Goal: Task Accomplishment & Management: Complete application form

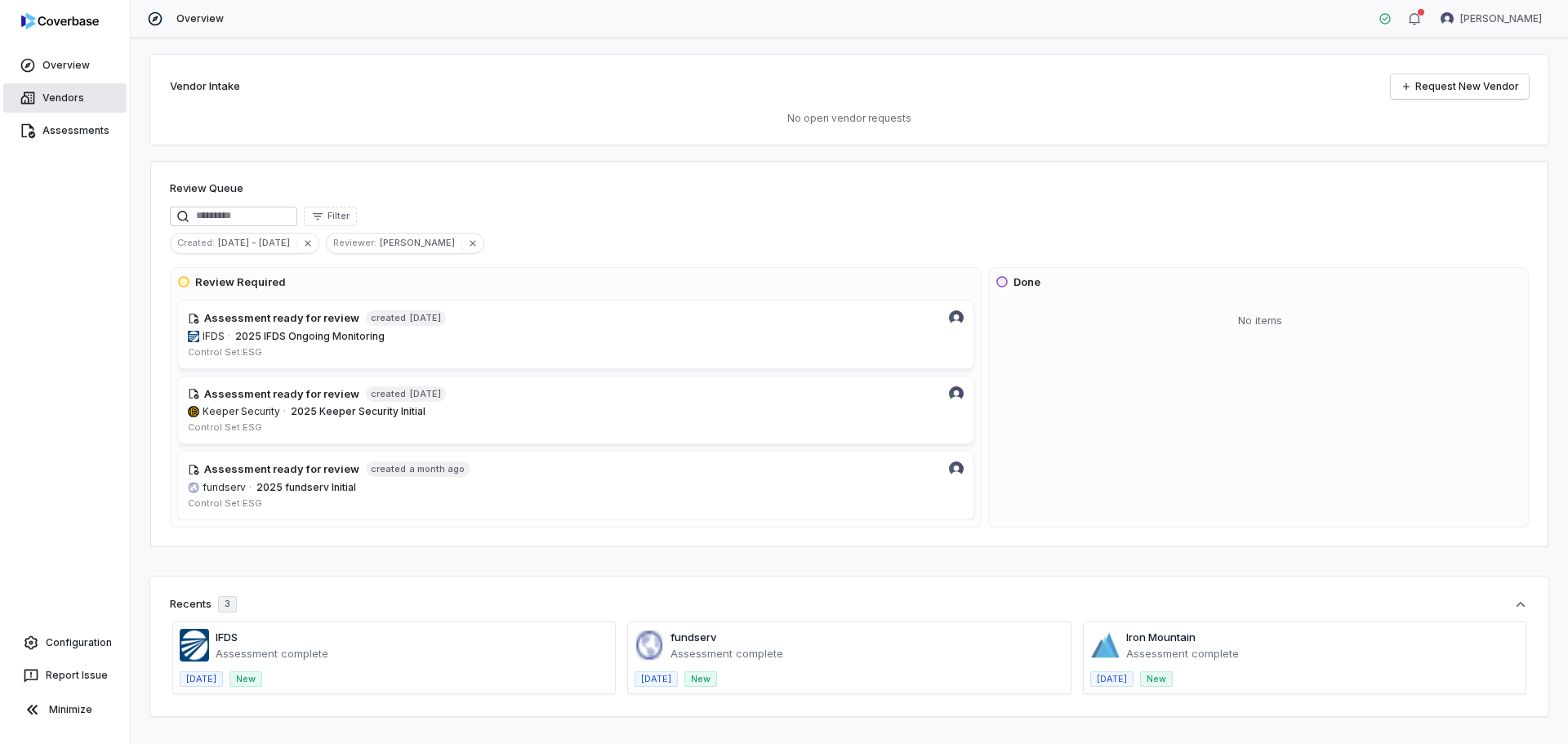
click at [52, 98] on link "Vendors" at bounding box center [65, 98] width 123 height 30
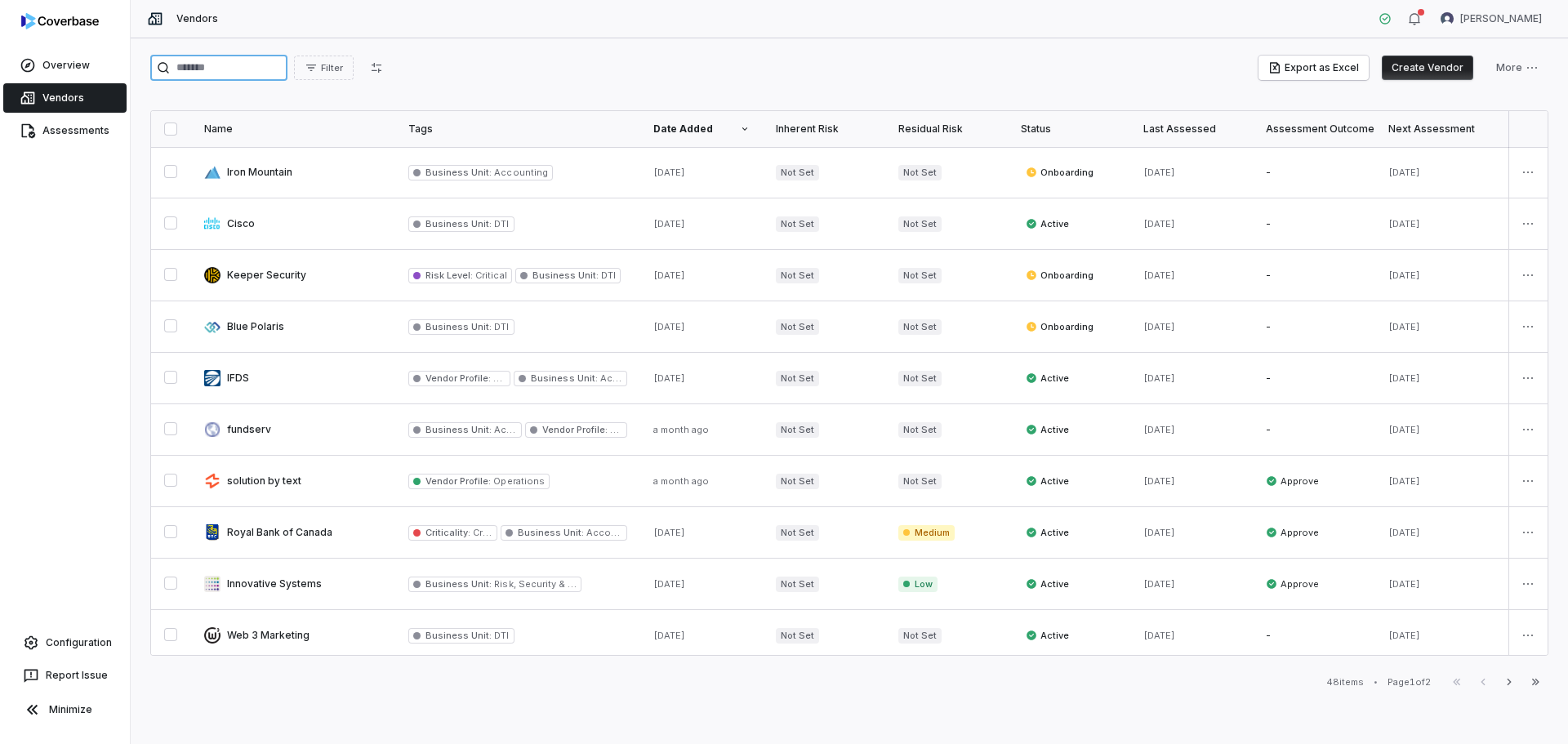
click at [204, 59] on input "search" at bounding box center [219, 68] width 137 height 26
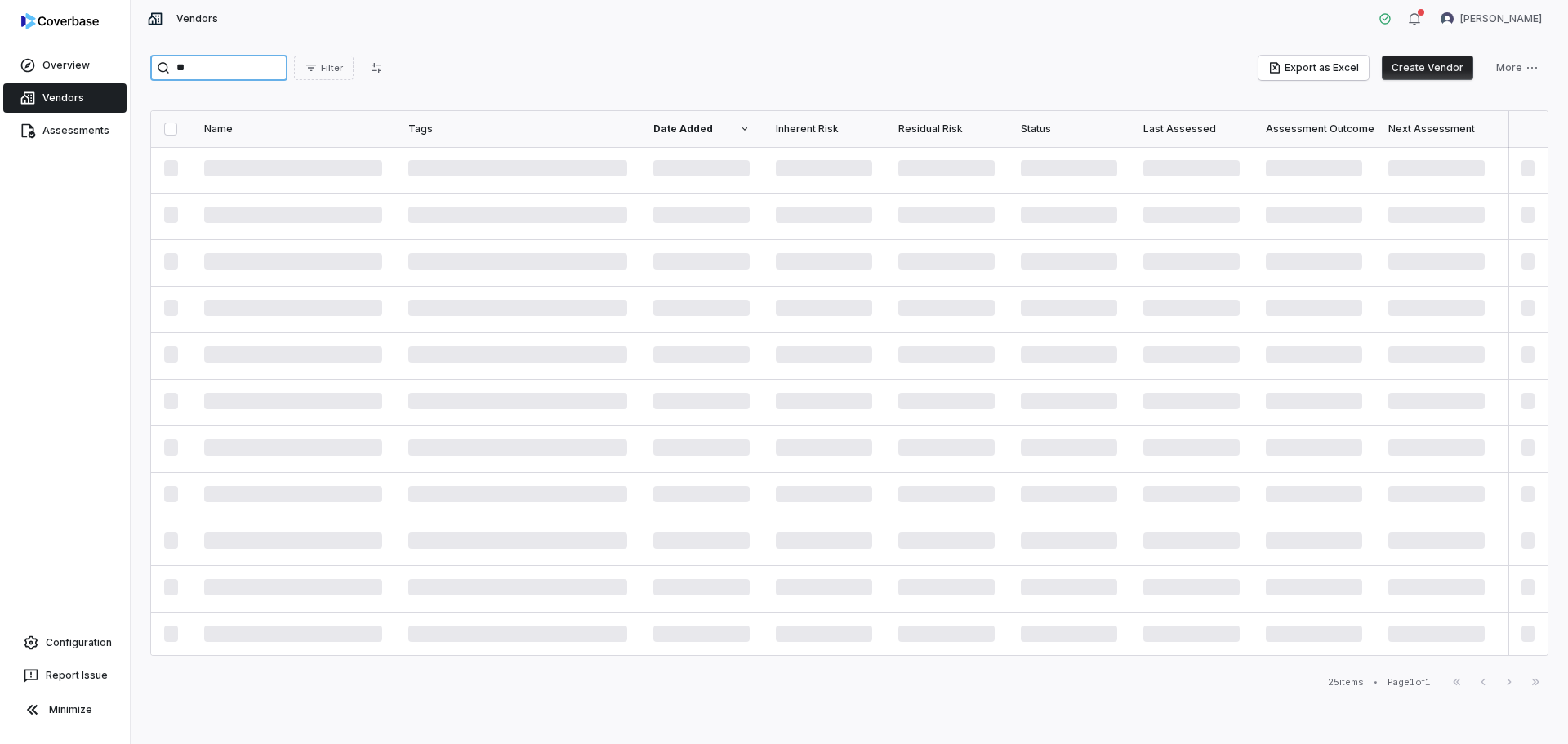
type input "*"
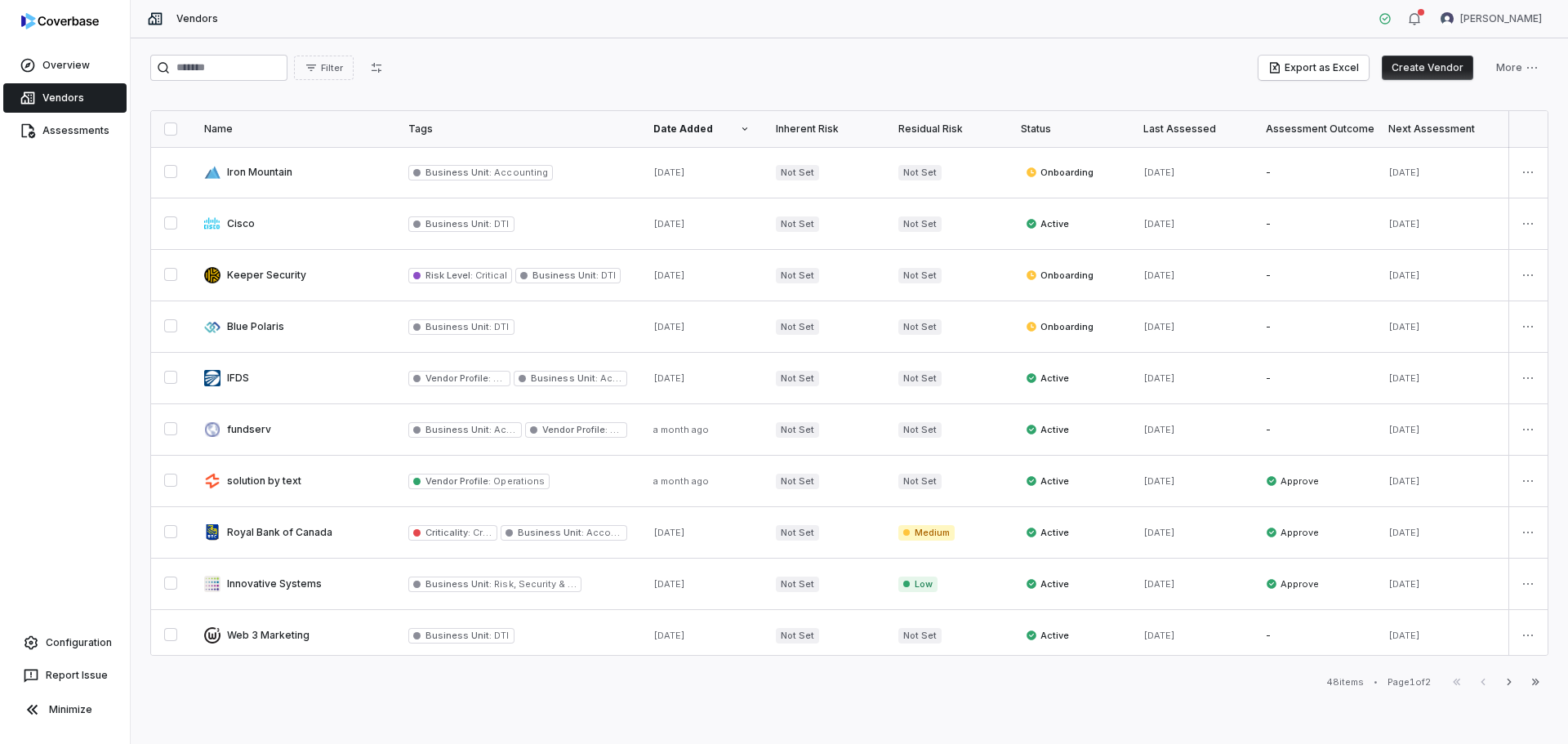
click at [1425, 68] on button "Create Vendor" at bounding box center [1427, 68] width 91 height 25
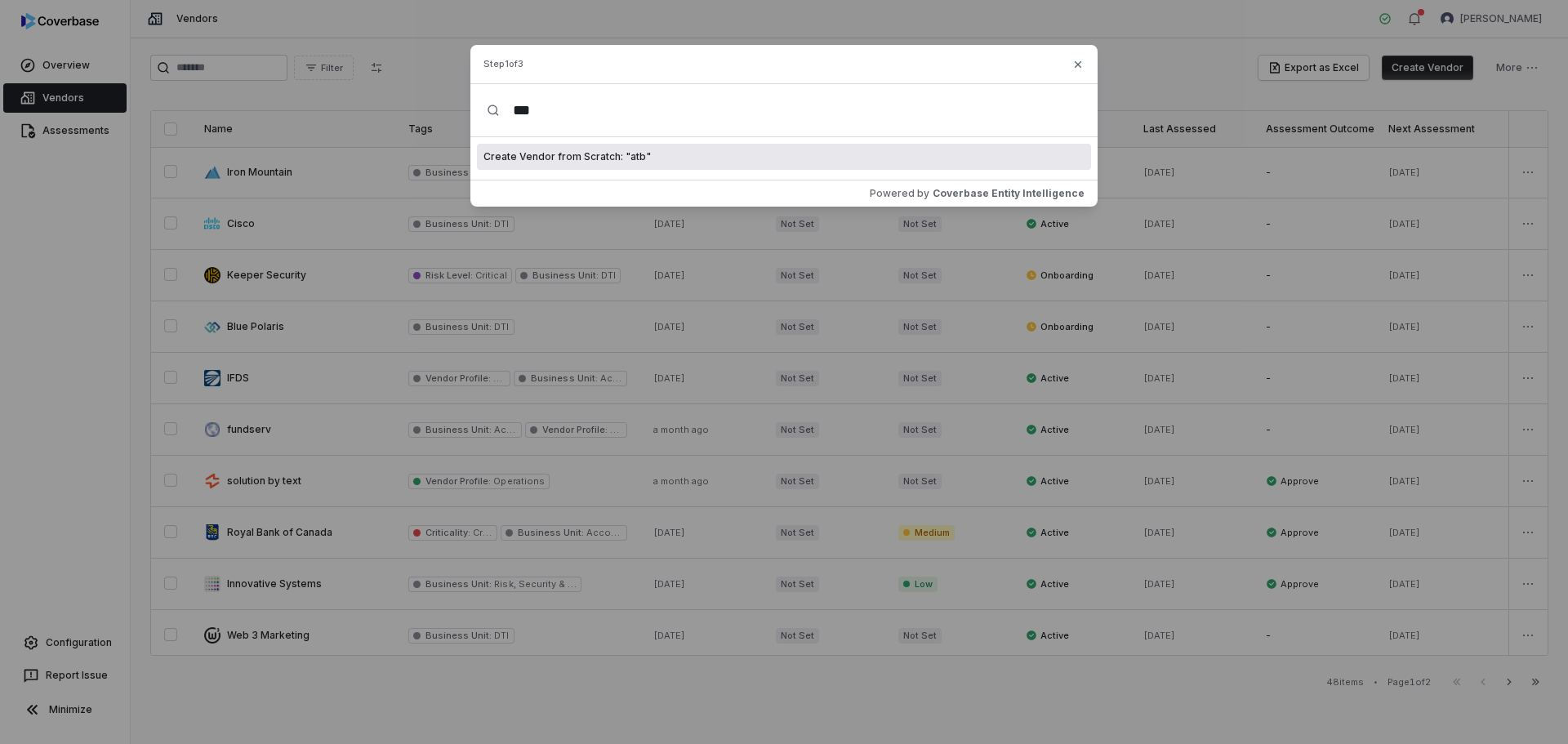
click at [607, 105] on input "***" at bounding box center [790, 110] width 582 height 52
type input "**********"
click at [679, 116] on input "**********" at bounding box center [790, 110] width 582 height 52
drag, startPoint x: 670, startPoint y: 113, endPoint x: 513, endPoint y: 114, distance: 157.0
click at [513, 114] on input "**********" at bounding box center [790, 110] width 582 height 52
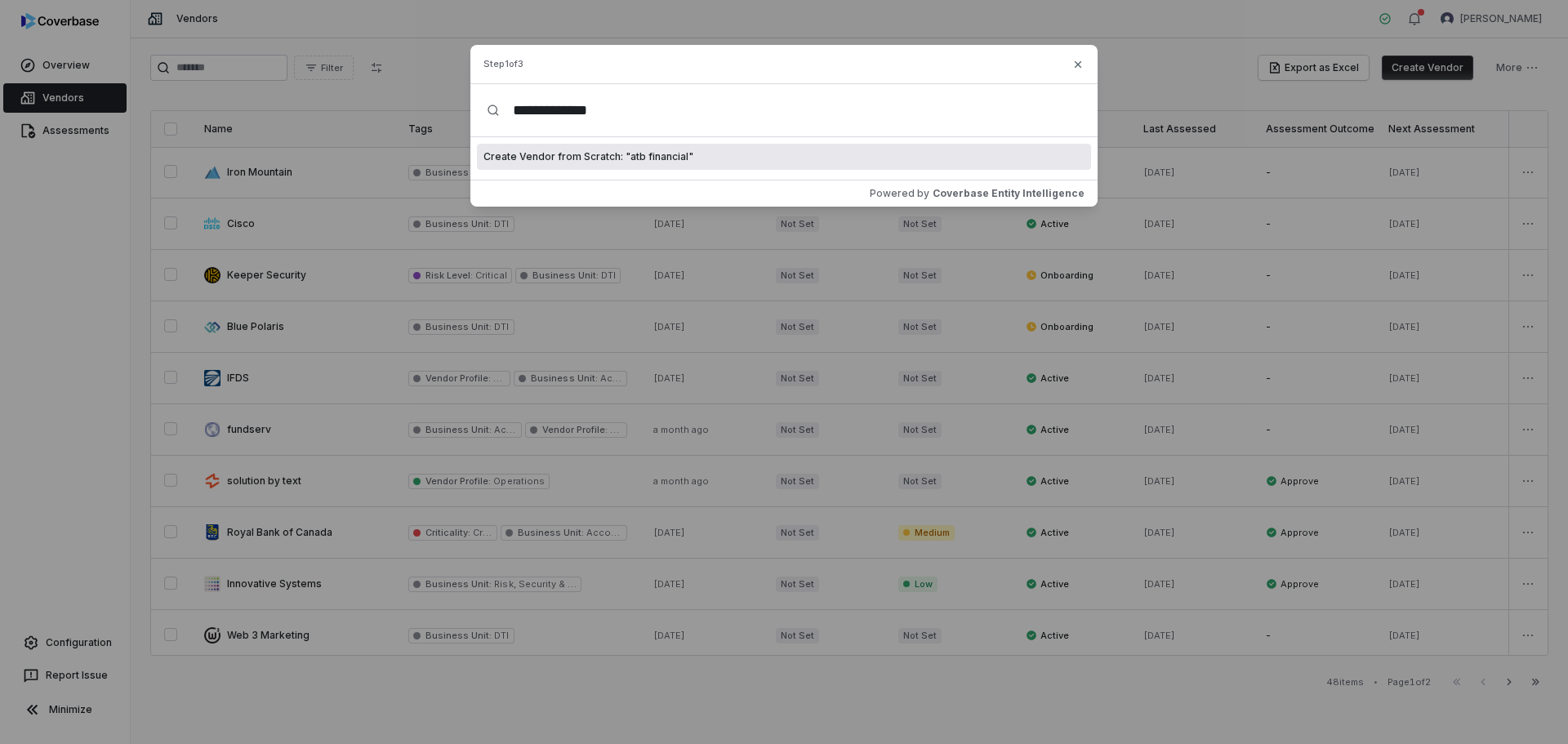
click at [644, 158] on span "Create Vendor from Scratch: " atb financial "" at bounding box center [588, 156] width 210 height 13
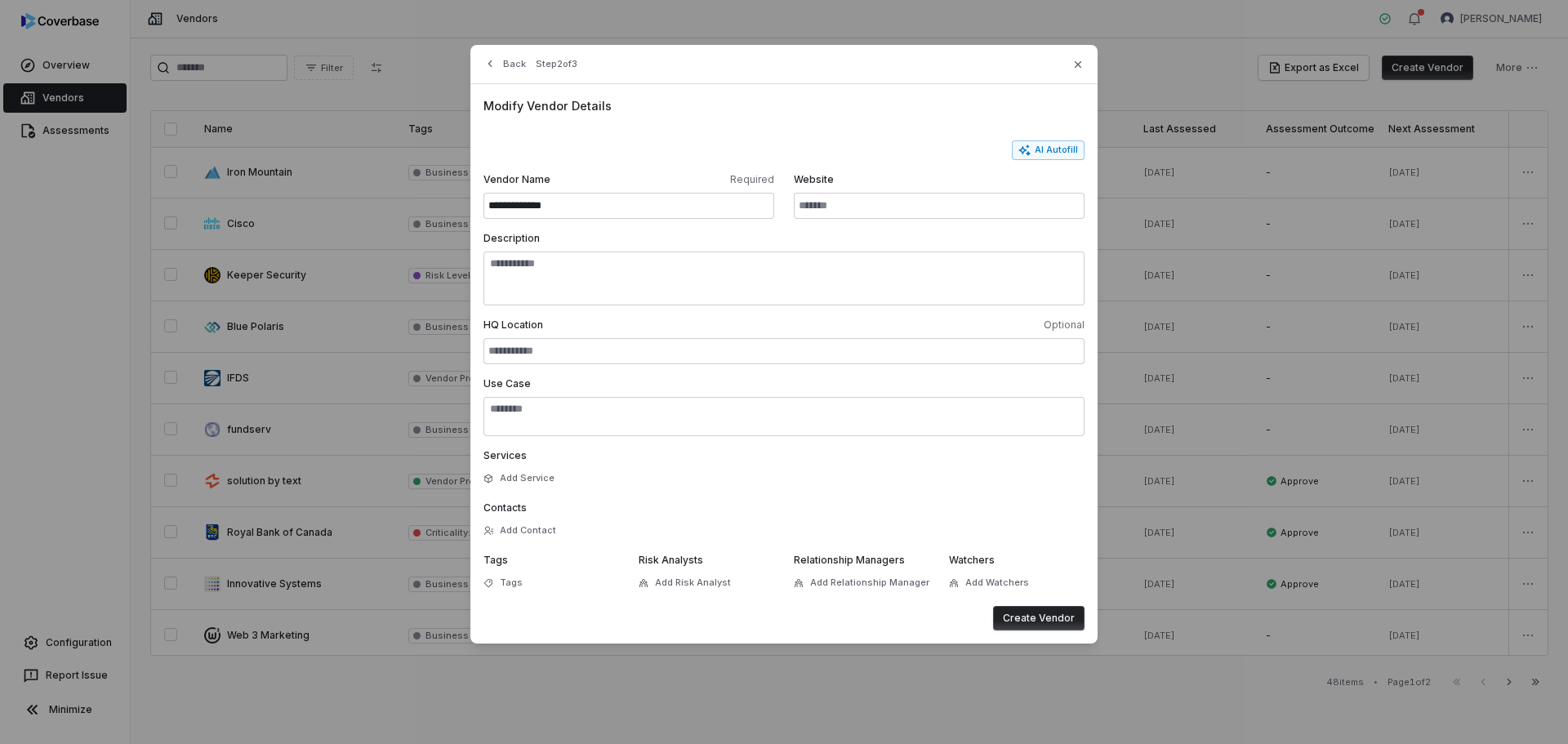
drag, startPoint x: 597, startPoint y: 204, endPoint x: 462, endPoint y: 196, distance: 135.2
click at [462, 196] on div "**********" at bounding box center [784, 343] width 1568 height 687
type input "**********"
click at [942, 201] on input "Website" at bounding box center [939, 205] width 291 height 26
click at [844, 203] on input "Website" at bounding box center [939, 205] width 291 height 26
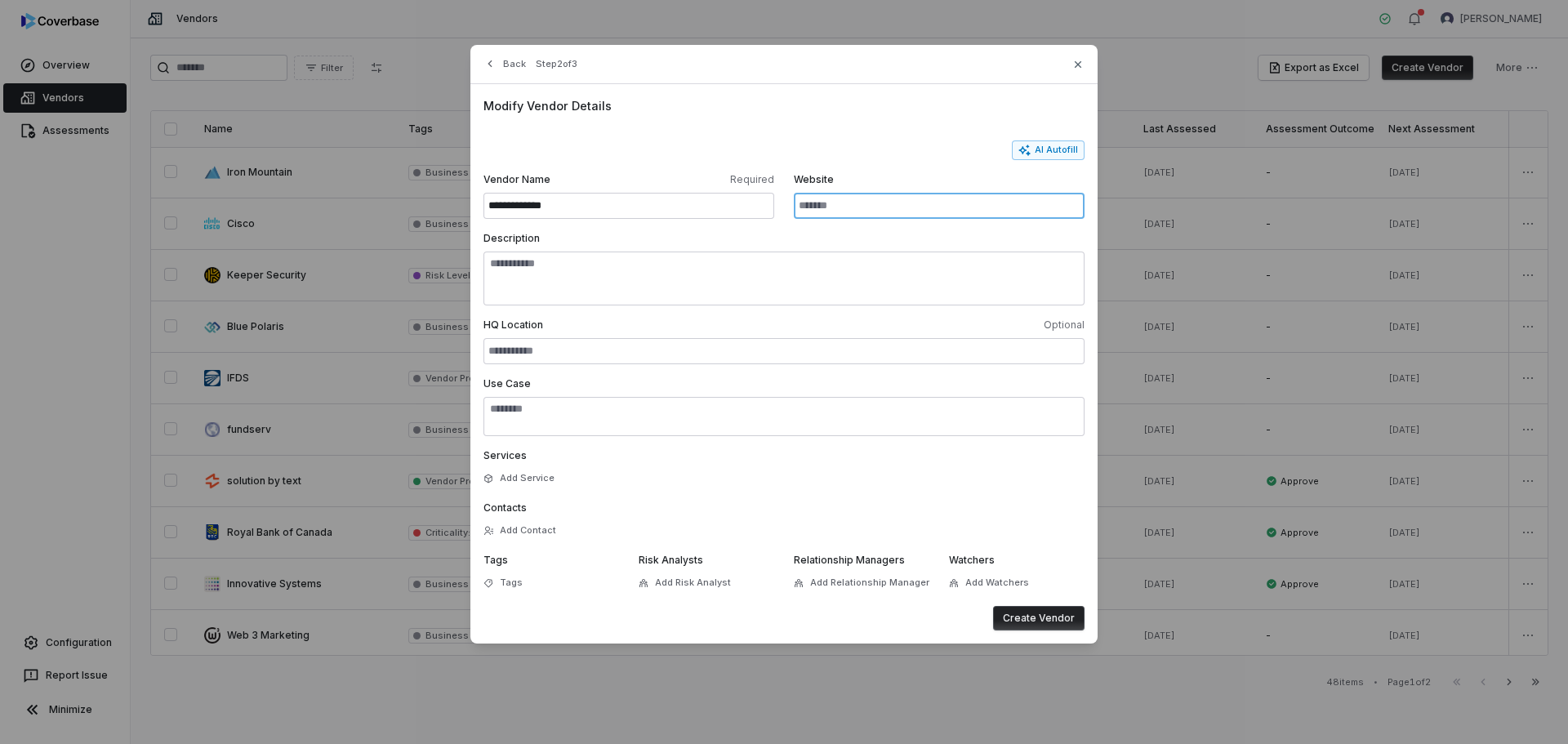
paste input "**********"
type input "**********"
click at [634, 352] on input "HQ Location Optional" at bounding box center [784, 351] width 601 height 26
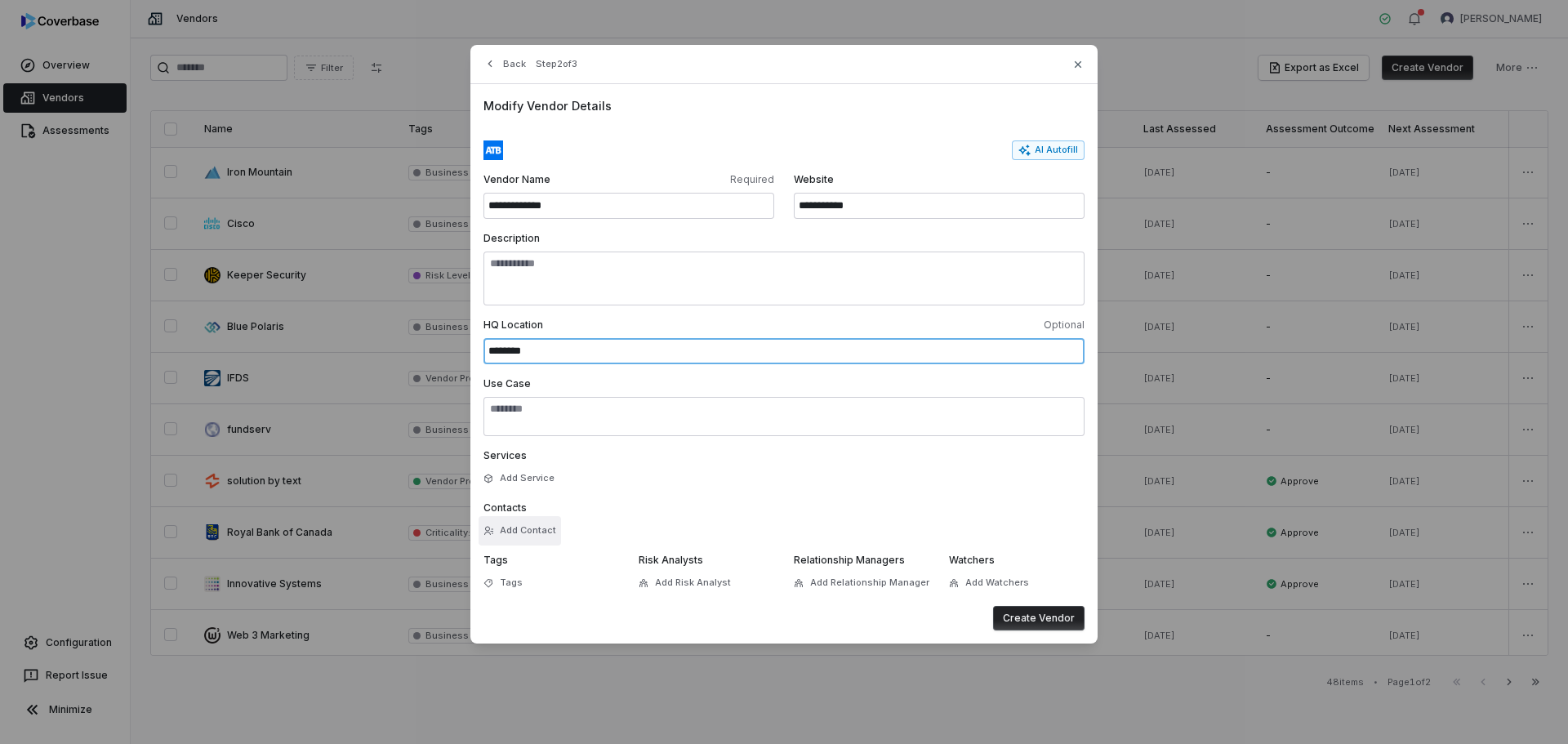
type input "********"
click at [541, 525] on button "Add Contact" at bounding box center [520, 530] width 83 height 30
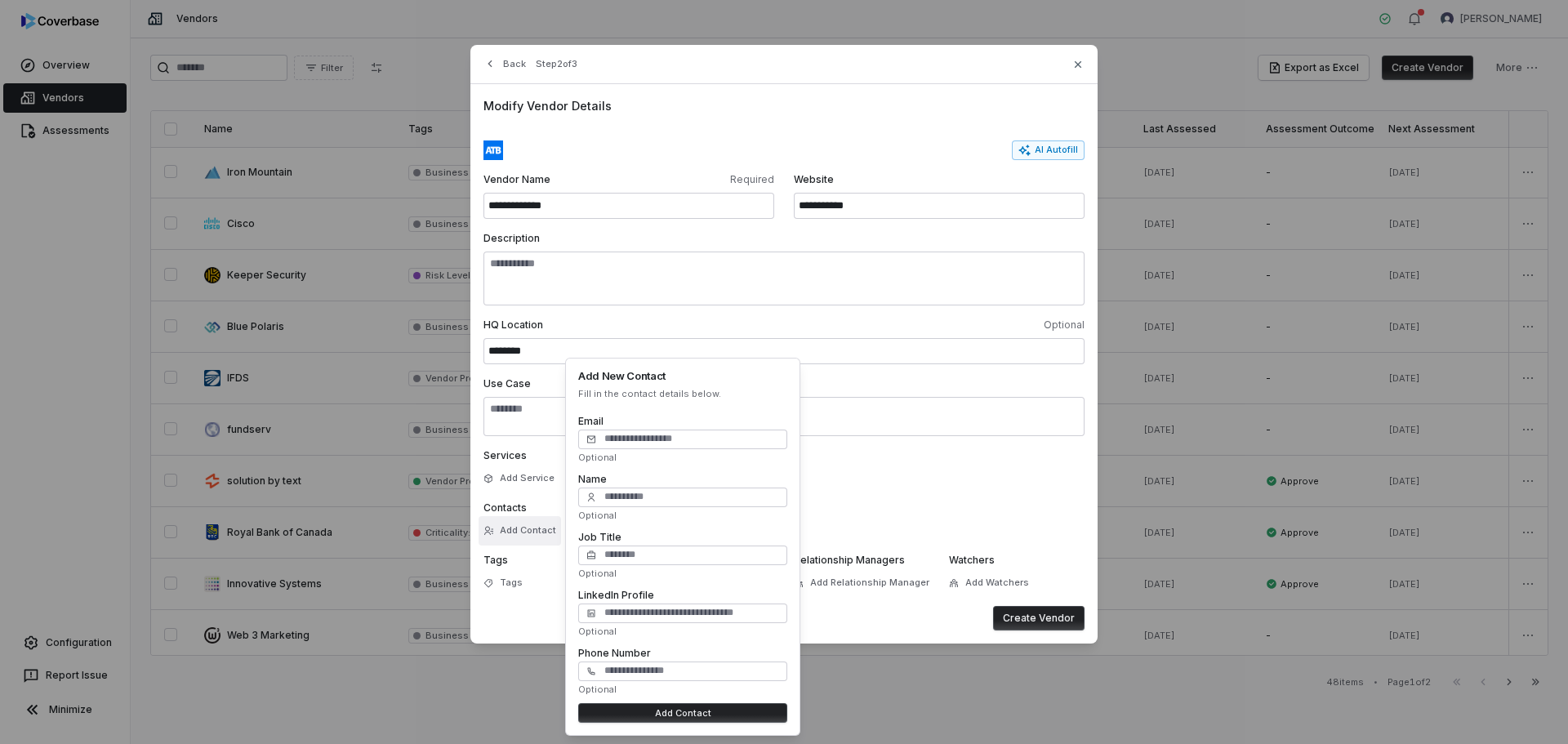
click at [541, 525] on button "Add Contact" at bounding box center [520, 530] width 83 height 30
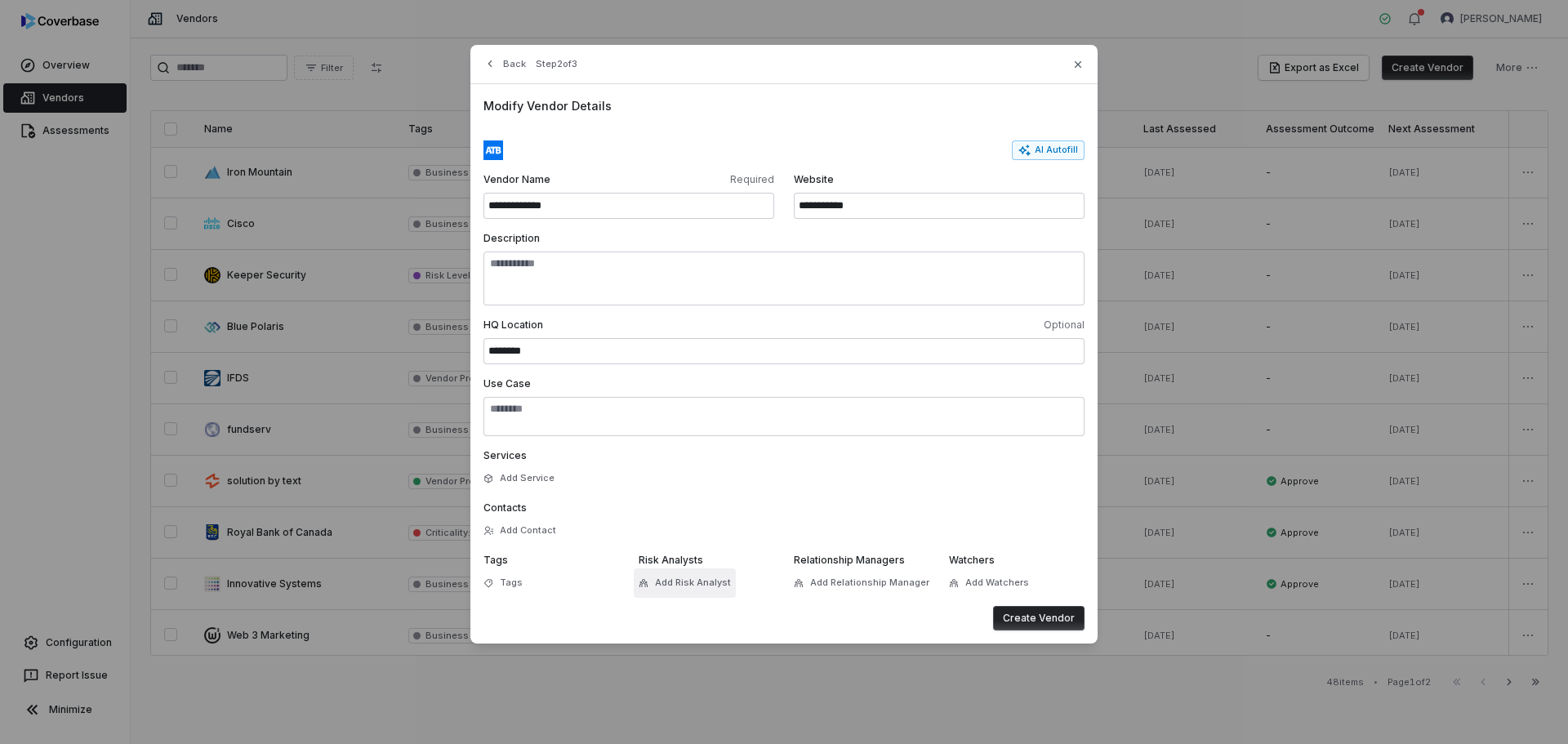
click at [651, 582] on button "Add Risk Analyst" at bounding box center [685, 583] width 102 height 30
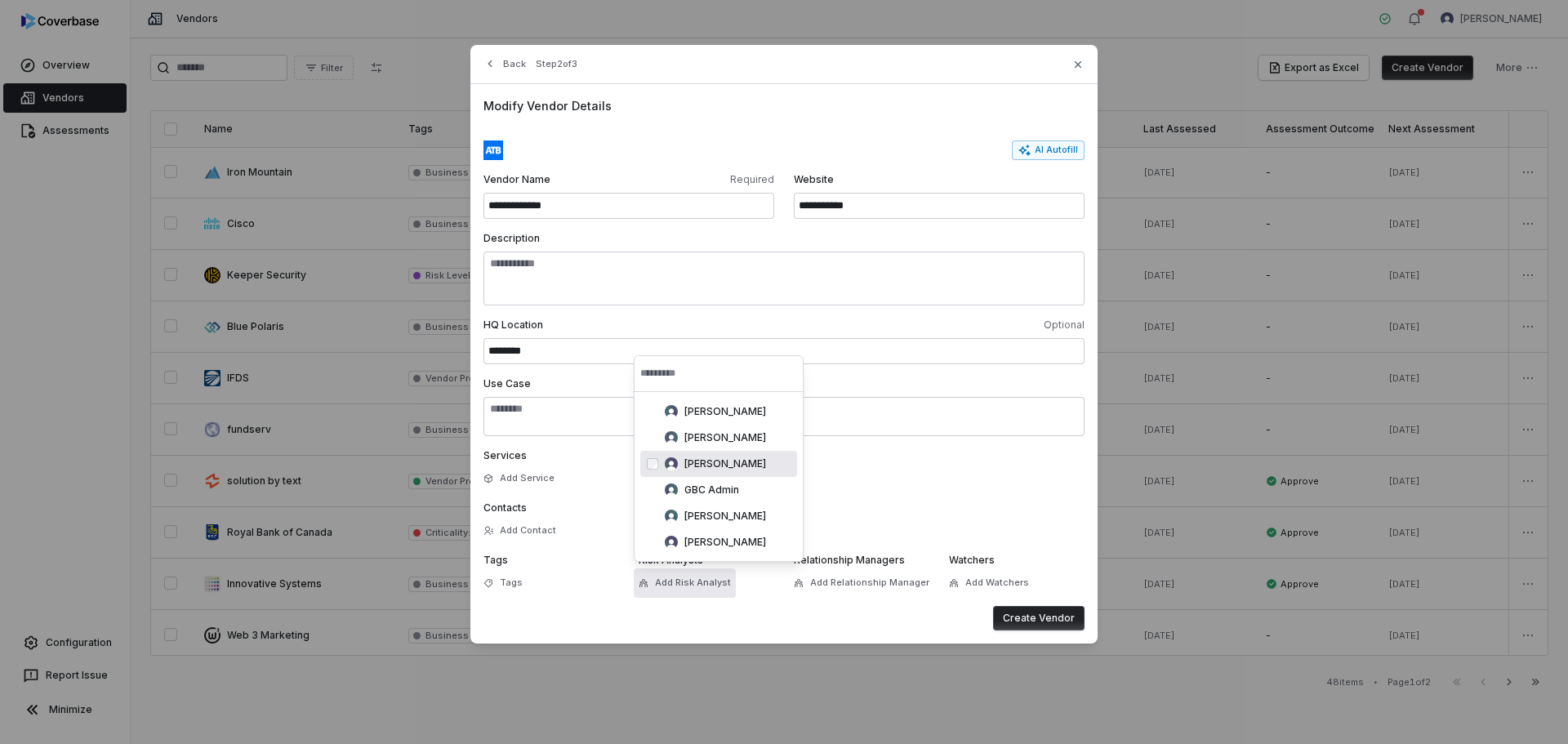
click at [686, 466] on span "[PERSON_NAME]" at bounding box center [724, 463] width 82 height 13
click at [869, 608] on div "Create Vendor" at bounding box center [784, 618] width 601 height 25
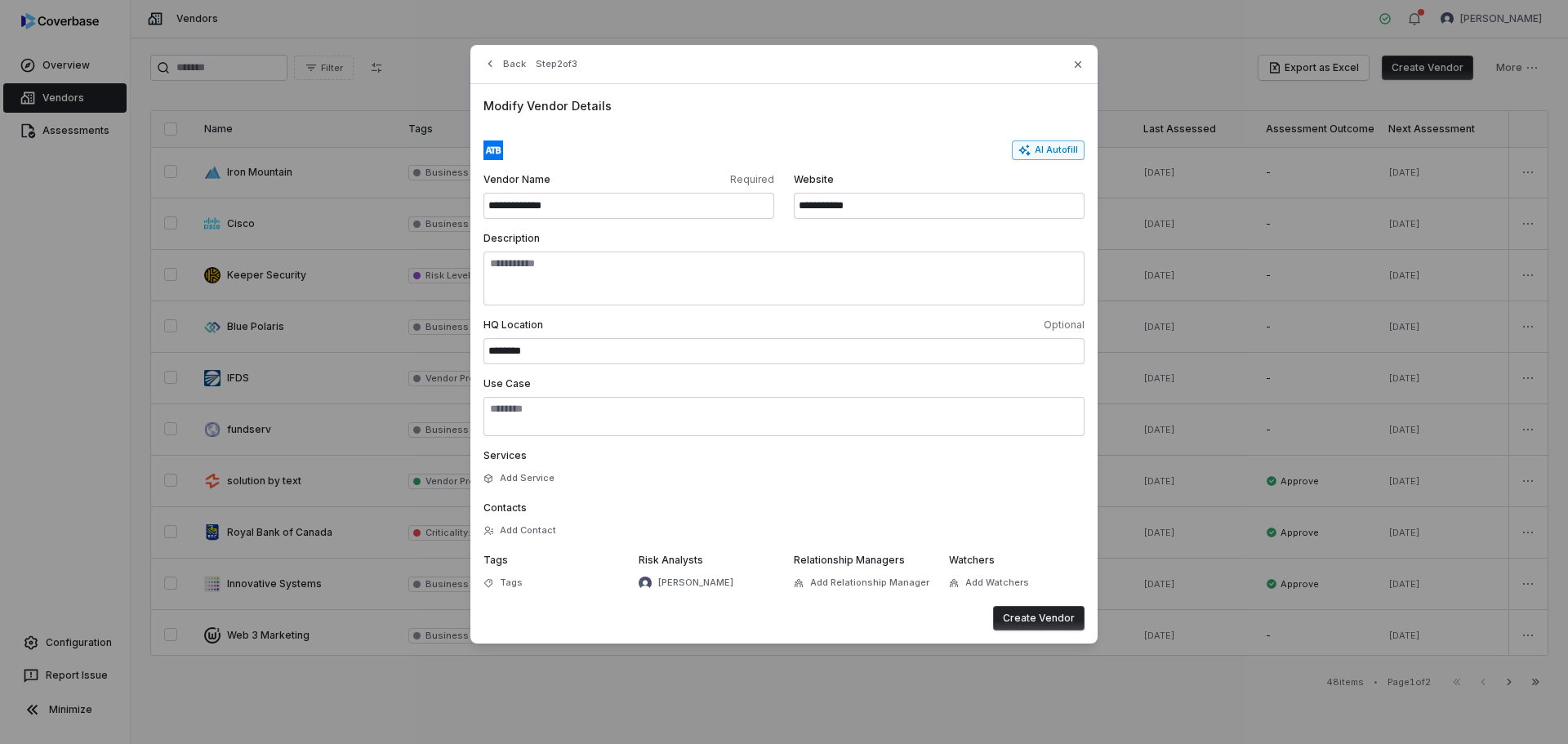
click at [1025, 151] on icon "button" at bounding box center [1025, 150] width 12 height 11
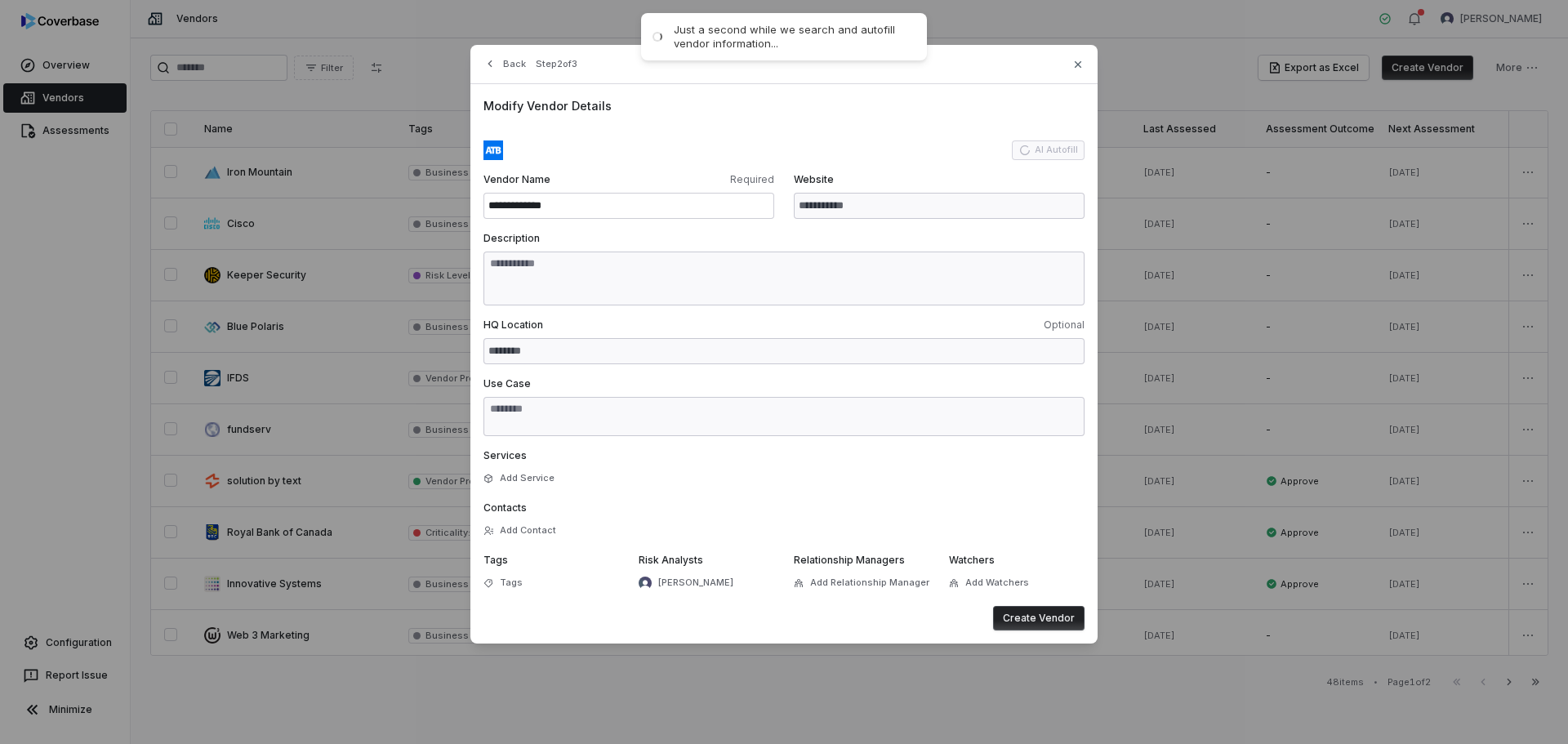
type input "**********"
type textarea "**********"
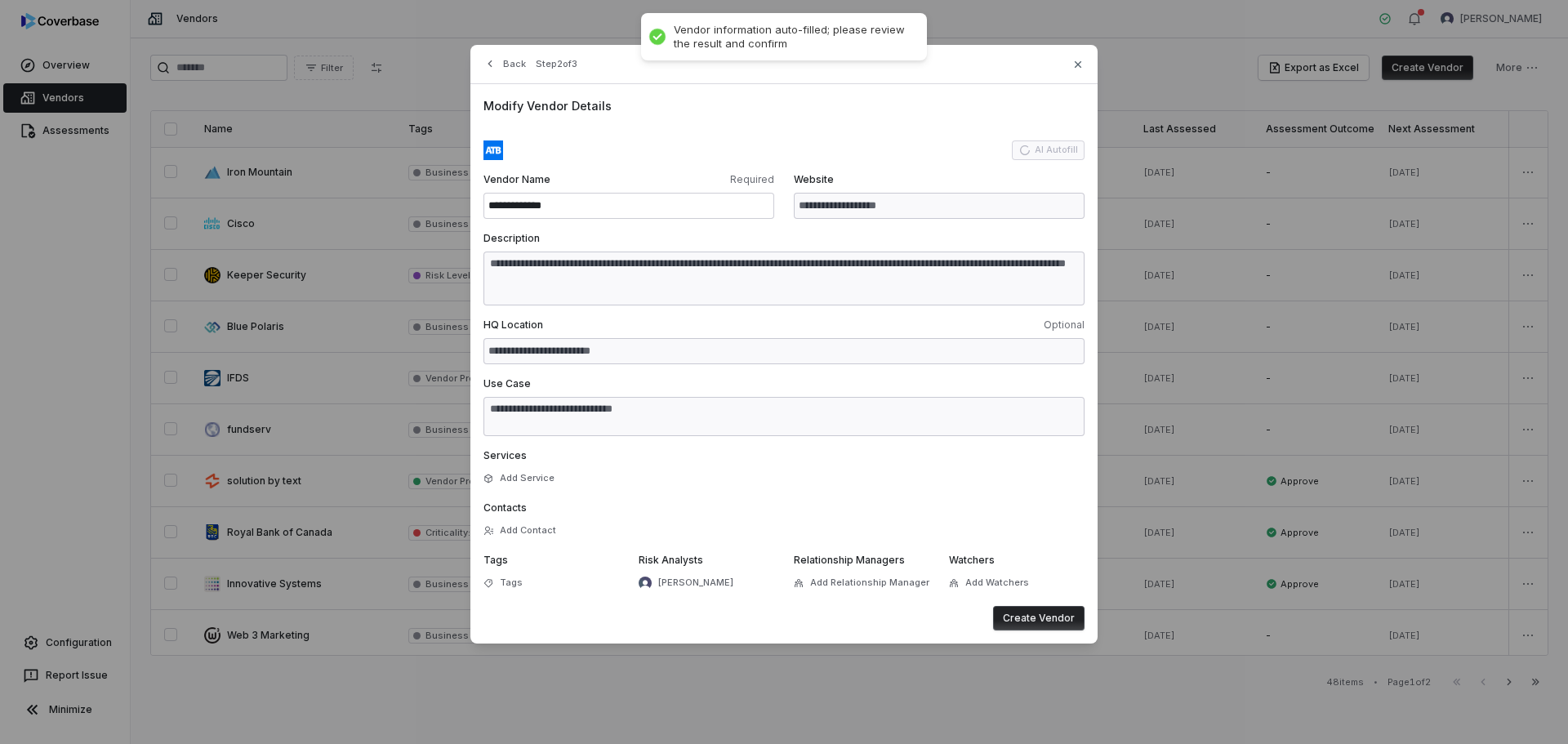
type textarea "**********"
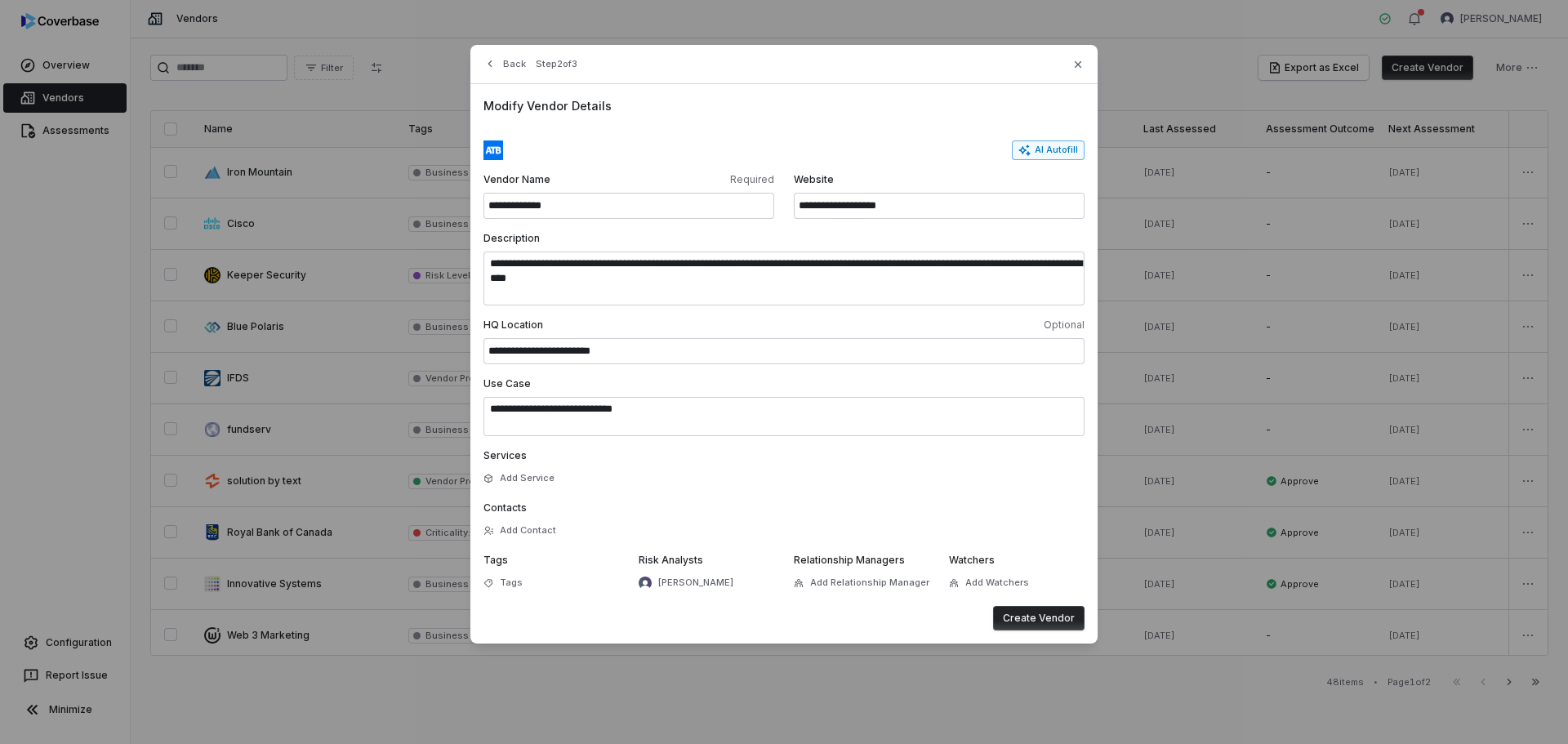
click at [1060, 621] on button "Create Vendor" at bounding box center [1039, 618] width 91 height 25
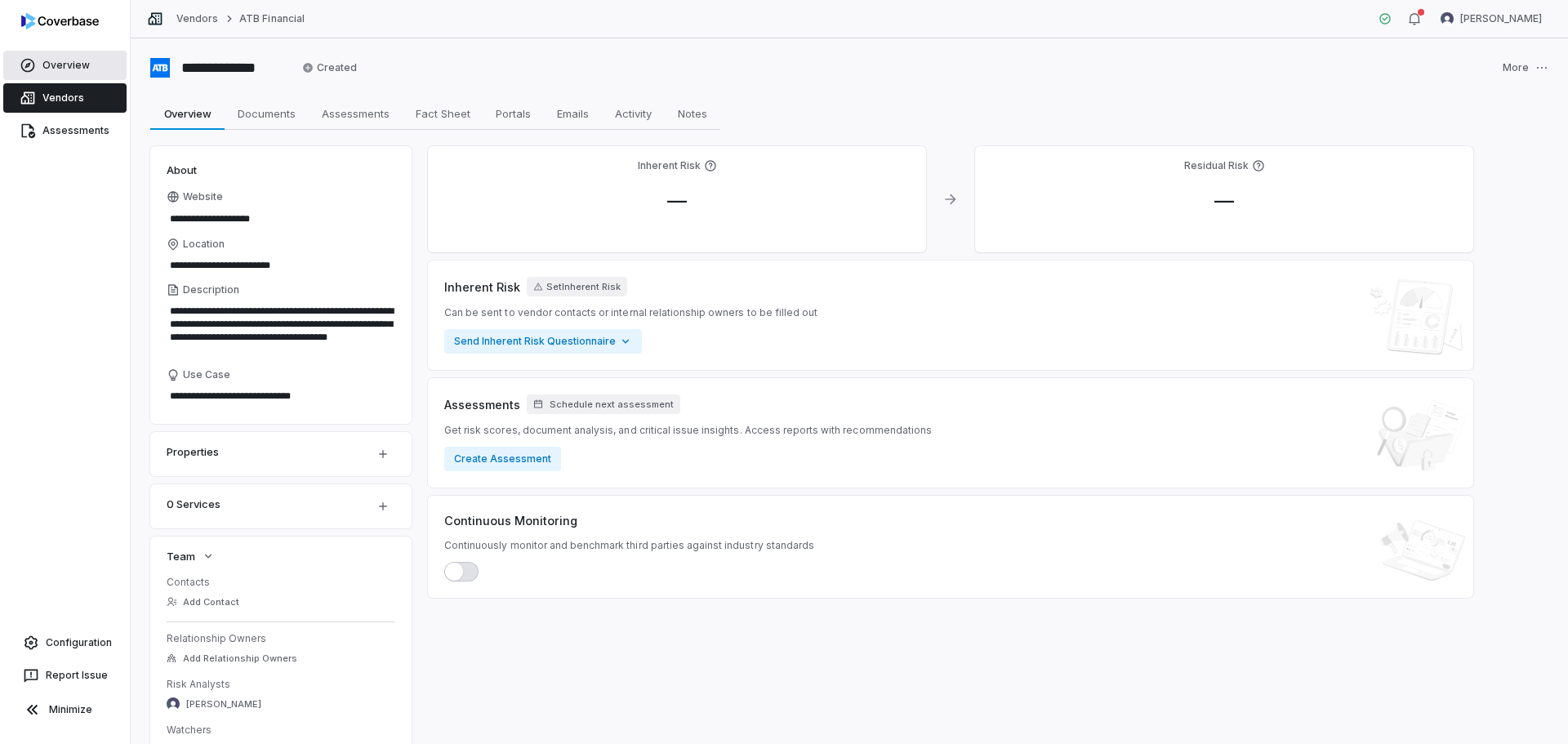
click at [55, 63] on link "Overview" at bounding box center [65, 65] width 123 height 30
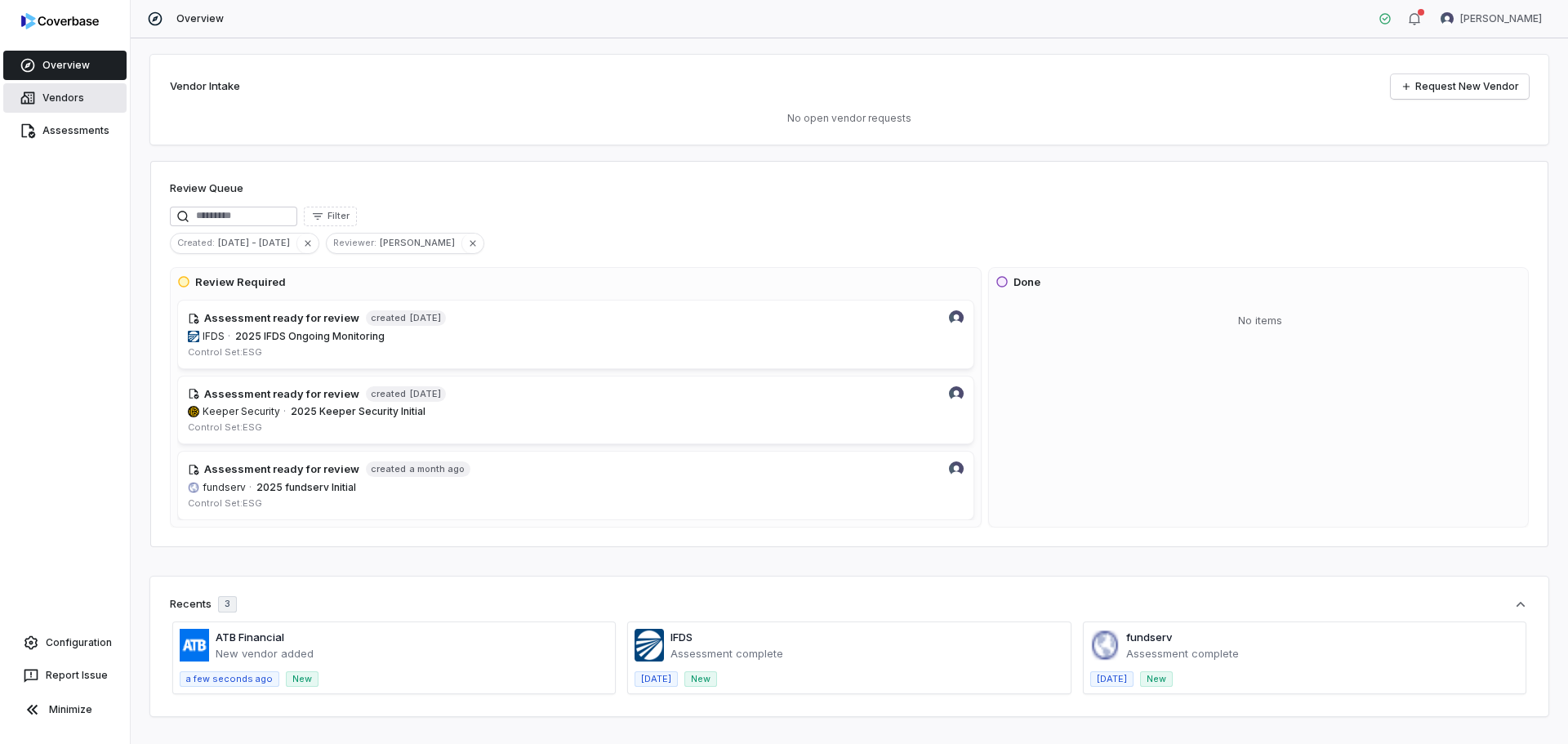
click at [55, 105] on link "Vendors" at bounding box center [65, 98] width 123 height 30
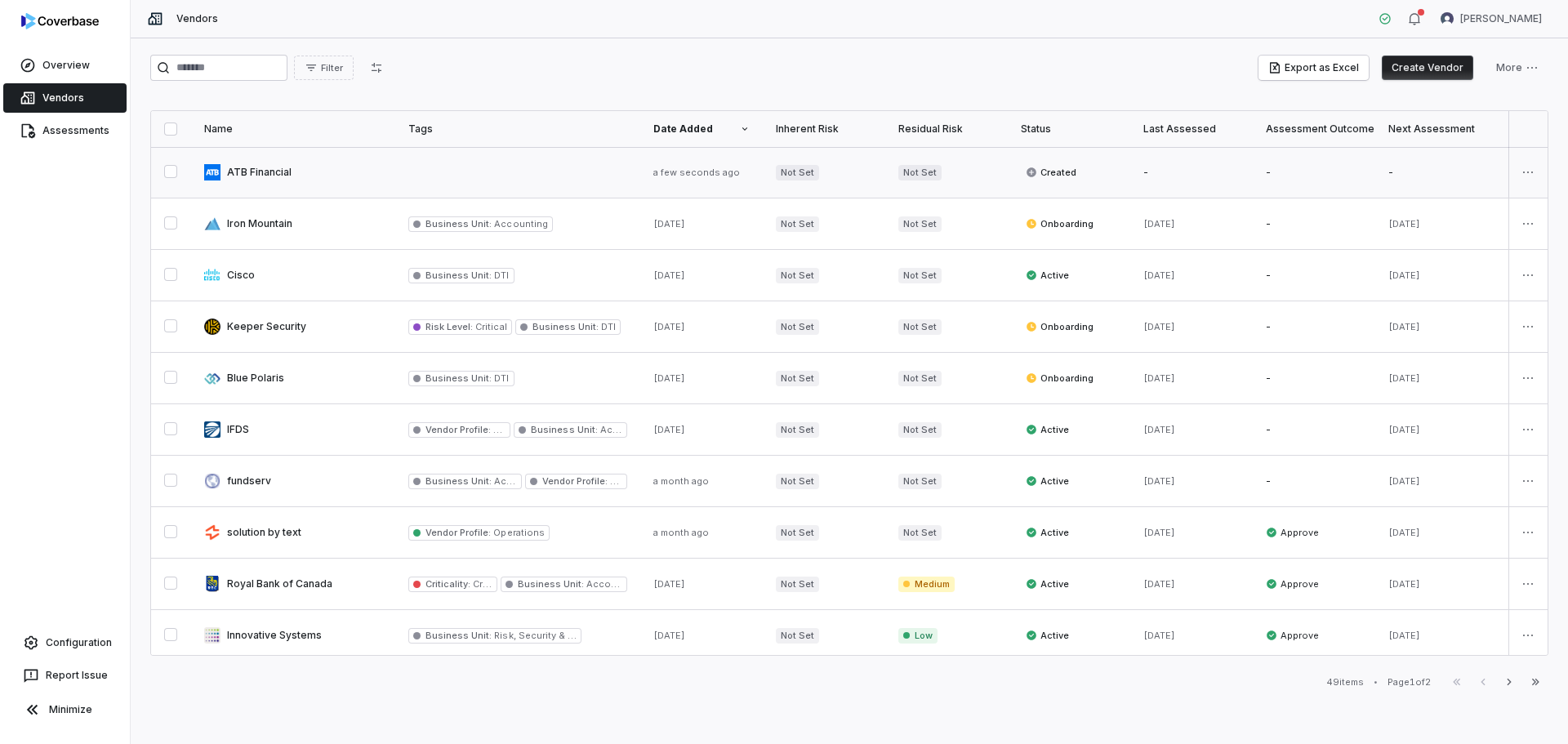
click at [256, 172] on link at bounding box center [292, 172] width 204 height 51
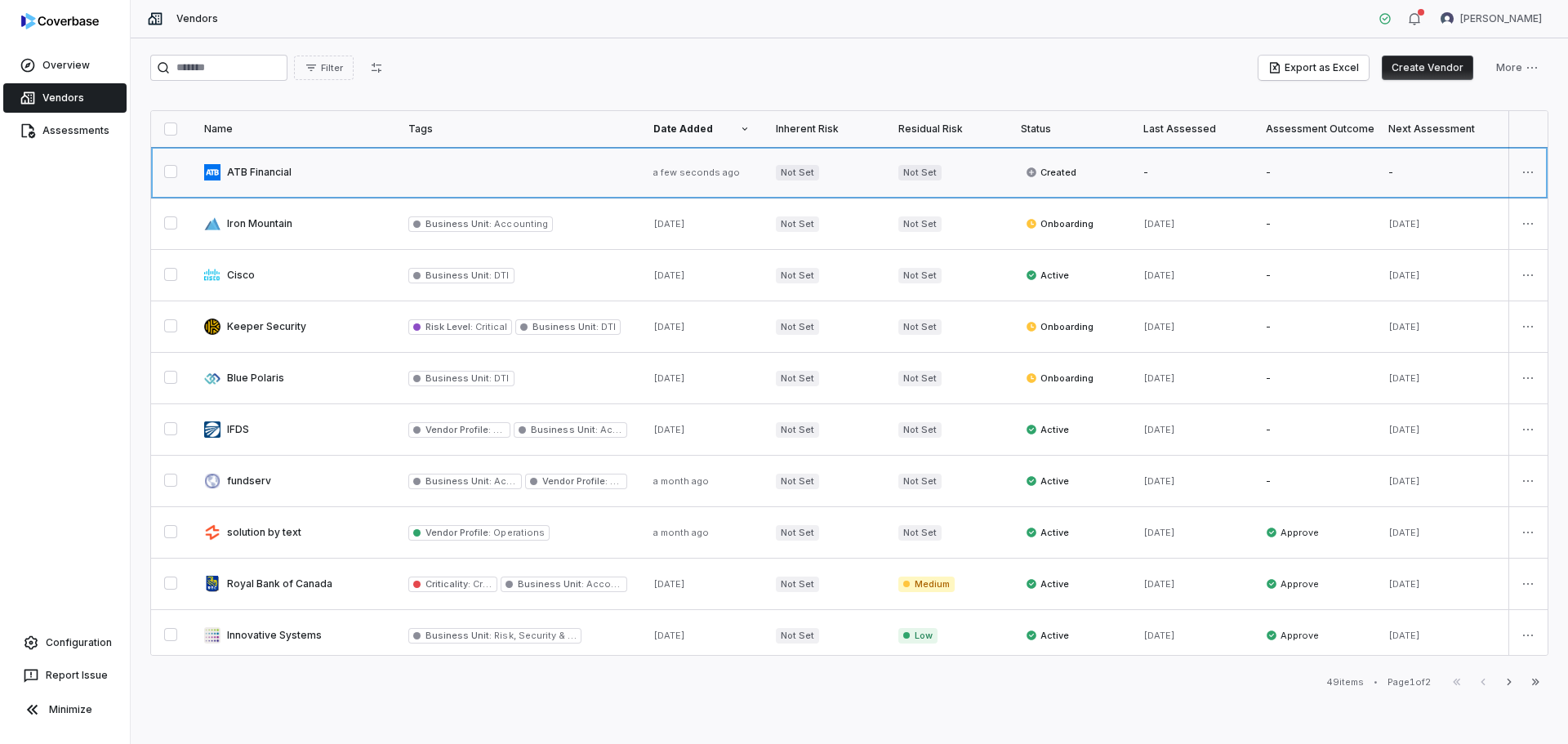
type textarea "*"
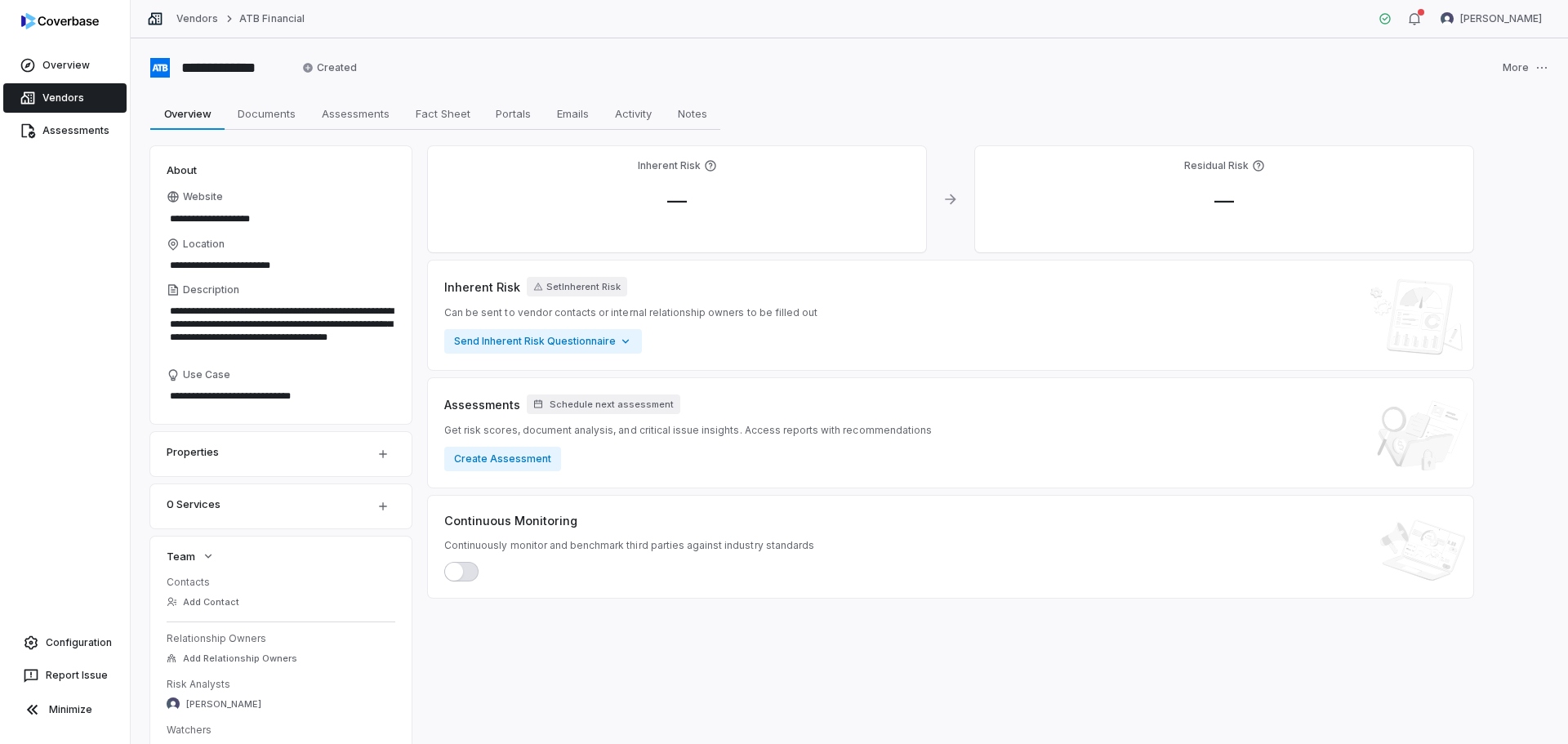
click at [45, 22] on img at bounding box center [60, 20] width 78 height 16
click at [52, 68] on link "Overview" at bounding box center [65, 65] width 123 height 30
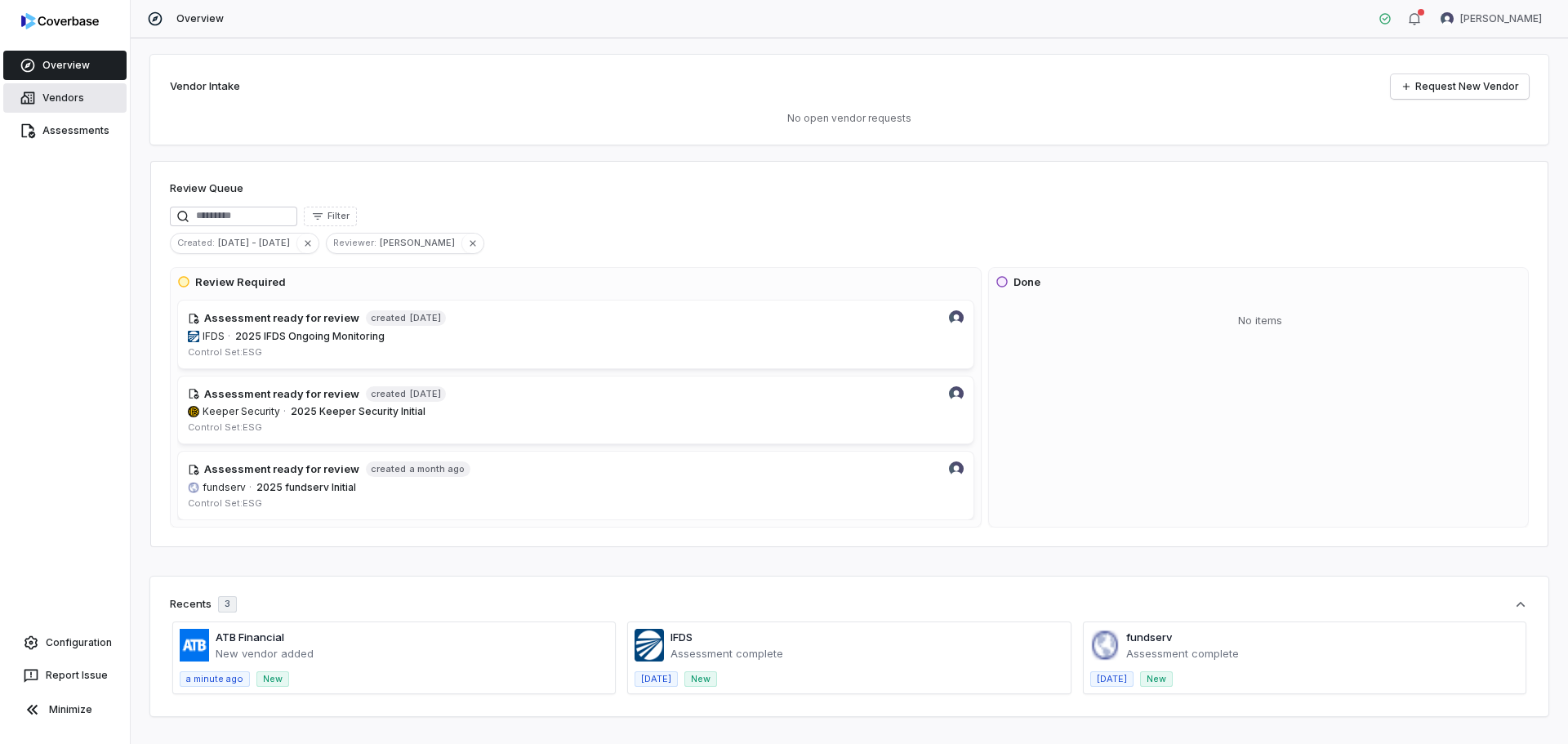
click at [61, 97] on link "Vendors" at bounding box center [65, 98] width 123 height 30
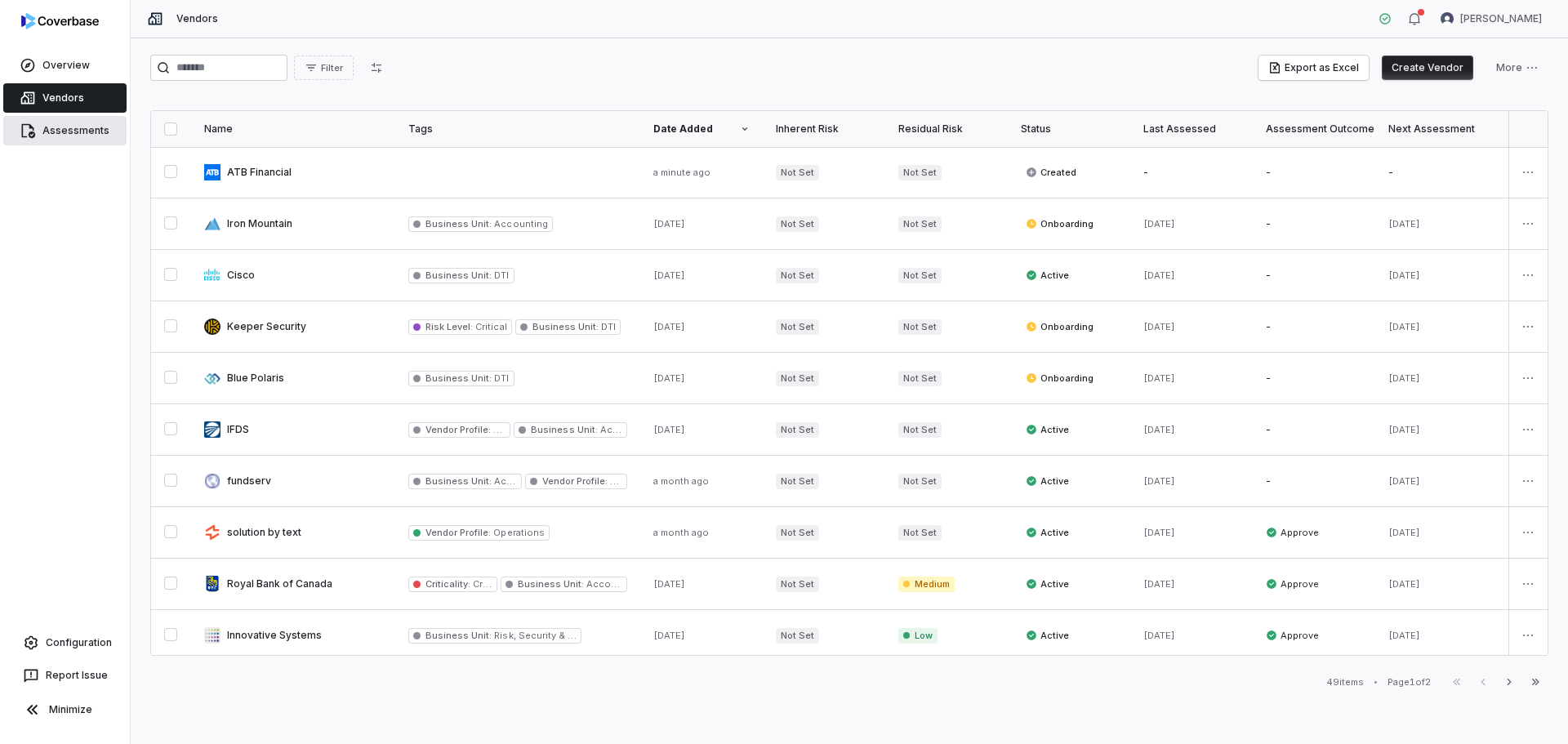
click at [75, 134] on link "Assessments" at bounding box center [65, 130] width 123 height 30
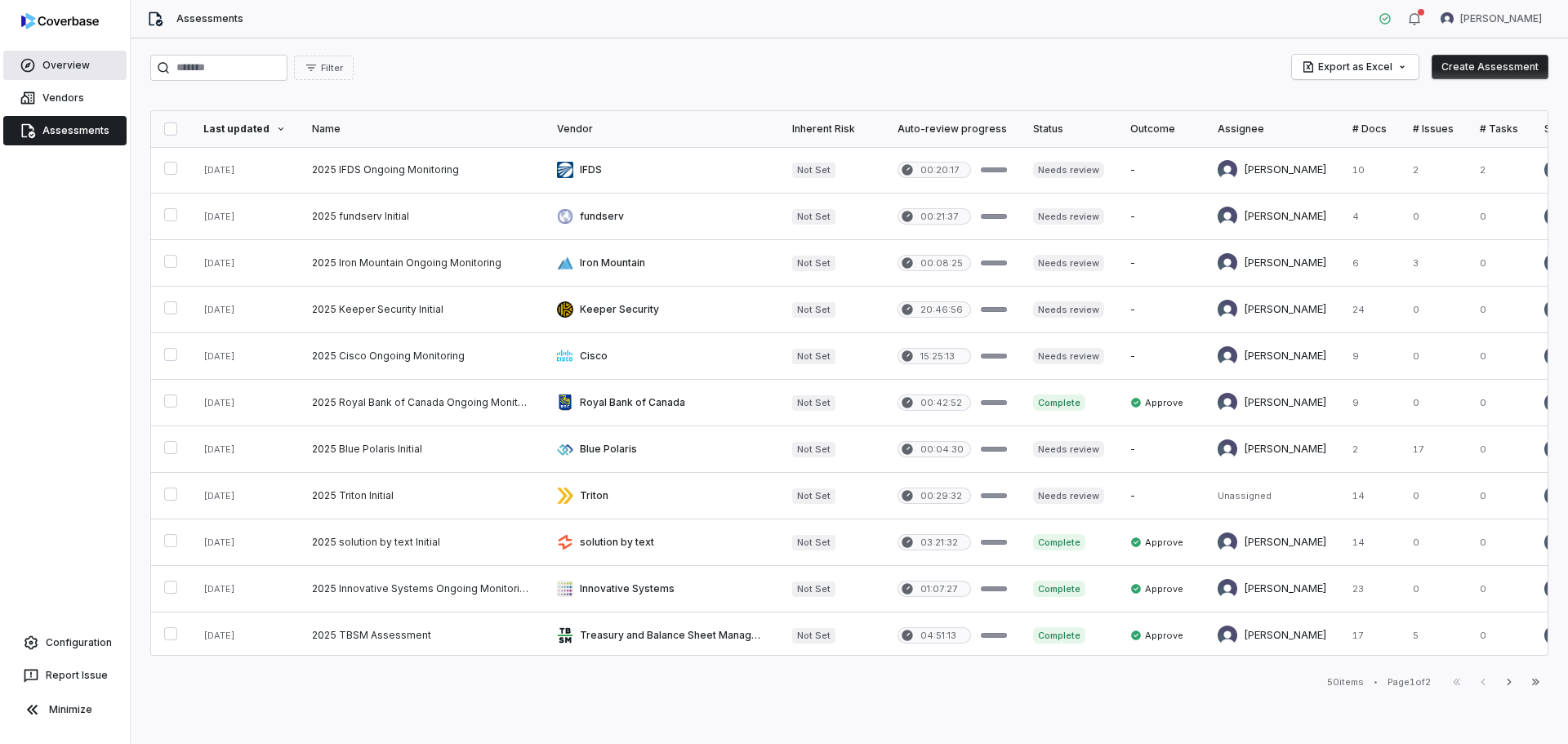
click at [53, 64] on link "Overview" at bounding box center [65, 65] width 123 height 30
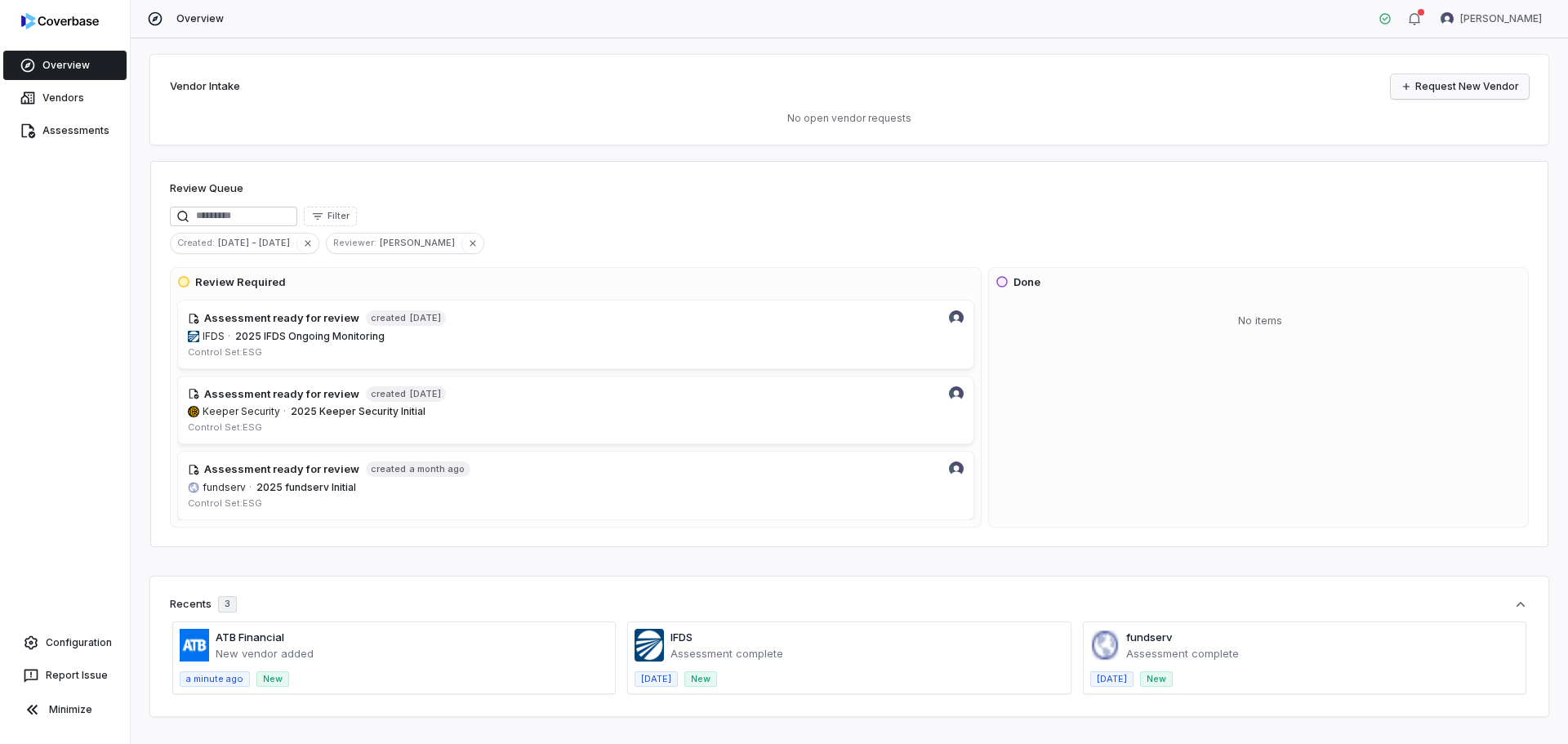
click at [1491, 84] on link "Request New Vendor" at bounding box center [1459, 86] width 138 height 25
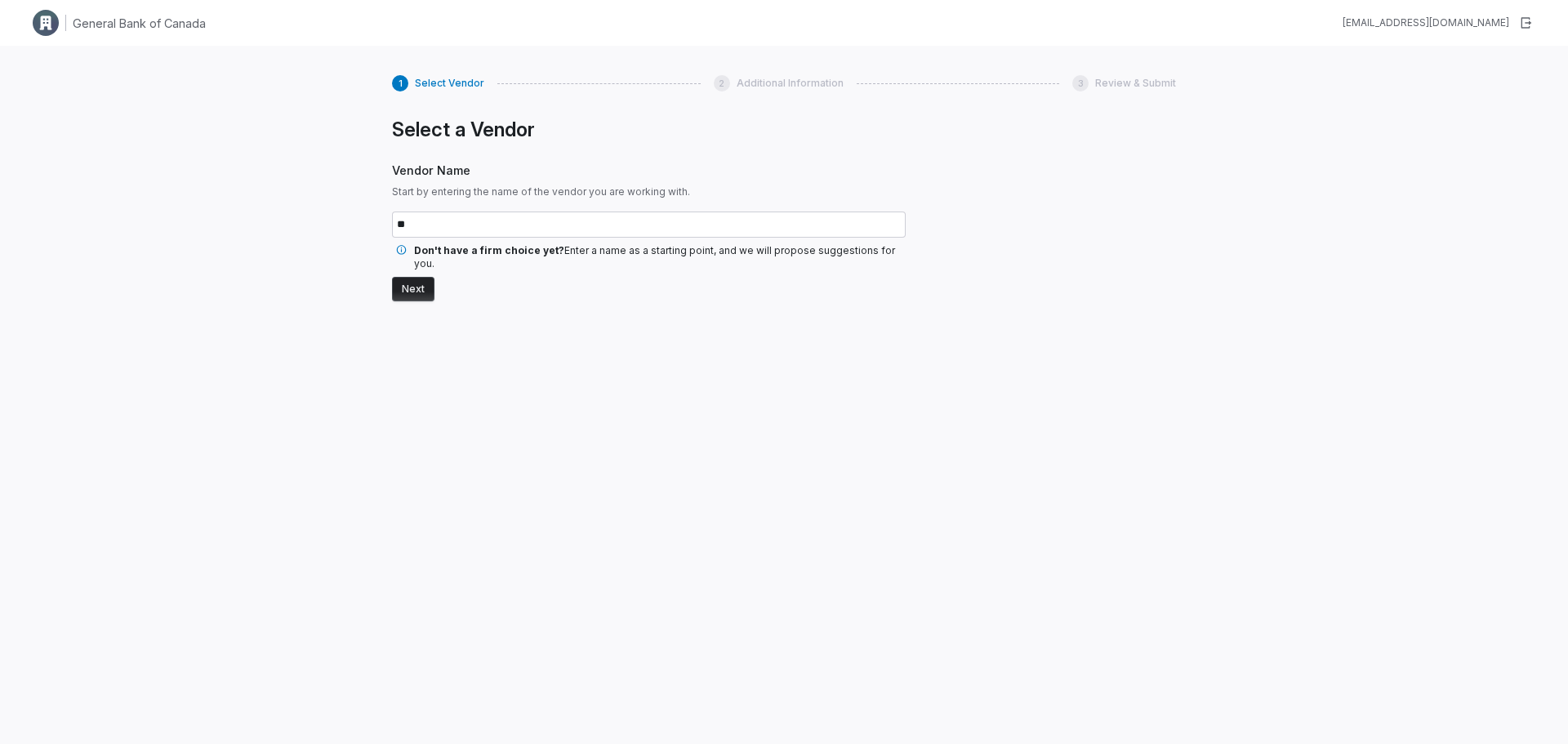
type input "*"
type input "**********"
click at [407, 276] on button "Next" at bounding box center [413, 288] width 42 height 25
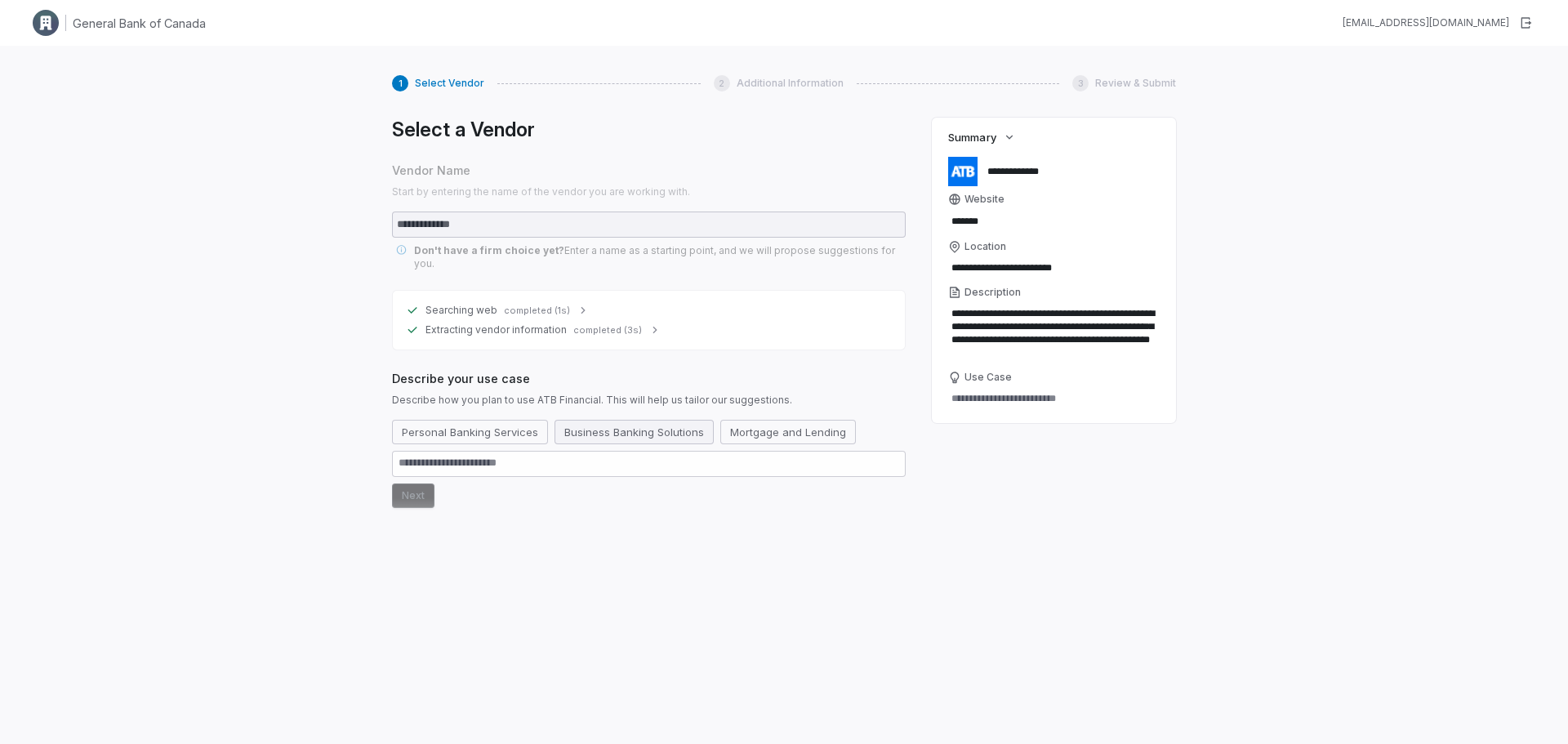
click at [620, 423] on button "Business Banking Solutions" at bounding box center [634, 432] width 159 height 25
click at [397, 484] on button "Next" at bounding box center [413, 495] width 42 height 25
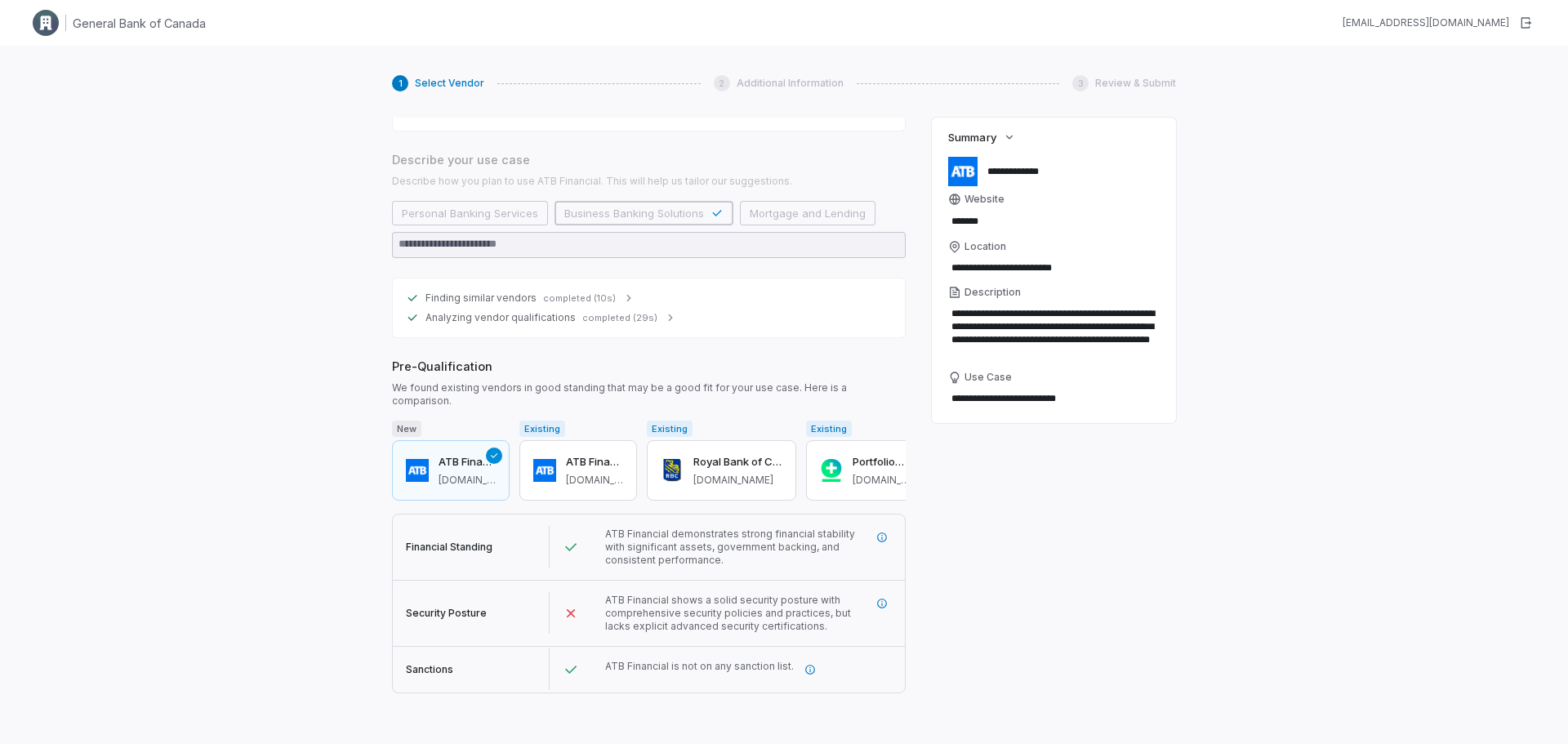
scroll to position [227, 0]
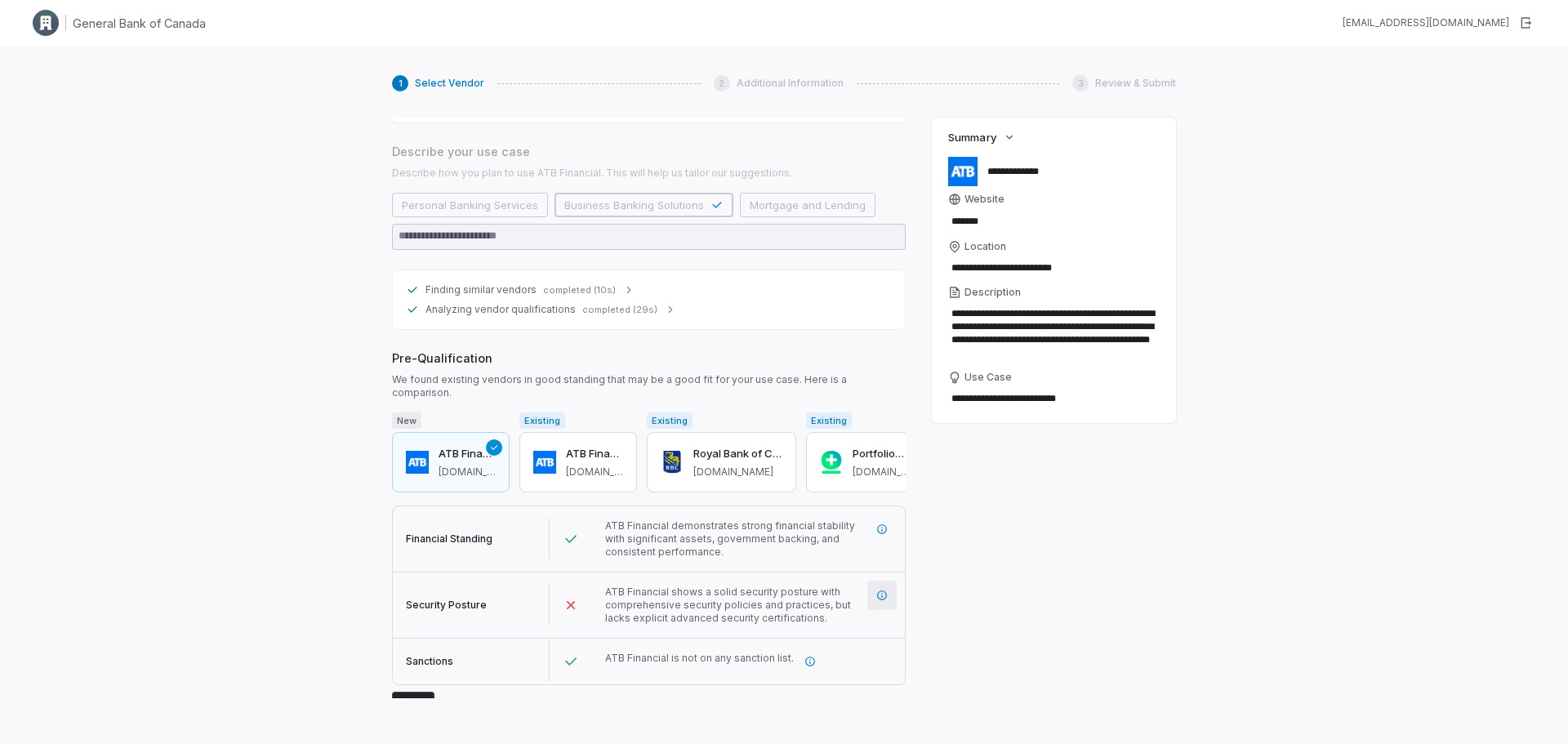
click at [876, 589] on icon "More information" at bounding box center [882, 595] width 12 height 12
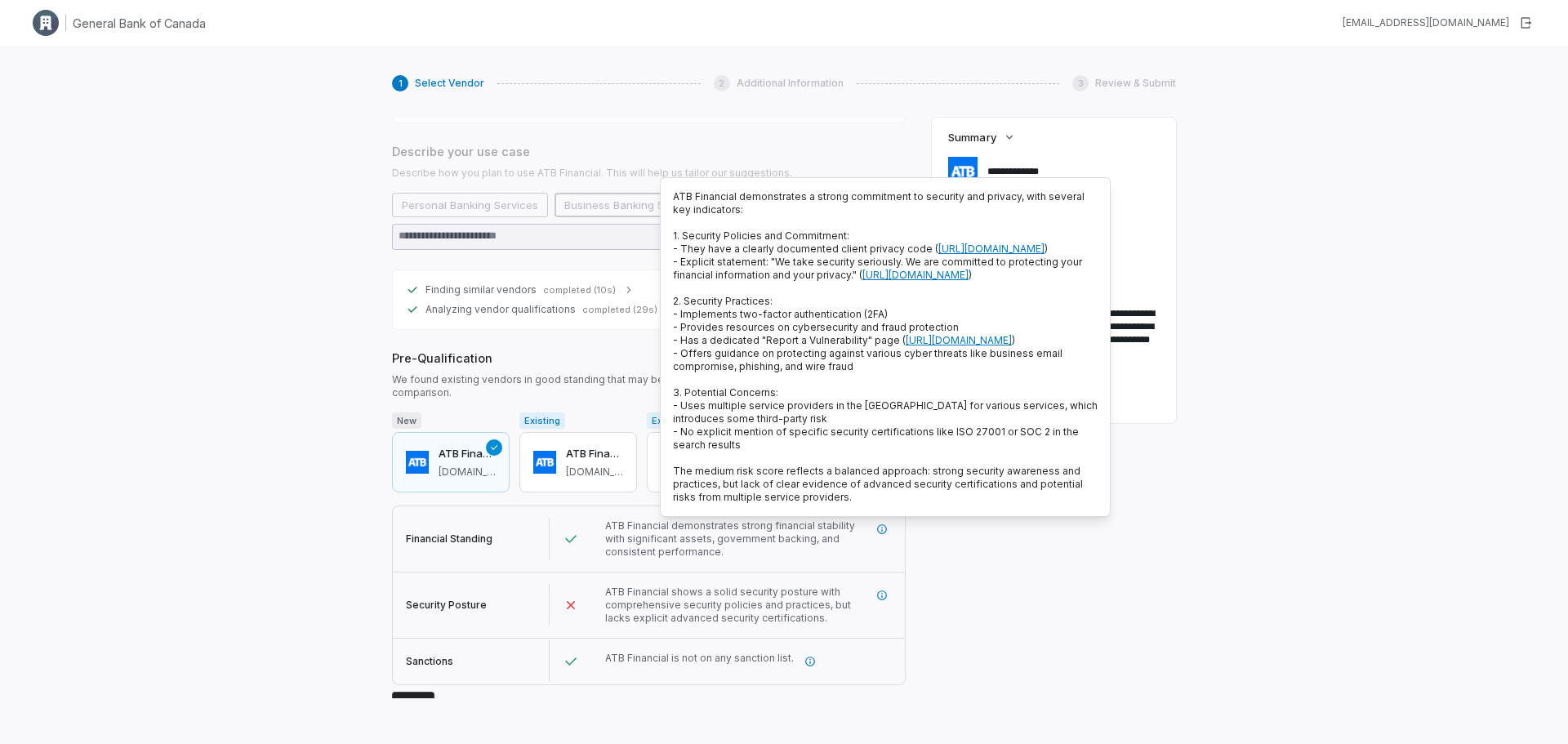
click at [1184, 683] on div "**********" at bounding box center [784, 418] width 1568 height 744
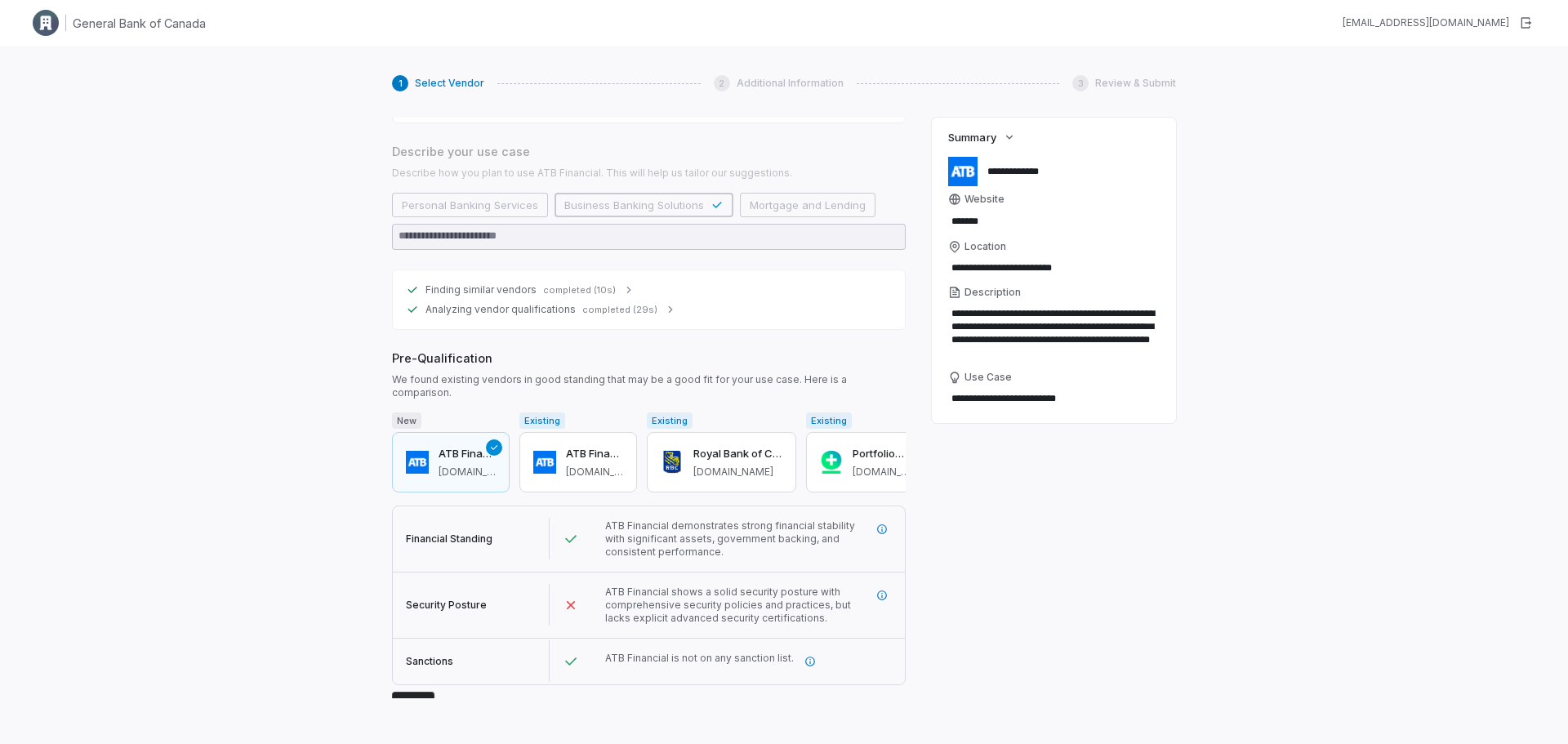
click at [405, 692] on button "Next" at bounding box center [413, 703] width 42 height 25
type textarea "*"
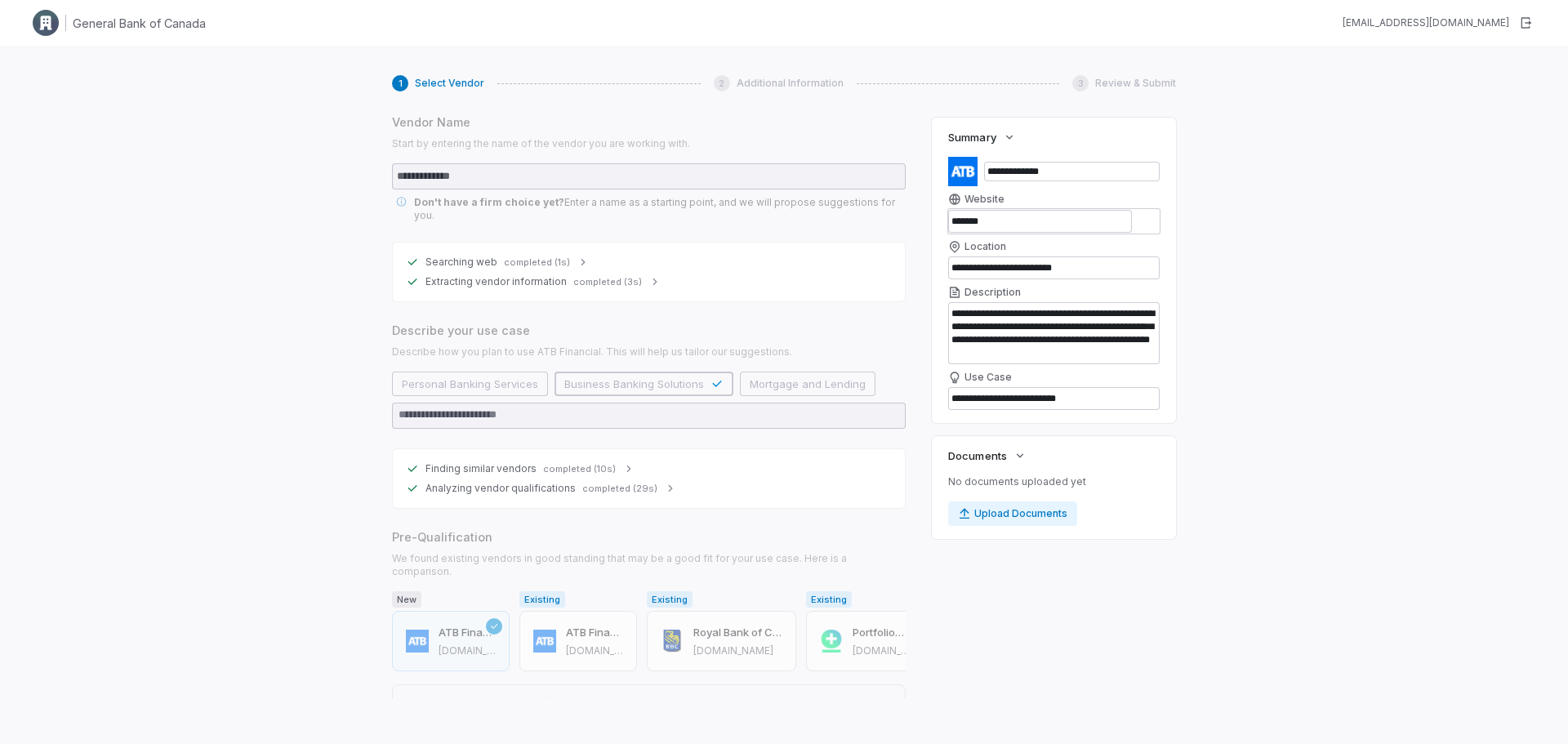
scroll to position [0, 0]
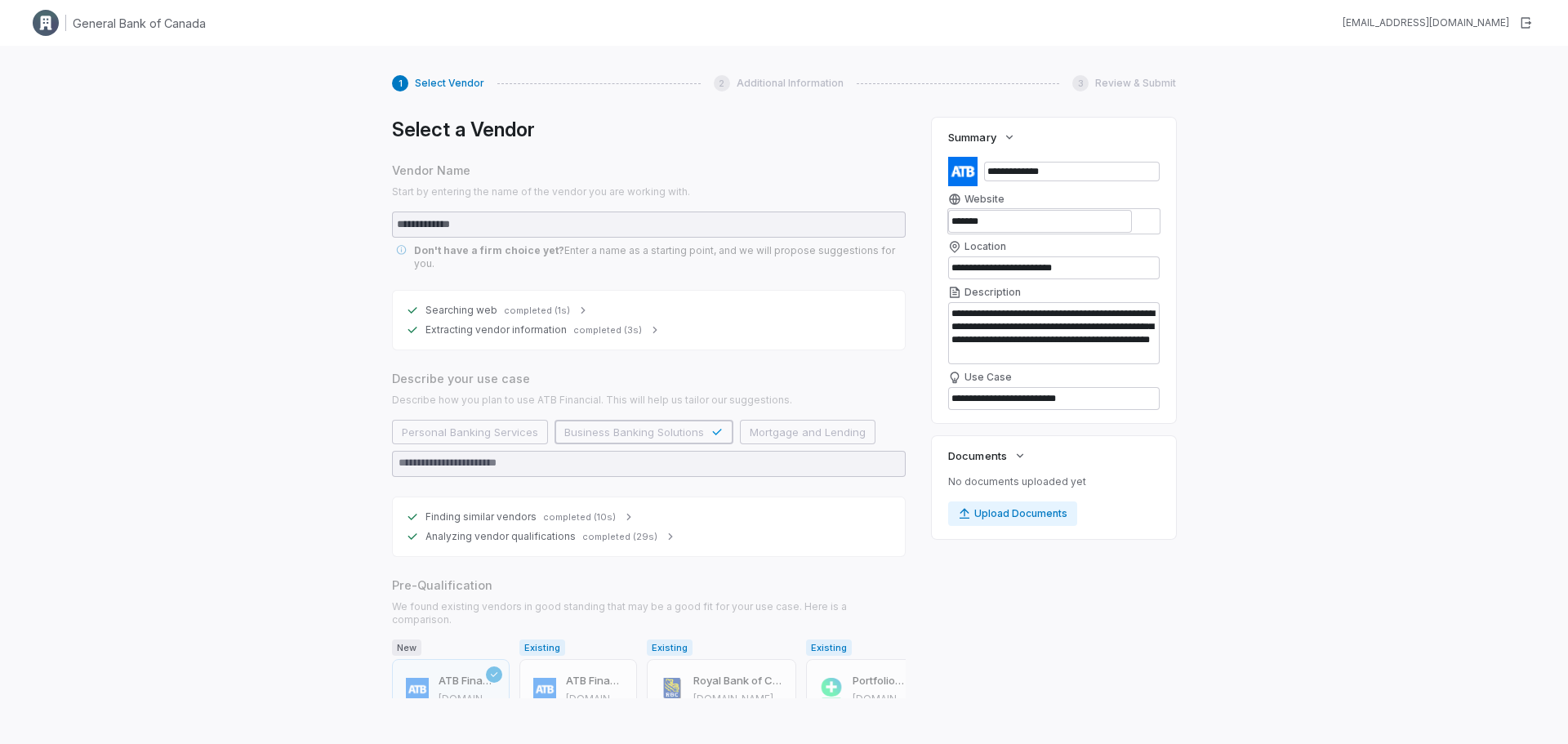
click at [44, 18] on img at bounding box center [46, 23] width 26 height 26
click at [103, 19] on h1 "General Bank of Canada" at bounding box center [139, 23] width 133 height 17
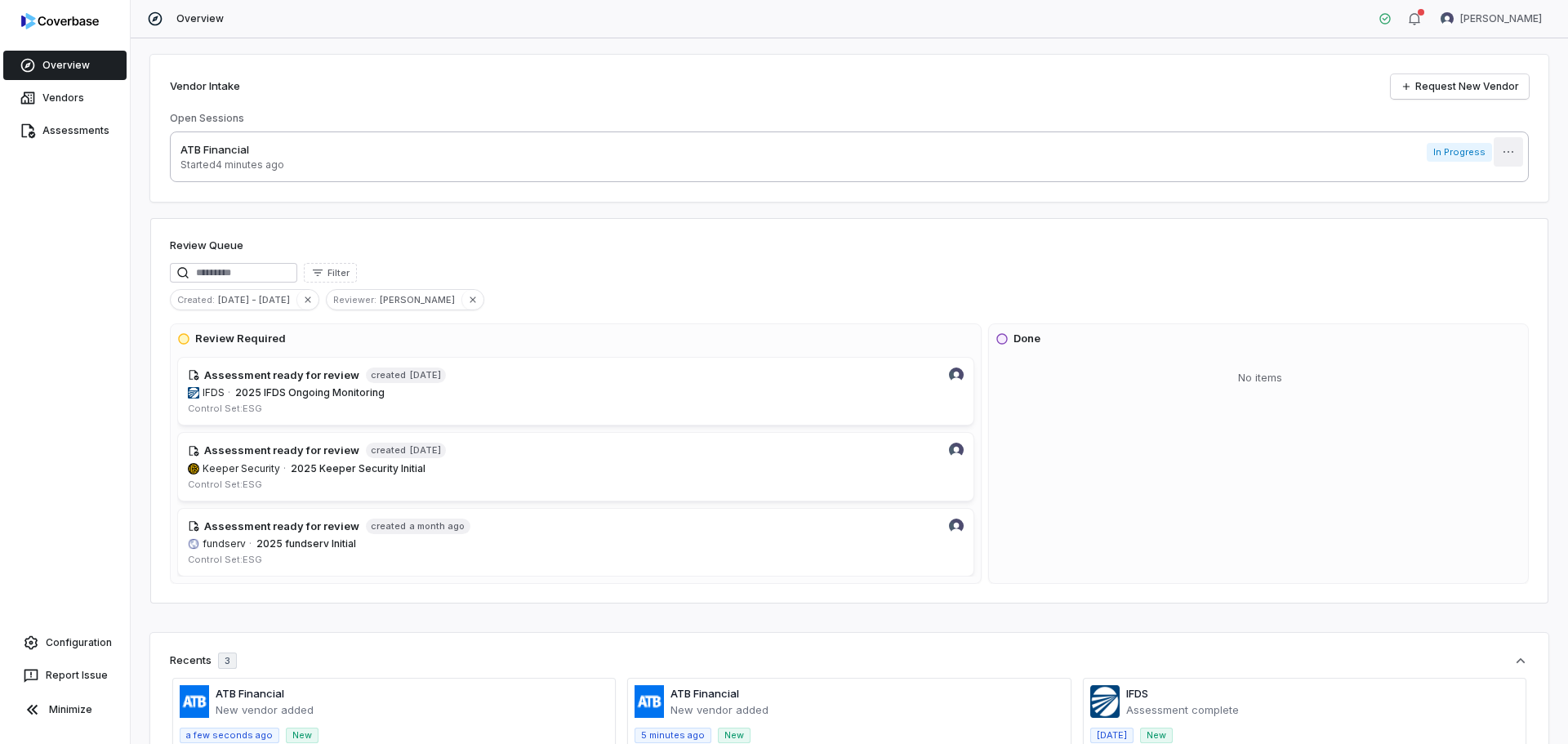
click at [1493, 145] on html "Overview Vendors Assessments Configuration Report Issue Minimize Overview Esthe…" at bounding box center [784, 372] width 1568 height 744
click at [1442, 84] on link "Request New Vendor" at bounding box center [1459, 86] width 138 height 25
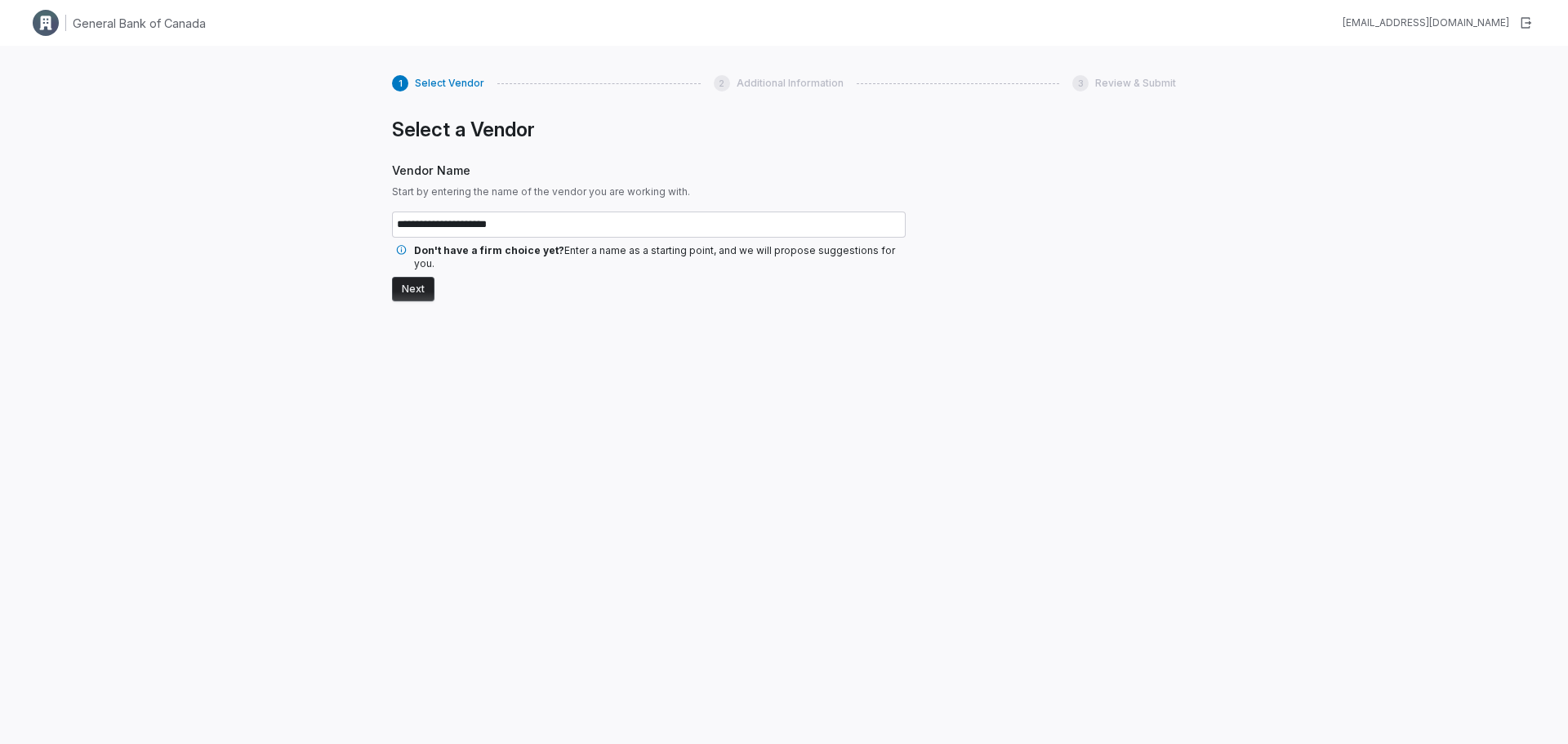
type input "**********"
click at [412, 276] on button "Next" at bounding box center [413, 288] width 42 height 25
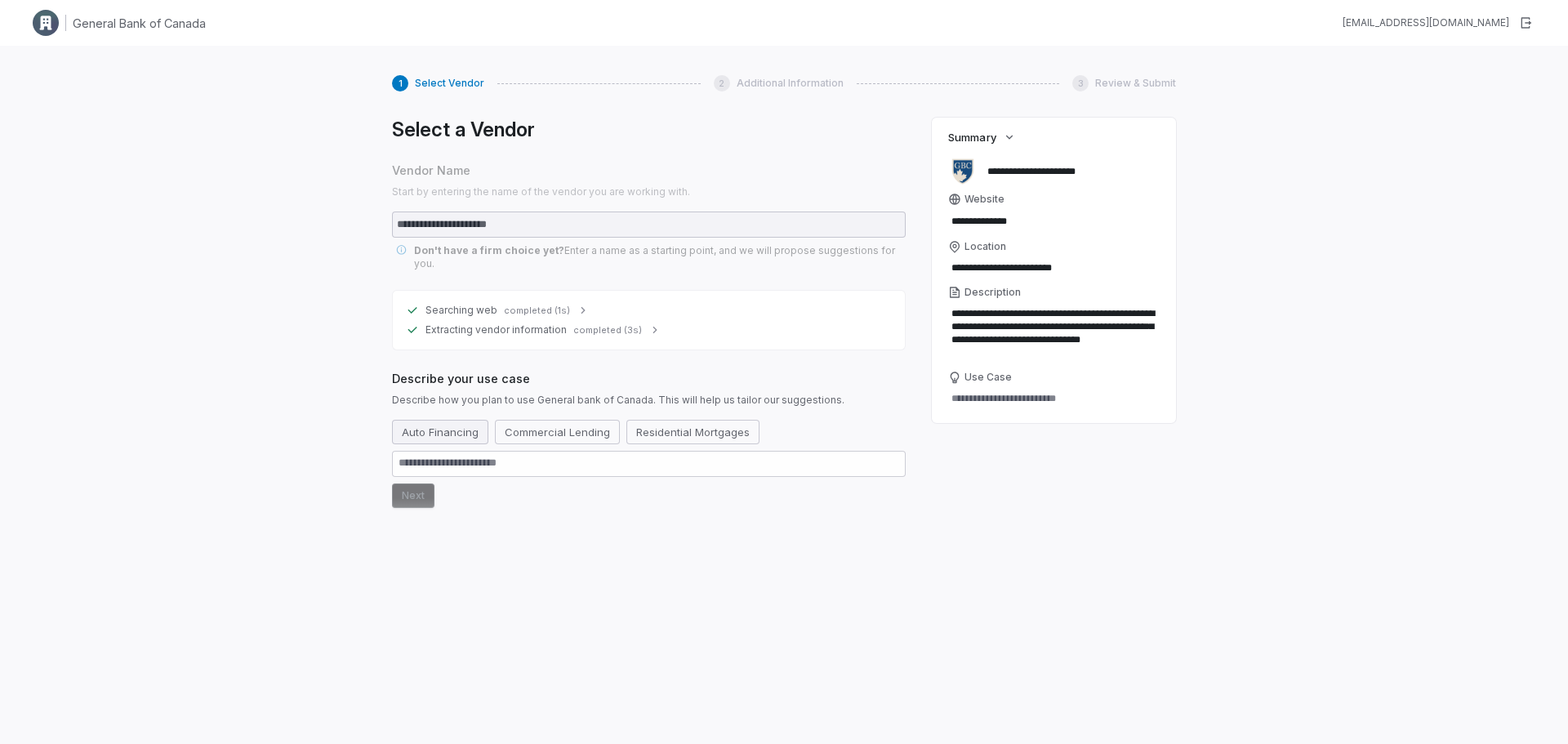
click at [463, 420] on button "Auto Financing" at bounding box center [440, 432] width 96 height 25
click at [406, 484] on button "Next" at bounding box center [413, 495] width 42 height 25
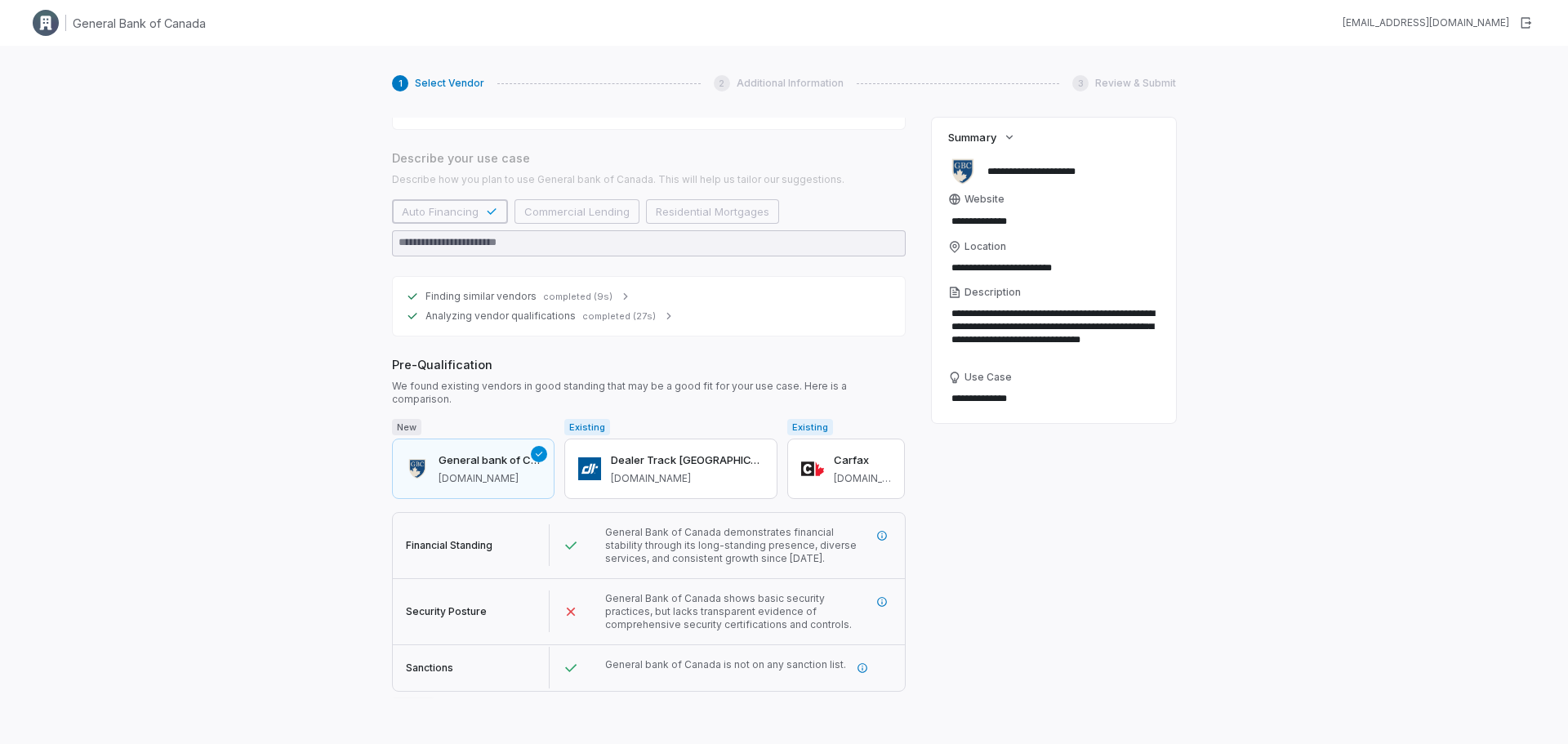
scroll to position [227, 0]
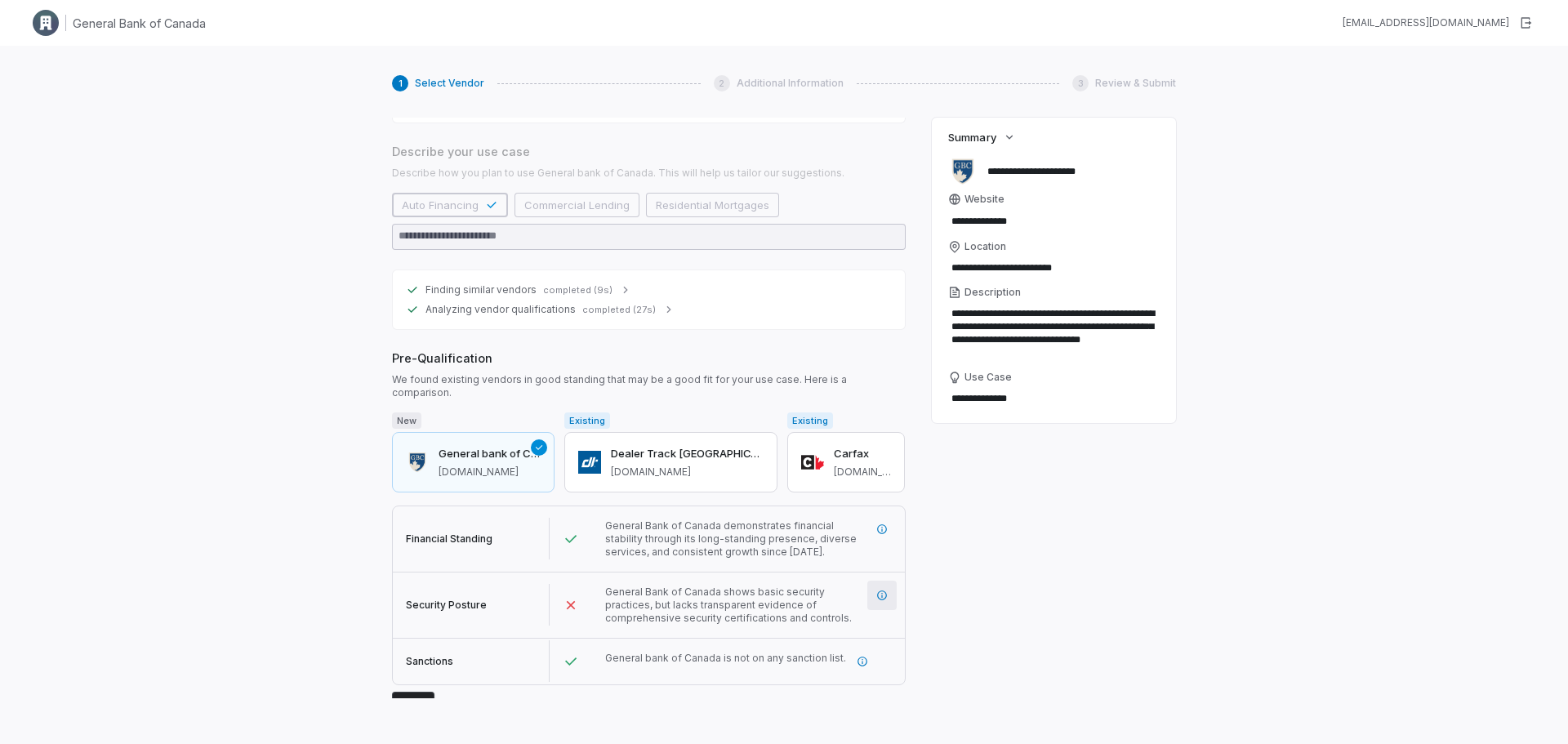
click at [876, 589] on icon "More information" at bounding box center [882, 595] width 12 height 12
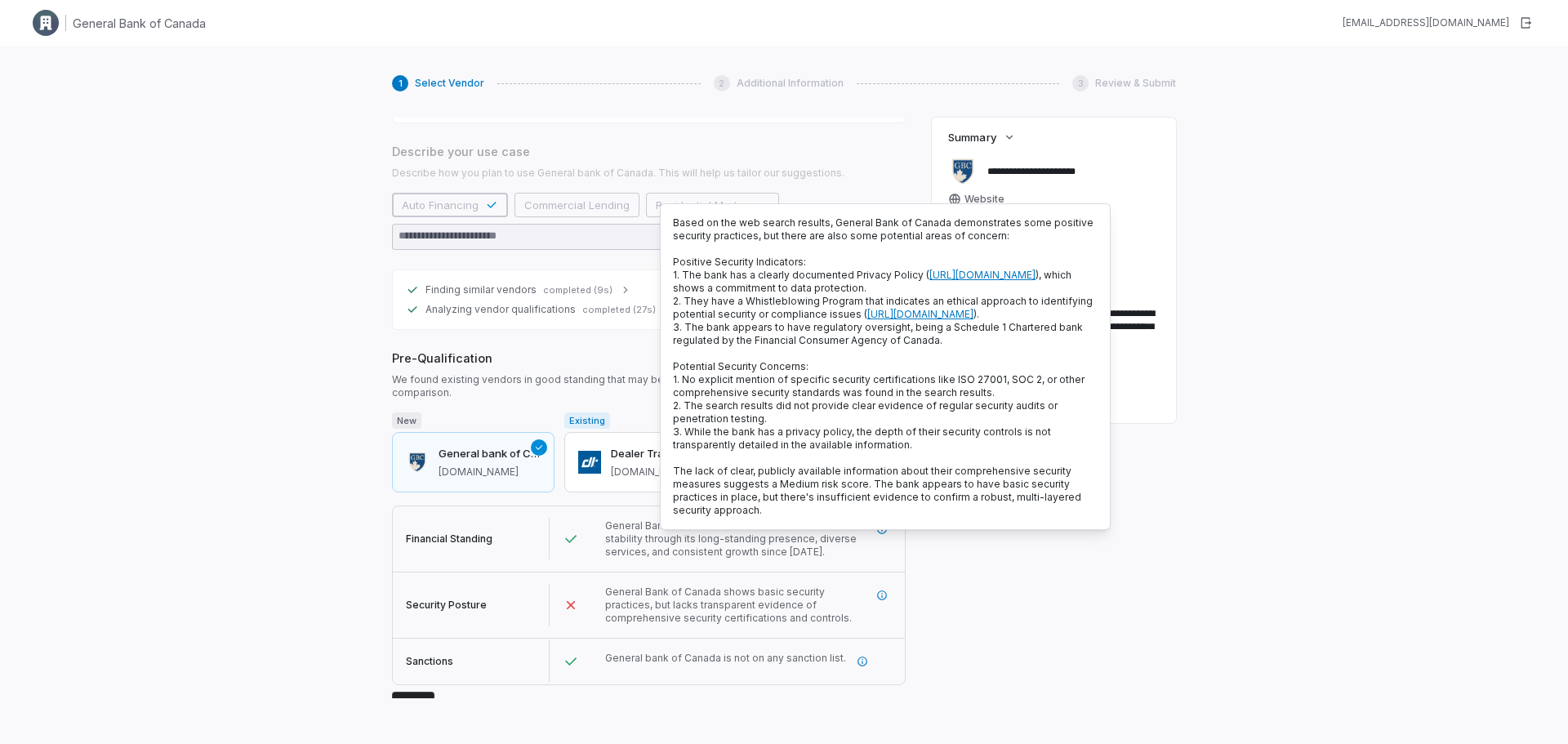
click at [1289, 350] on div "**********" at bounding box center [784, 418] width 1568 height 744
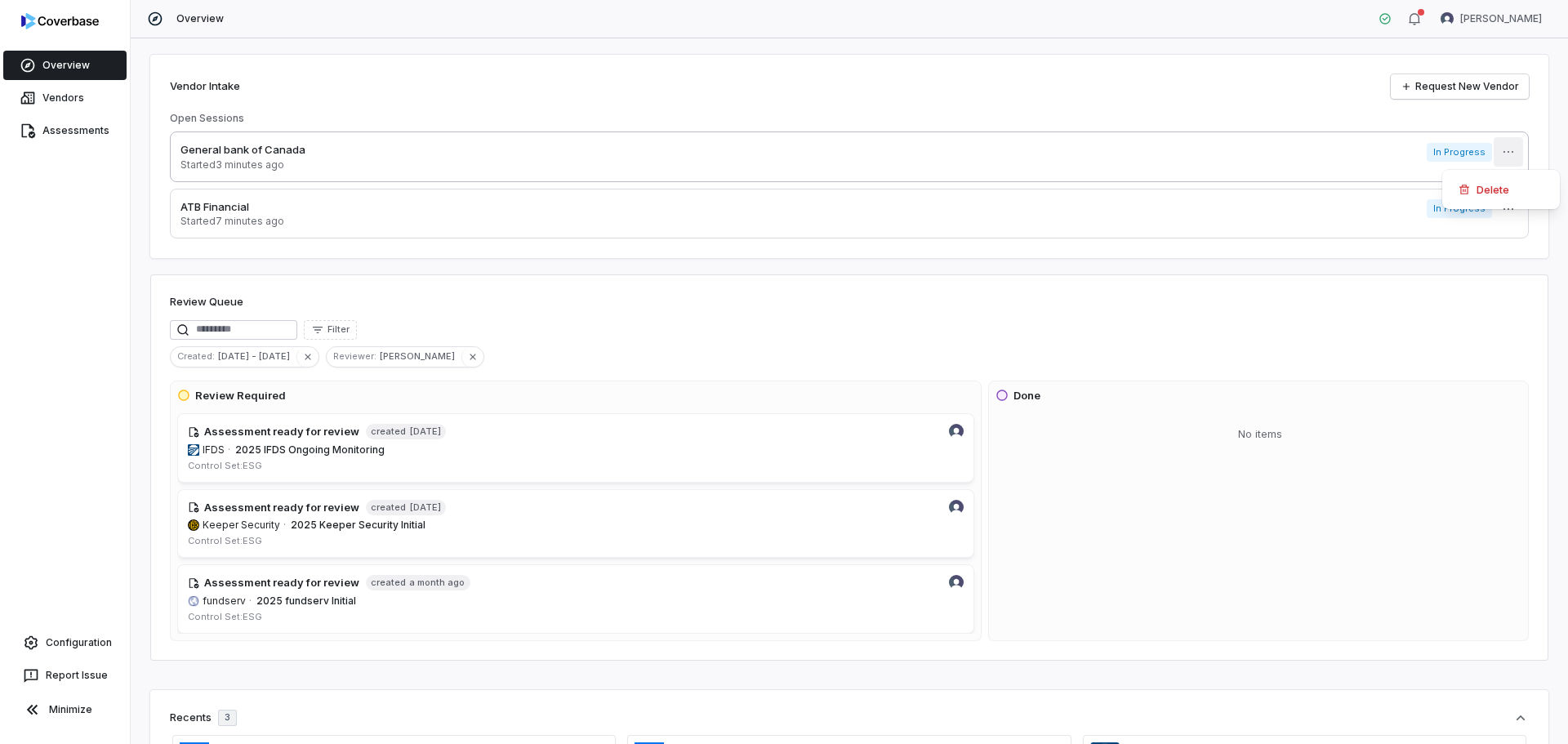
click at [1494, 154] on html "Overview Vendors Assessments Configuration Report Issue Minimize Overview Esthe…" at bounding box center [784, 372] width 1568 height 744
click at [1467, 189] on icon at bounding box center [1464, 189] width 10 height 10
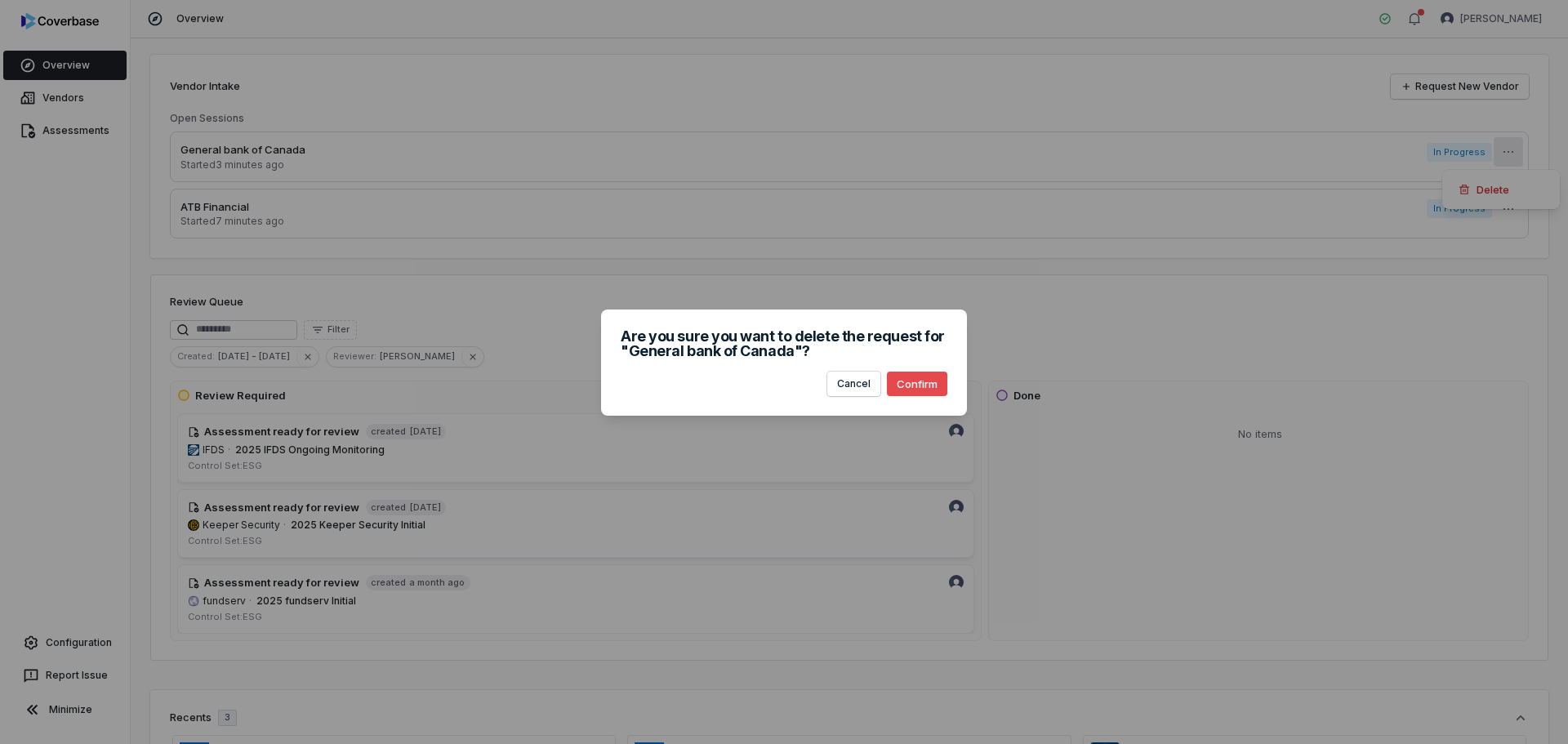
click at [919, 381] on button "Confirm" at bounding box center [916, 384] width 60 height 25
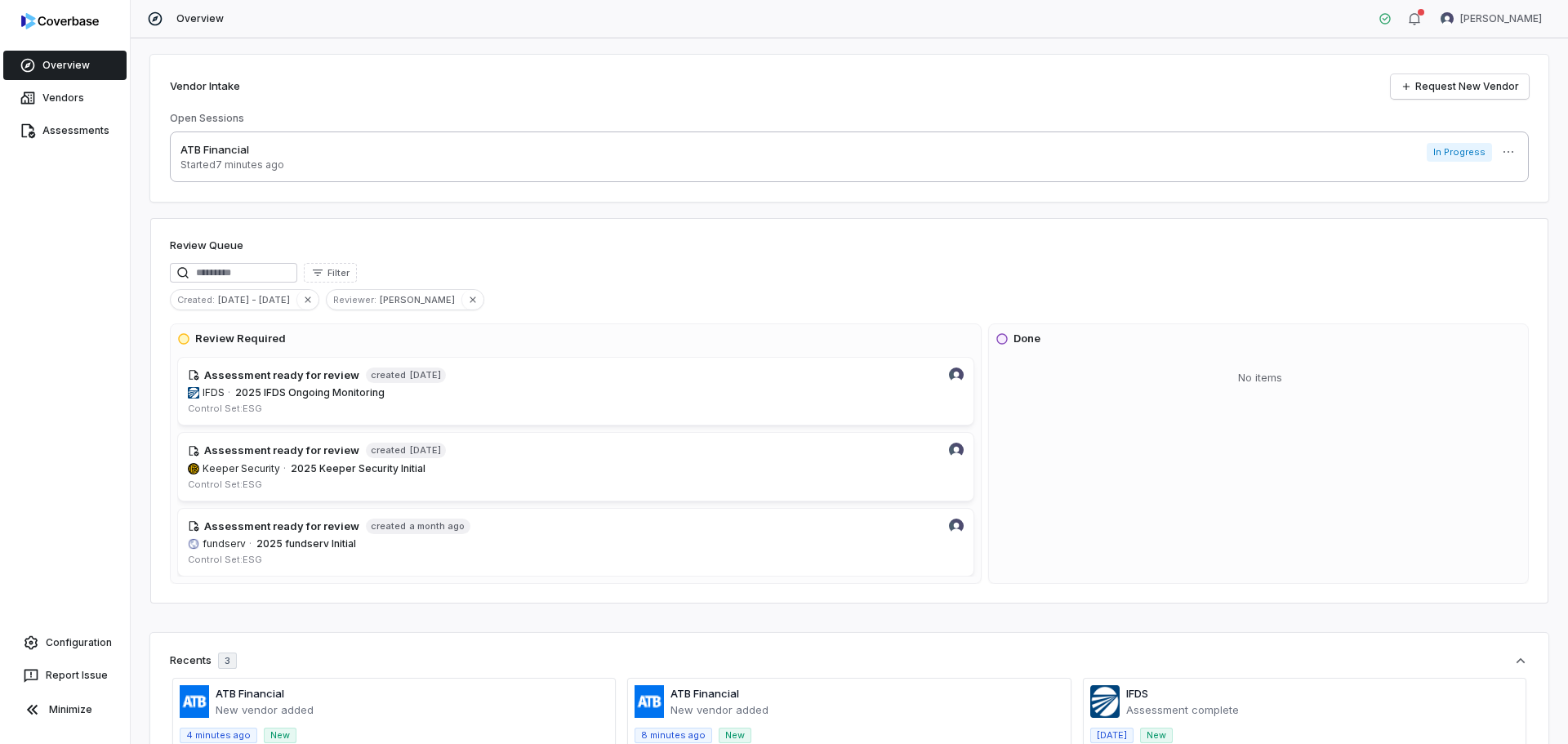
click at [305, 156] on div "ATB Financial Started 7 minutes ago In Progress More" at bounding box center [849, 156] width 1337 height 30
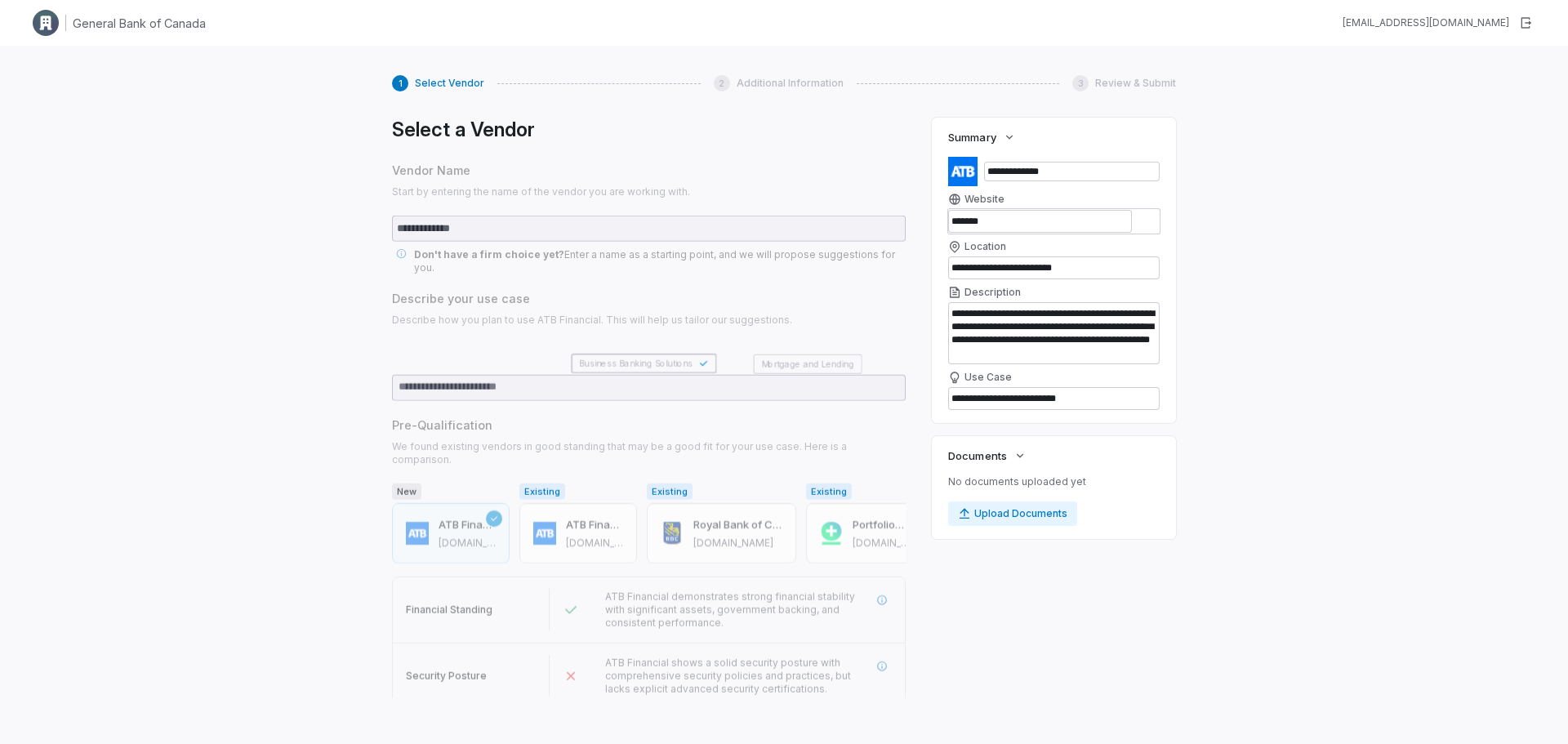
scroll to position [218, 0]
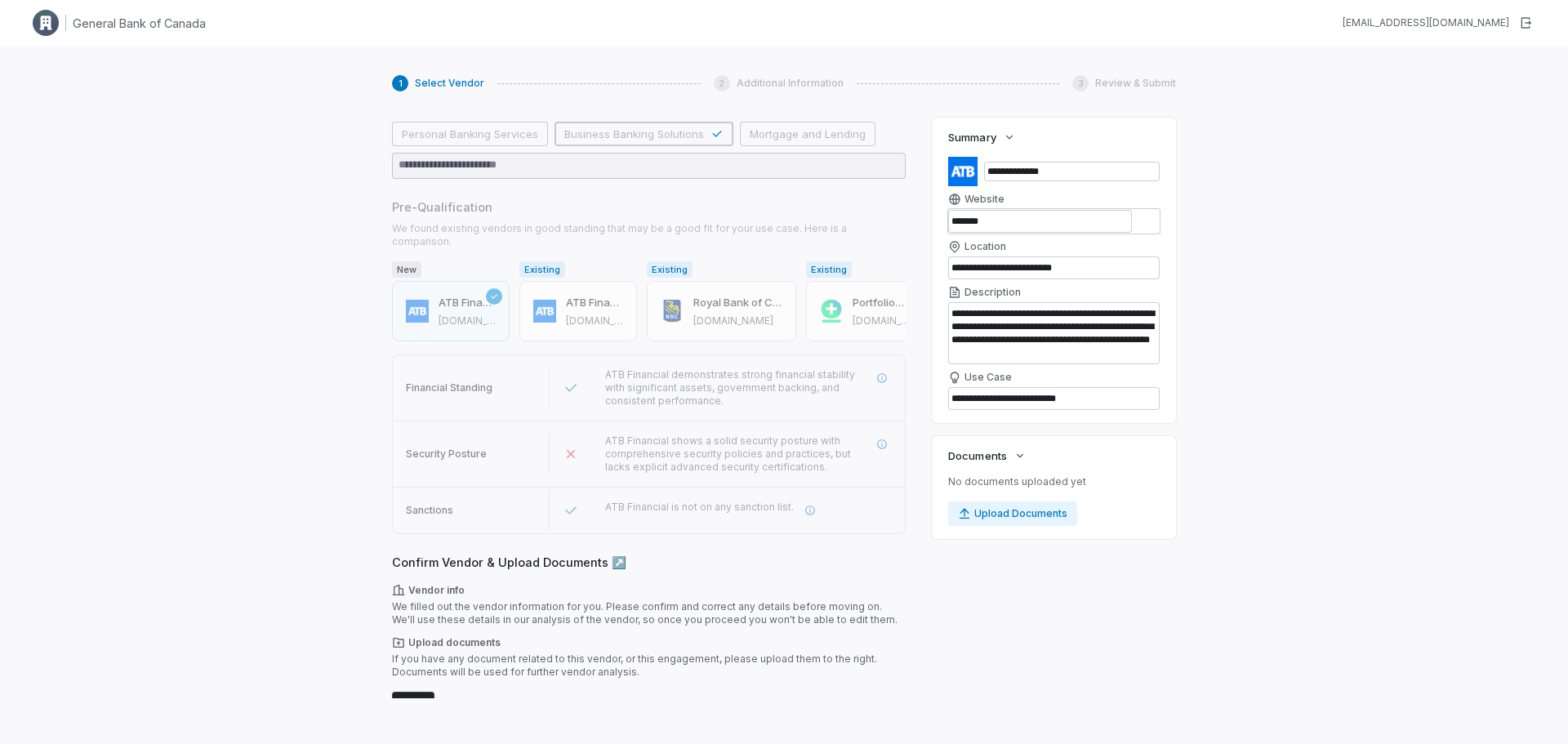
click at [758, 554] on span "Confirm Vendor & Upload Documents ↗️" at bounding box center [649, 562] width 514 height 17
click at [811, 495] on button "button" at bounding box center [810, 510] width 30 height 30
click at [733, 584] on div "Vendor info We filled out the vendor information for you. Please confirm and co…" at bounding box center [649, 605] width 514 height 42
click at [412, 692] on button "Next" at bounding box center [413, 703] width 42 height 25
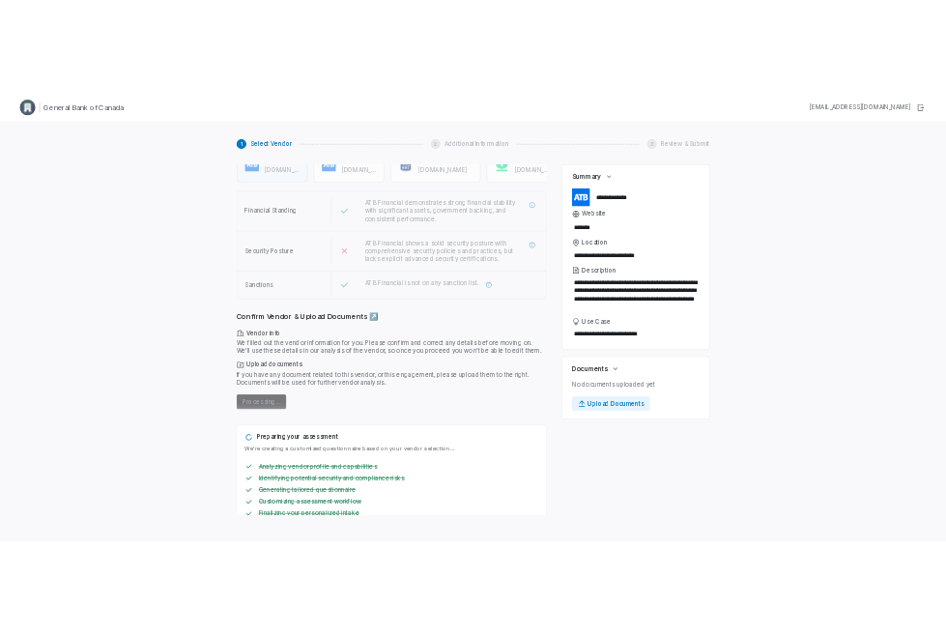
scroll to position [0, 0]
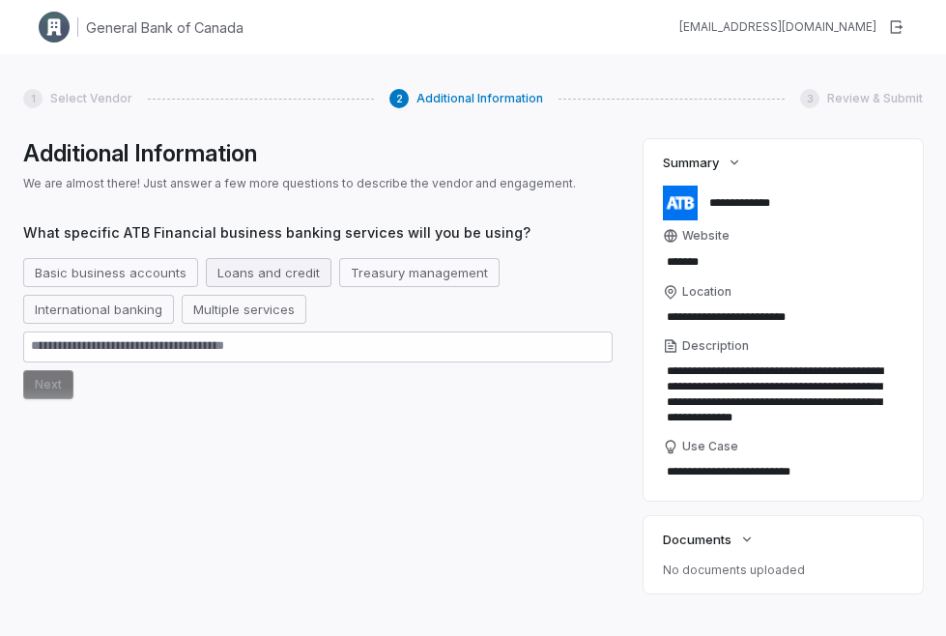
click at [279, 272] on button "Loans and credit" at bounding box center [269, 272] width 126 height 29
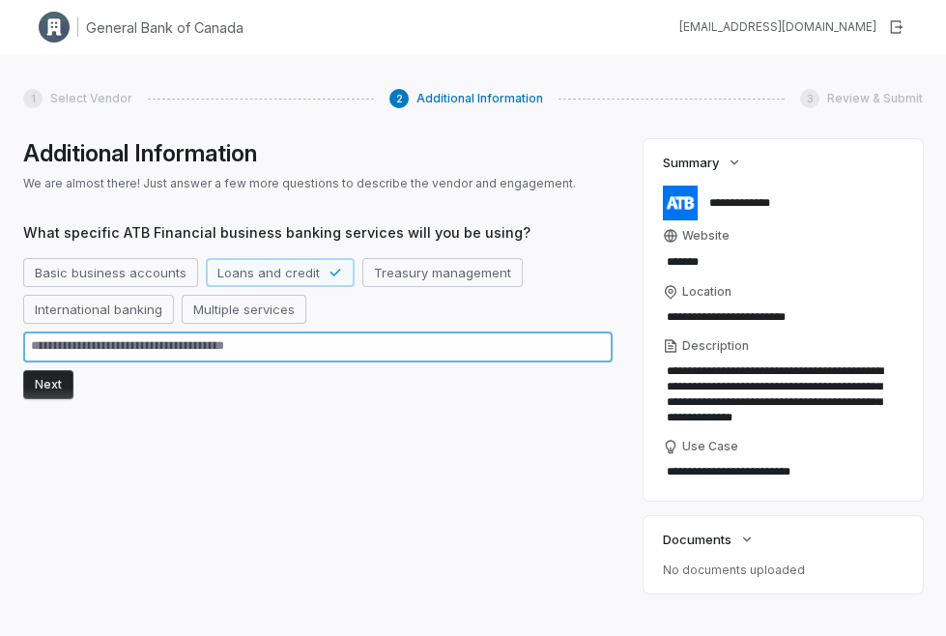
click at [90, 357] on textarea at bounding box center [317, 346] width 589 height 31
type textarea "*"
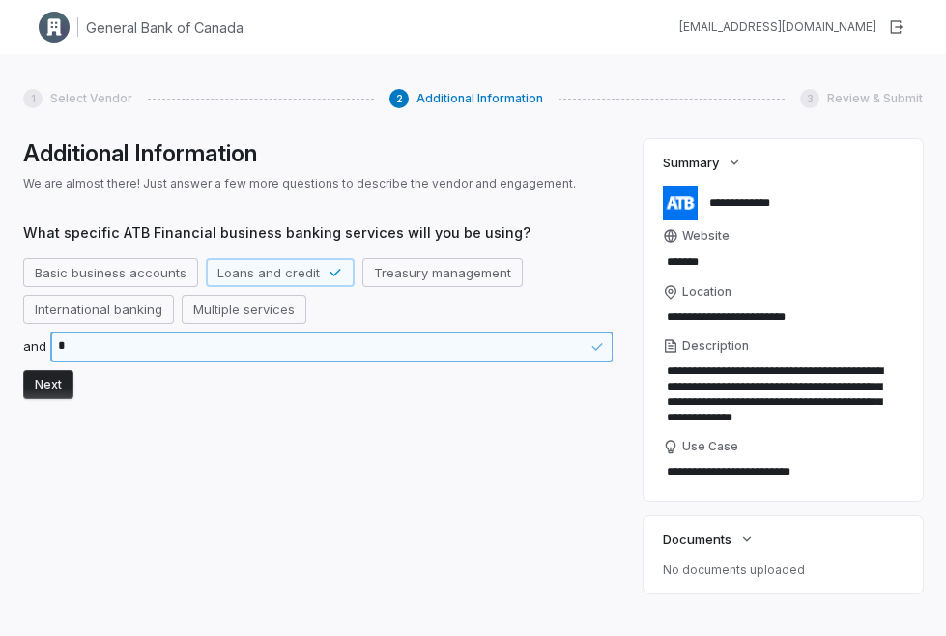
type textarea "*"
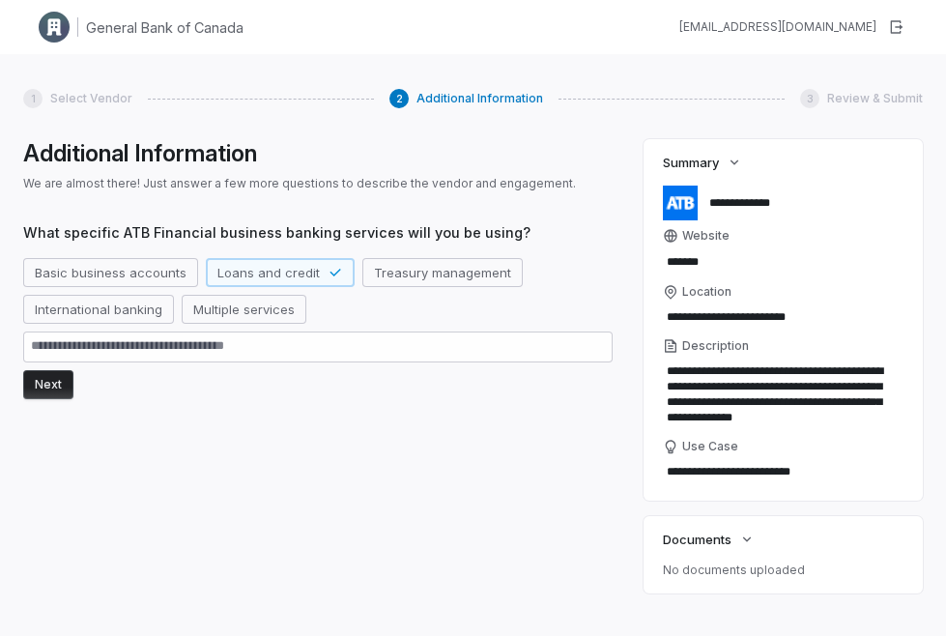
click at [50, 389] on button "Next" at bounding box center [48, 384] width 50 height 29
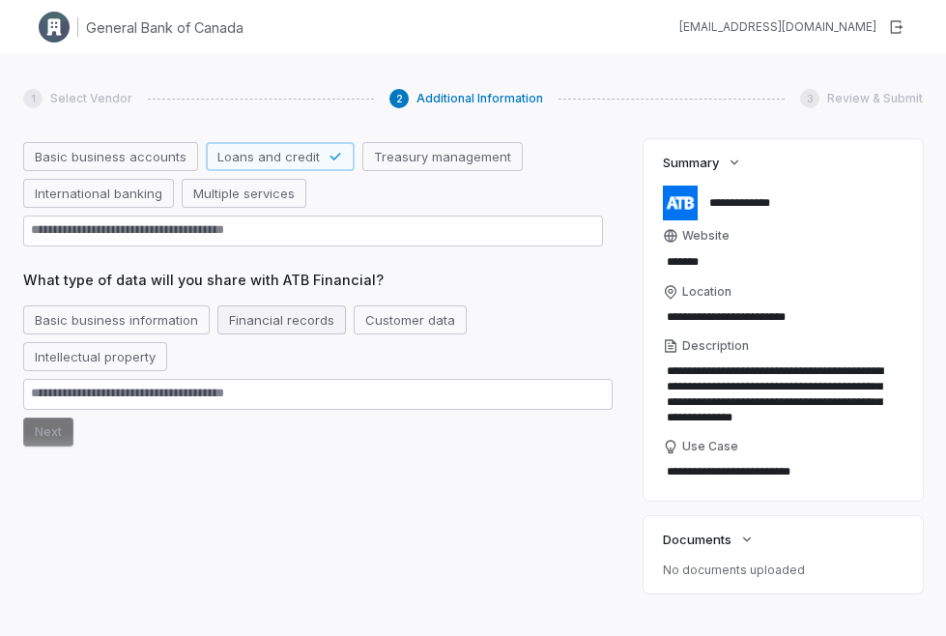
click at [283, 315] on button "Financial records" at bounding box center [281, 319] width 128 height 29
click at [59, 440] on button "Next" at bounding box center [48, 431] width 50 height 29
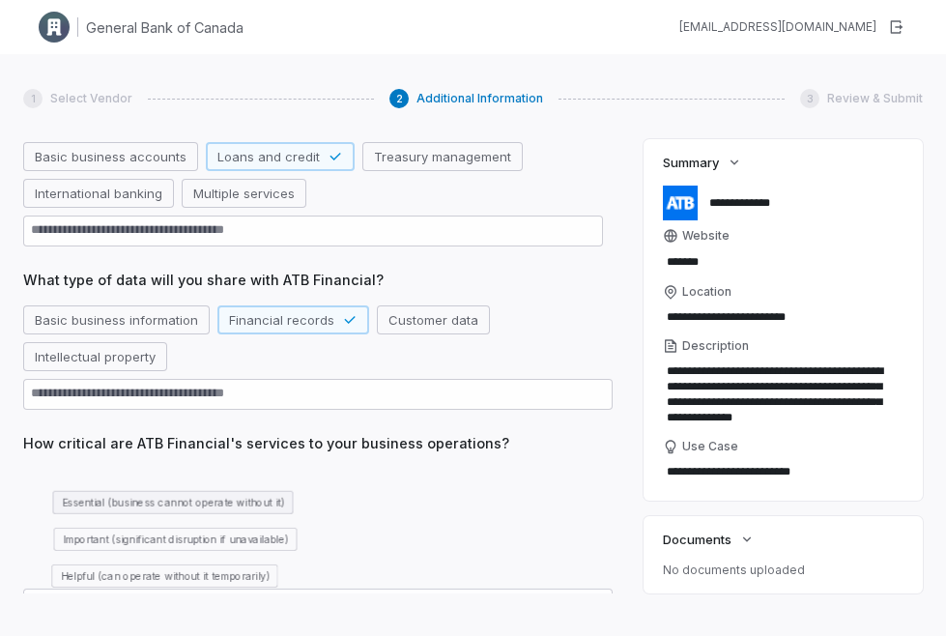
scroll to position [293, 0]
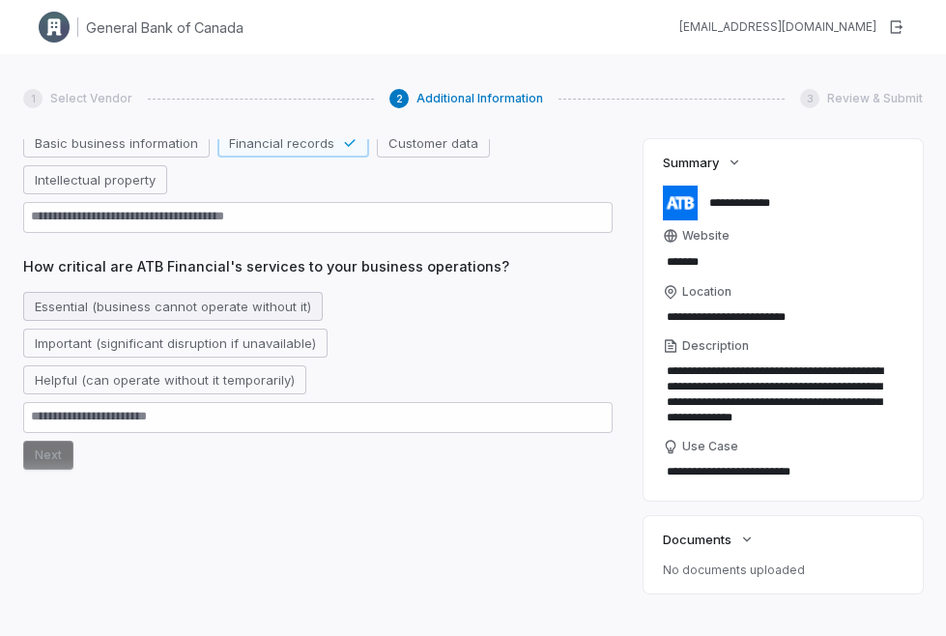
click at [141, 312] on button "Essential (business cannot operate without it)" at bounding box center [172, 306] width 299 height 29
click at [59, 459] on button "Next" at bounding box center [48, 454] width 50 height 29
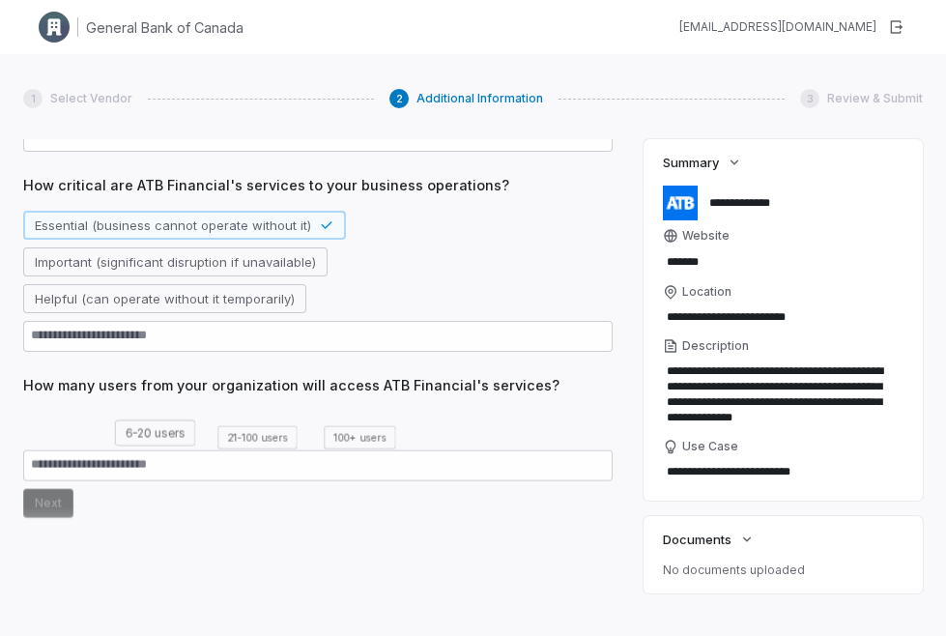
scroll to position [396, 0]
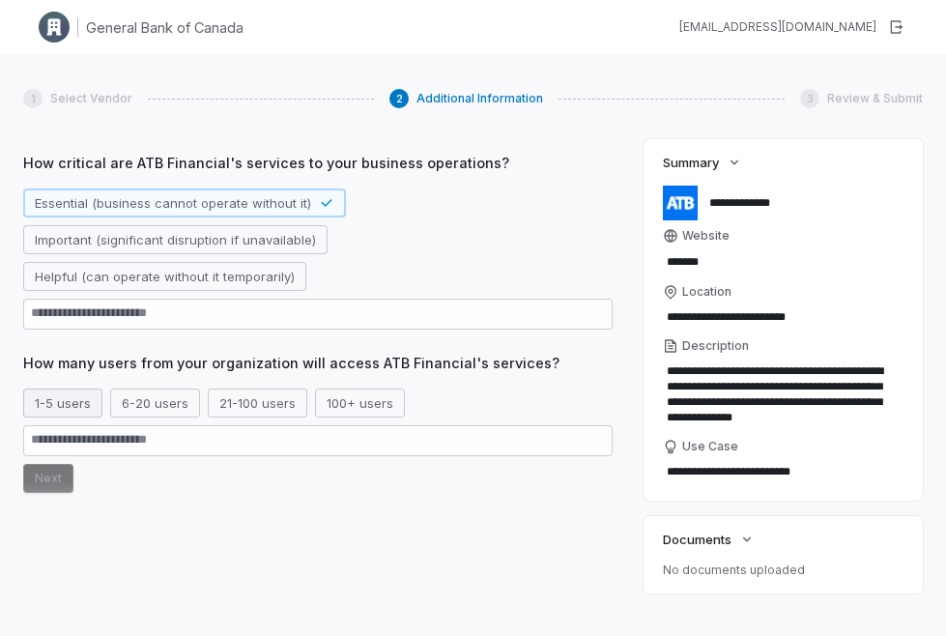
click at [79, 409] on button "1-5 users" at bounding box center [62, 402] width 79 height 29
click at [48, 484] on button "Next" at bounding box center [48, 478] width 50 height 29
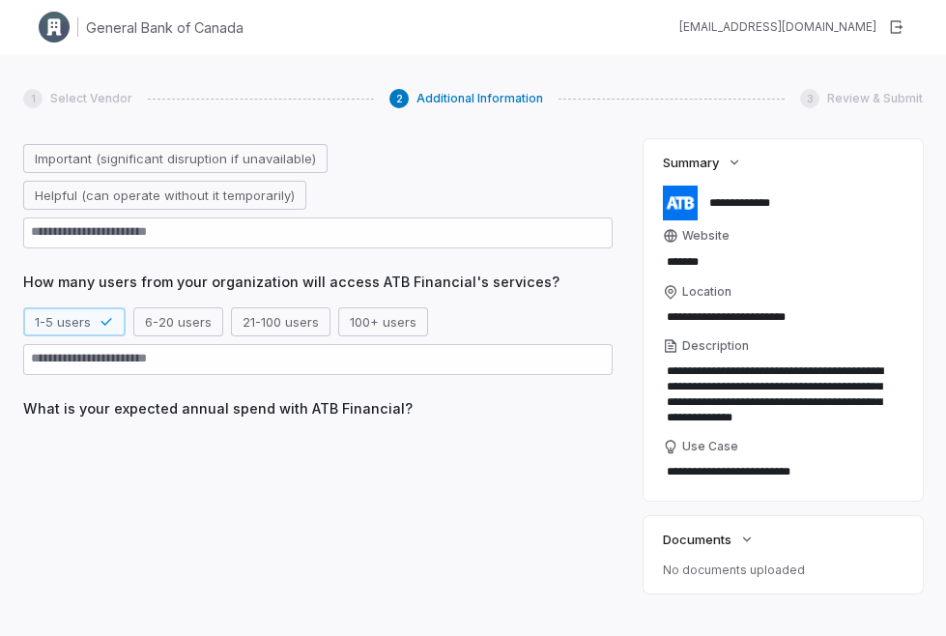
scroll to position [499, 0]
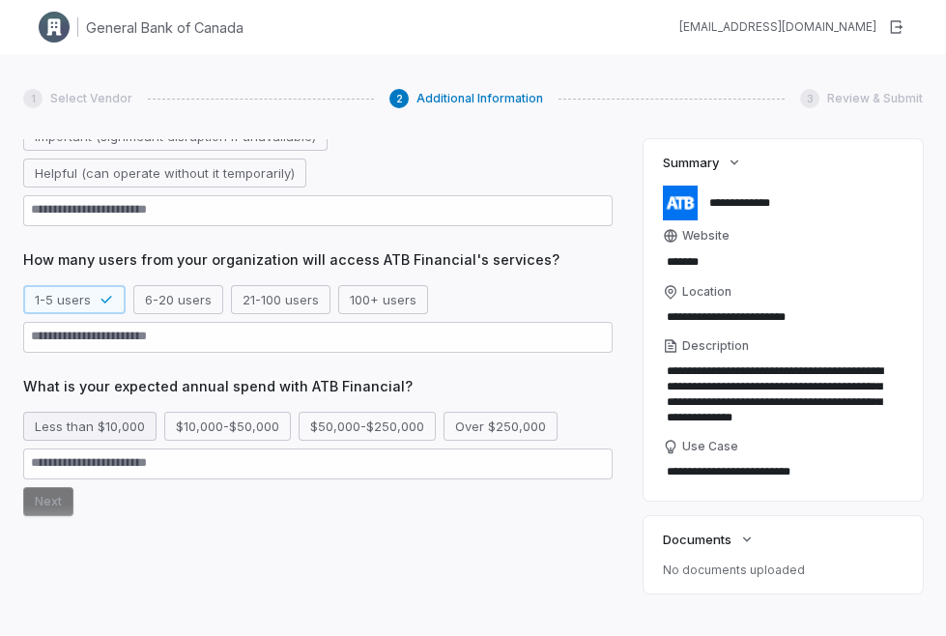
click at [77, 433] on button "Less than $10,000" at bounding box center [89, 426] width 133 height 29
click at [44, 497] on button "Next" at bounding box center [48, 501] width 50 height 29
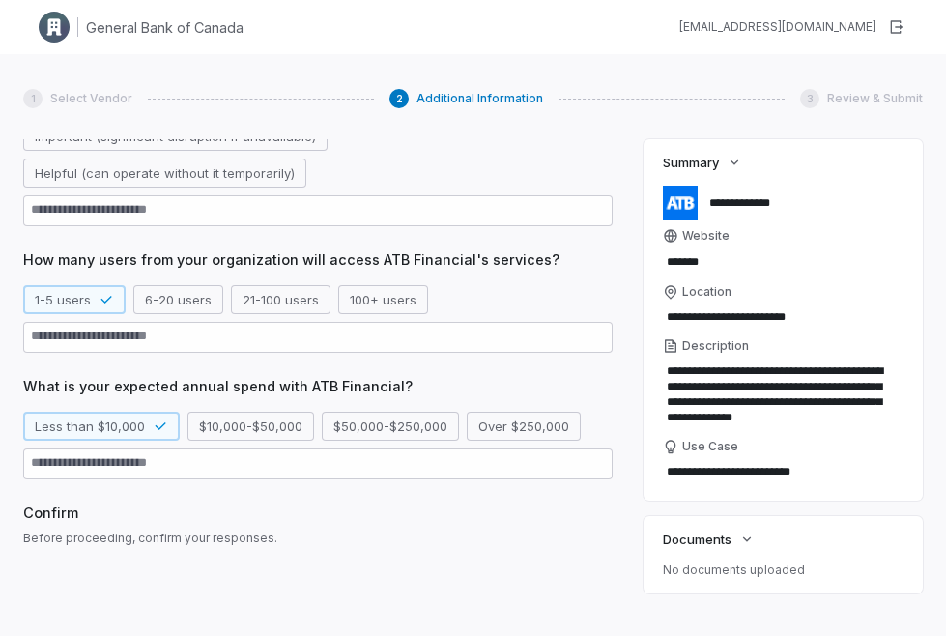
scroll to position [558, 0]
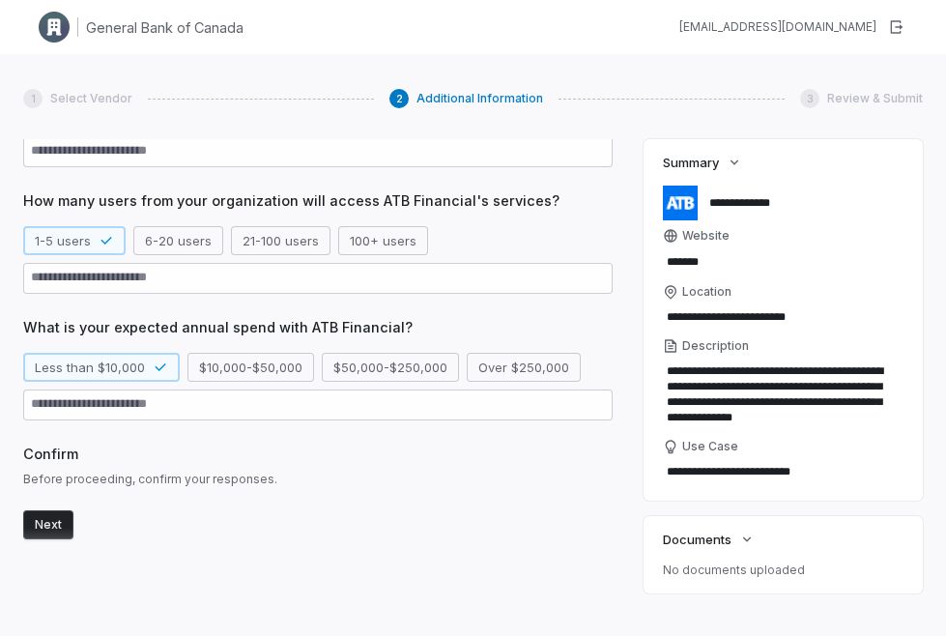
click at [61, 520] on button "Next" at bounding box center [48, 524] width 50 height 29
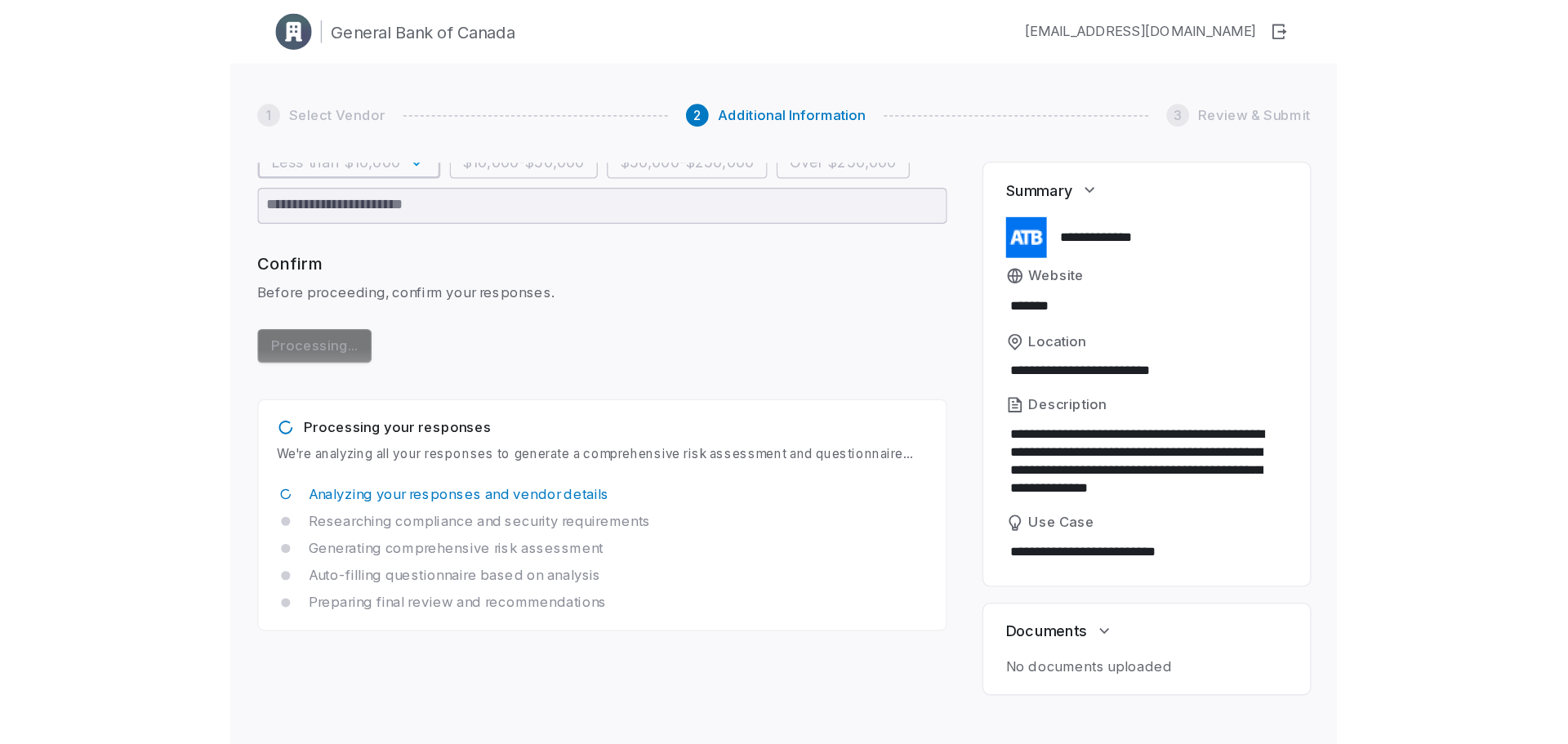
scroll to position [0, 0]
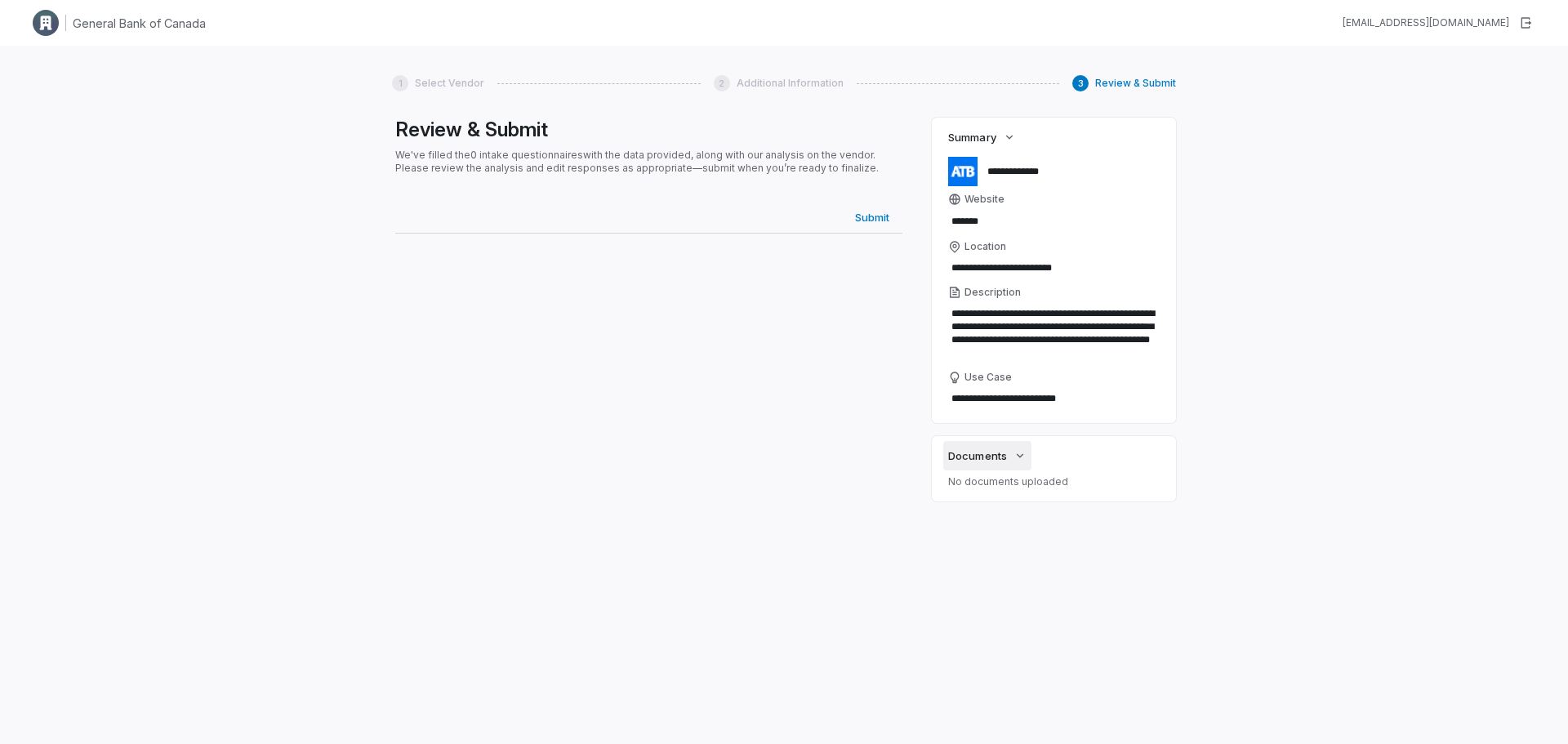
click at [1017, 451] on icon "button" at bounding box center [1019, 455] width 13 height 13
click at [877, 214] on span "Submit" at bounding box center [872, 216] width 46 height 21
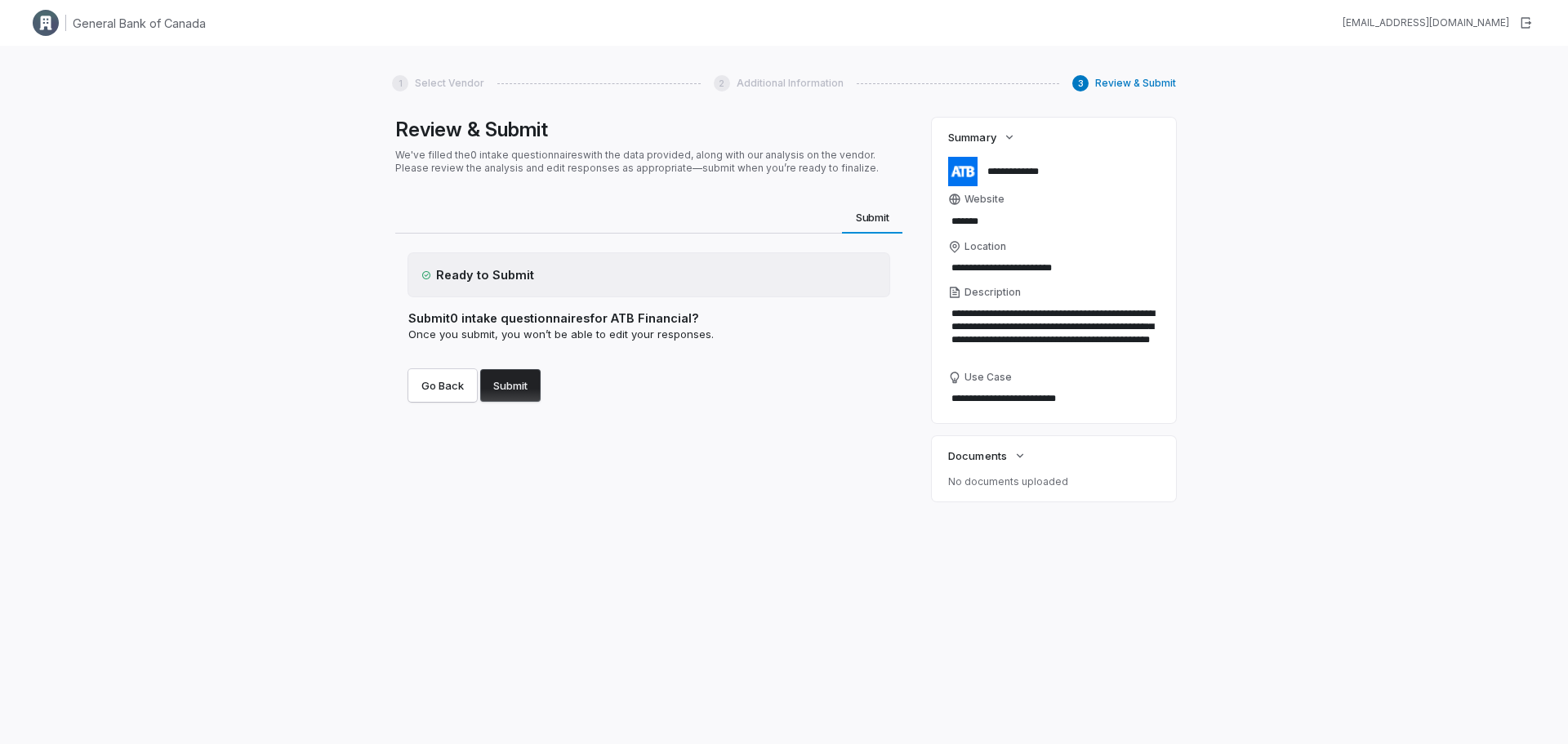
click at [495, 396] on button "Submit" at bounding box center [510, 386] width 60 height 33
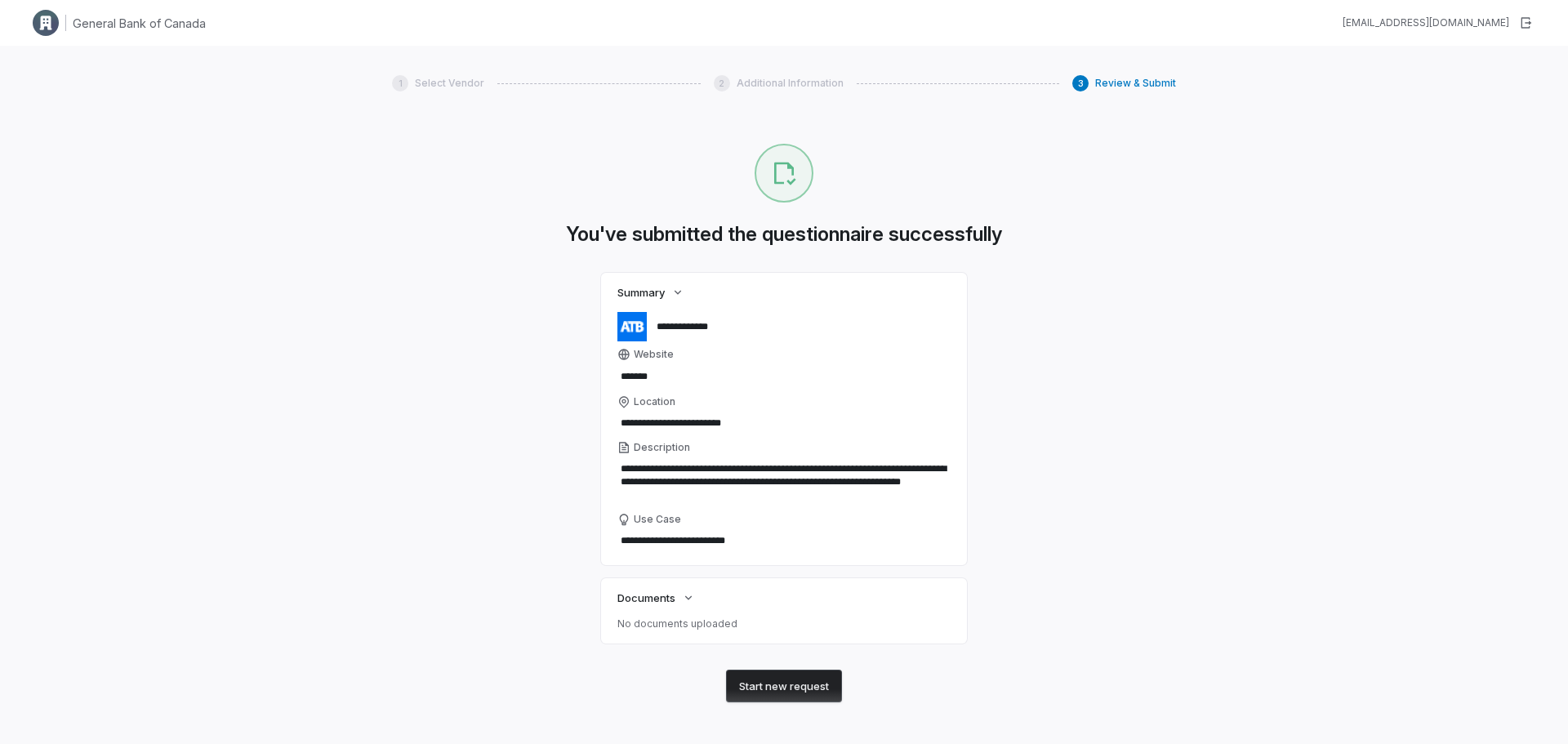
scroll to position [4, 0]
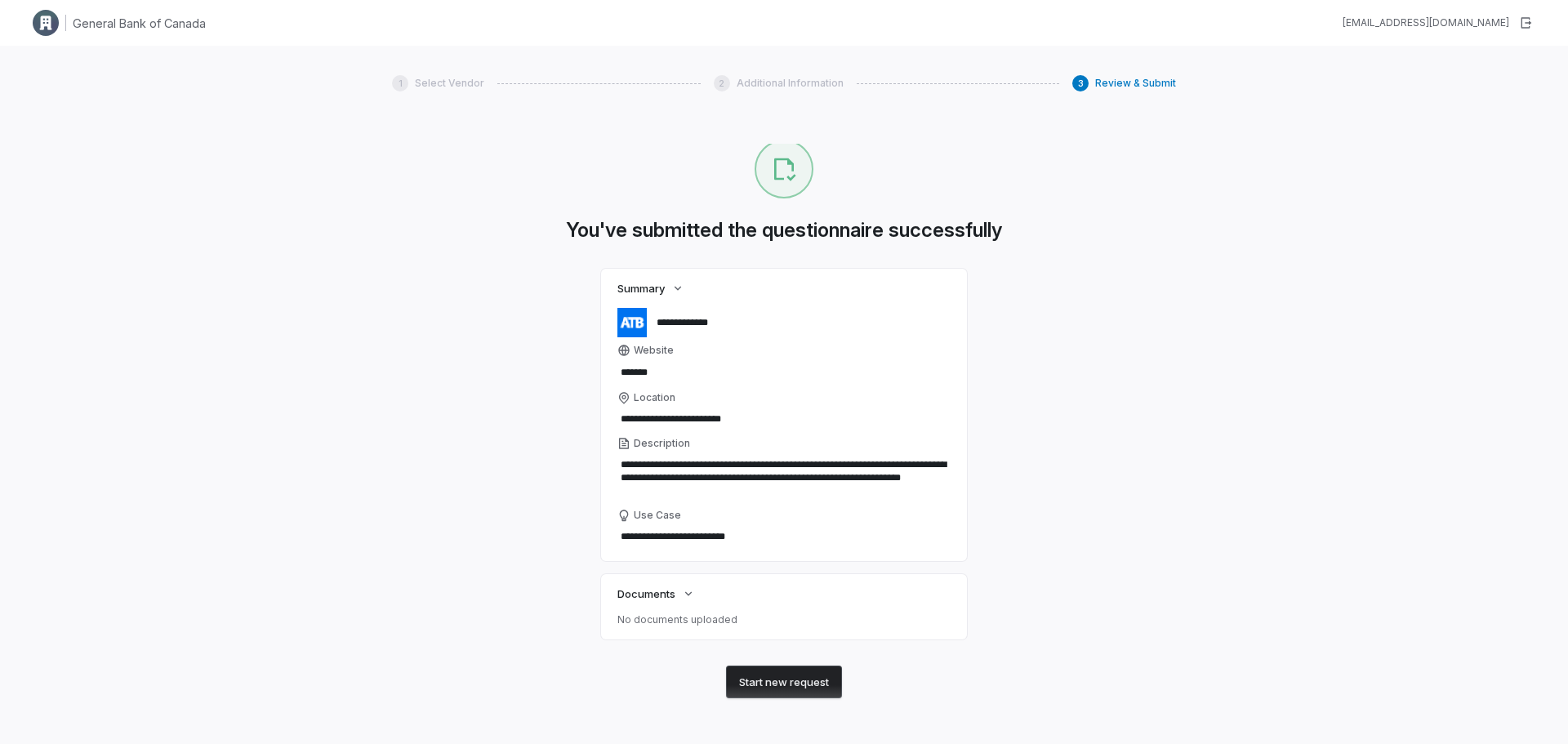
click at [793, 676] on button "Start new request" at bounding box center [784, 681] width 116 height 33
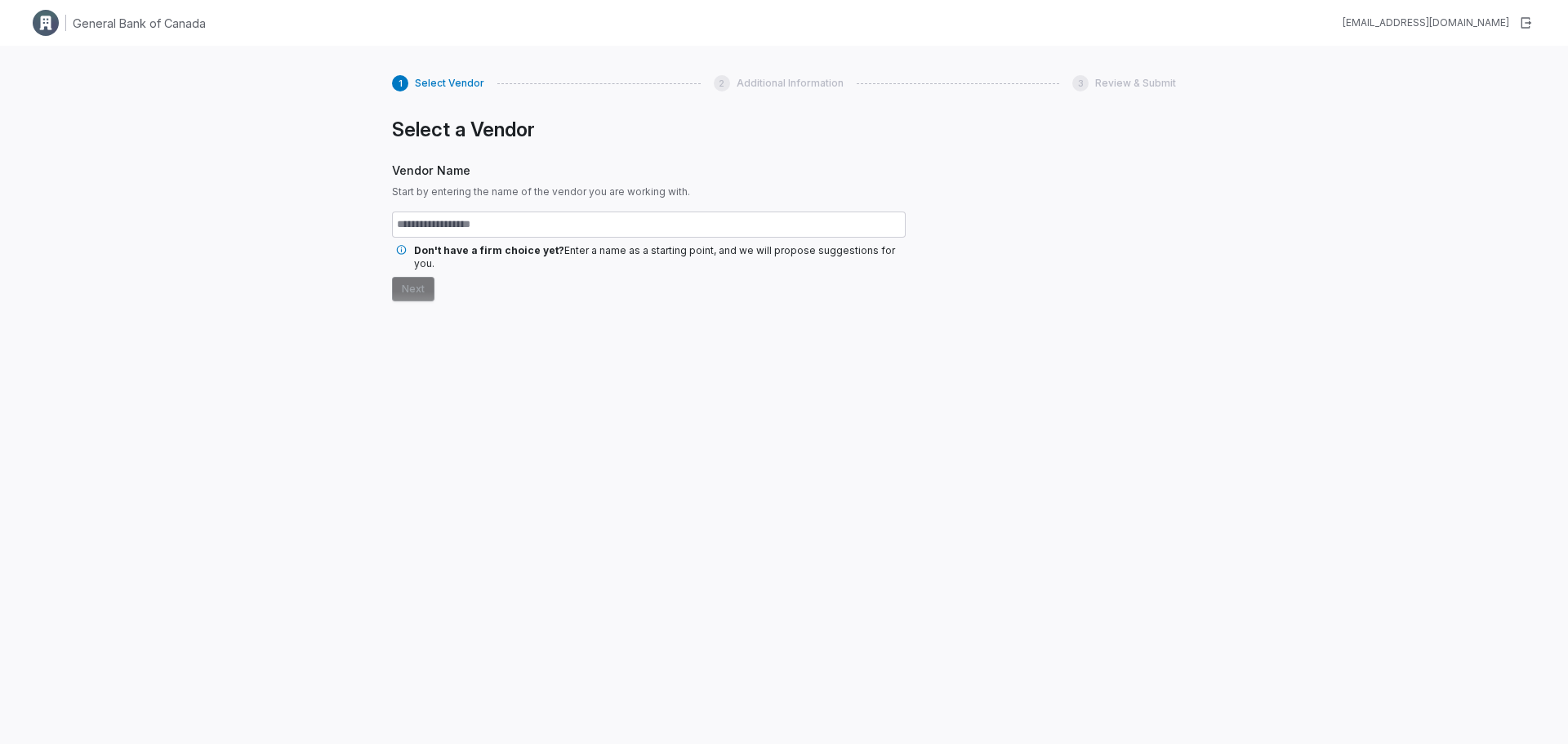
type textarea "*"
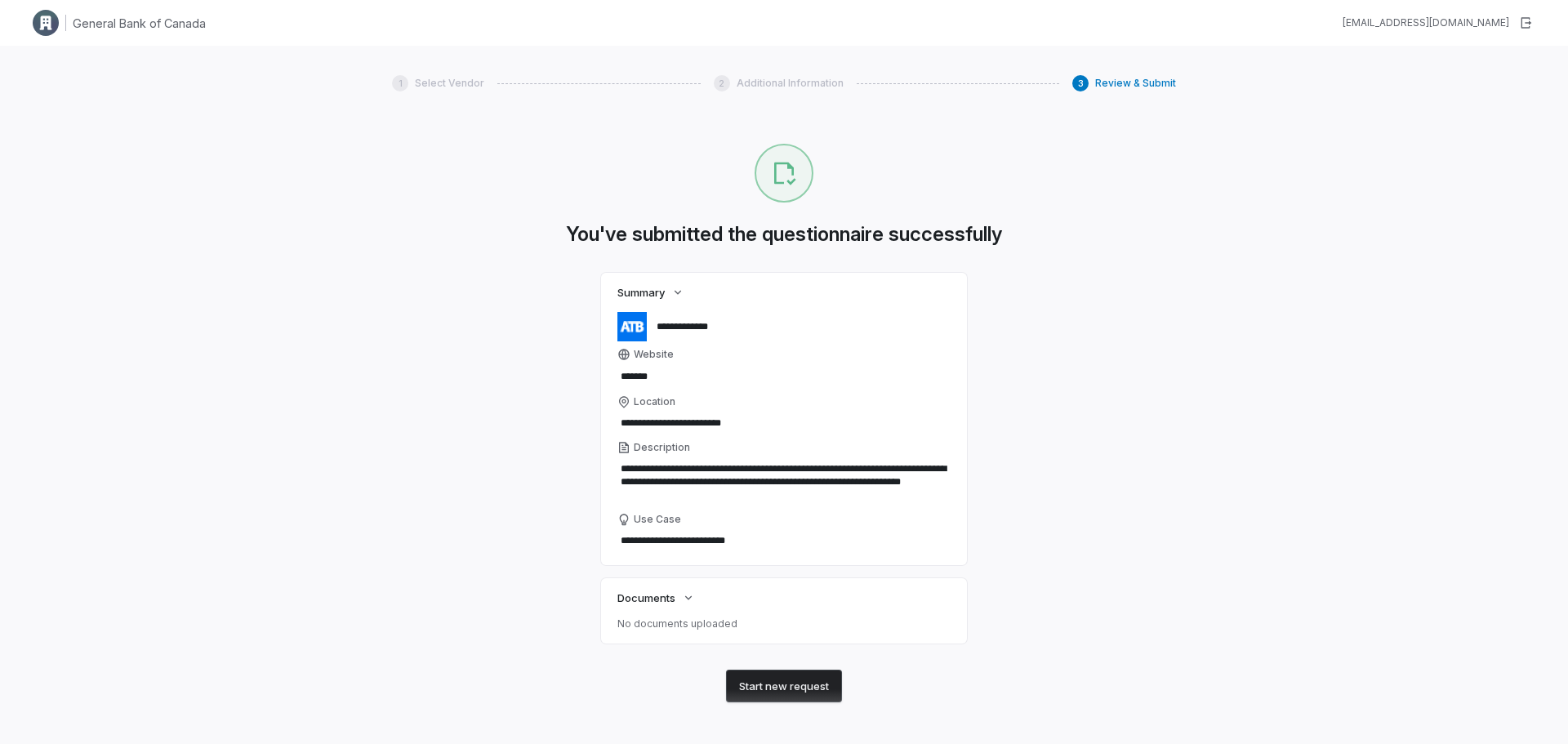
click at [786, 89] on span "Additional Information" at bounding box center [789, 83] width 107 height 13
click at [655, 597] on span "Documents" at bounding box center [646, 597] width 58 height 14
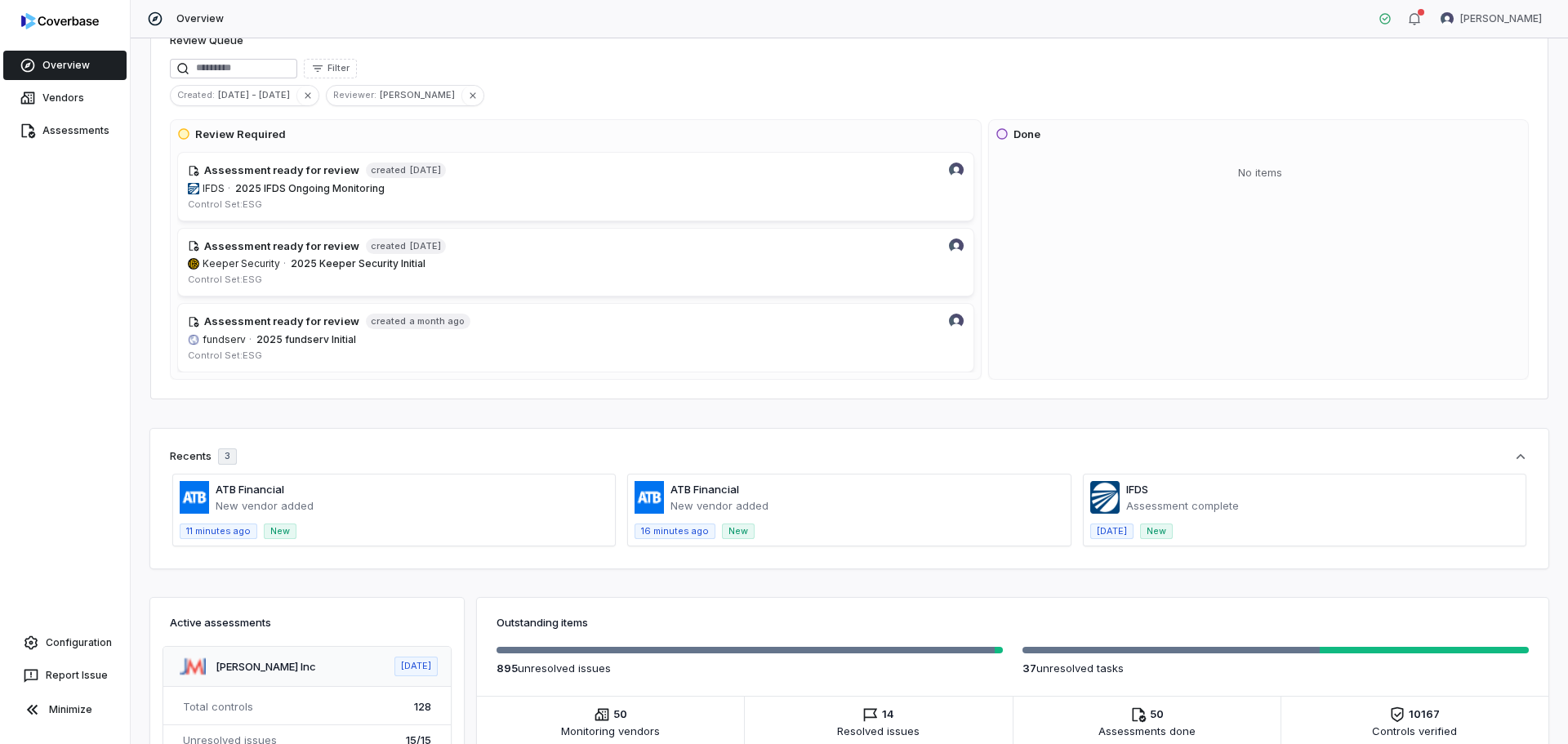
scroll to position [245, 0]
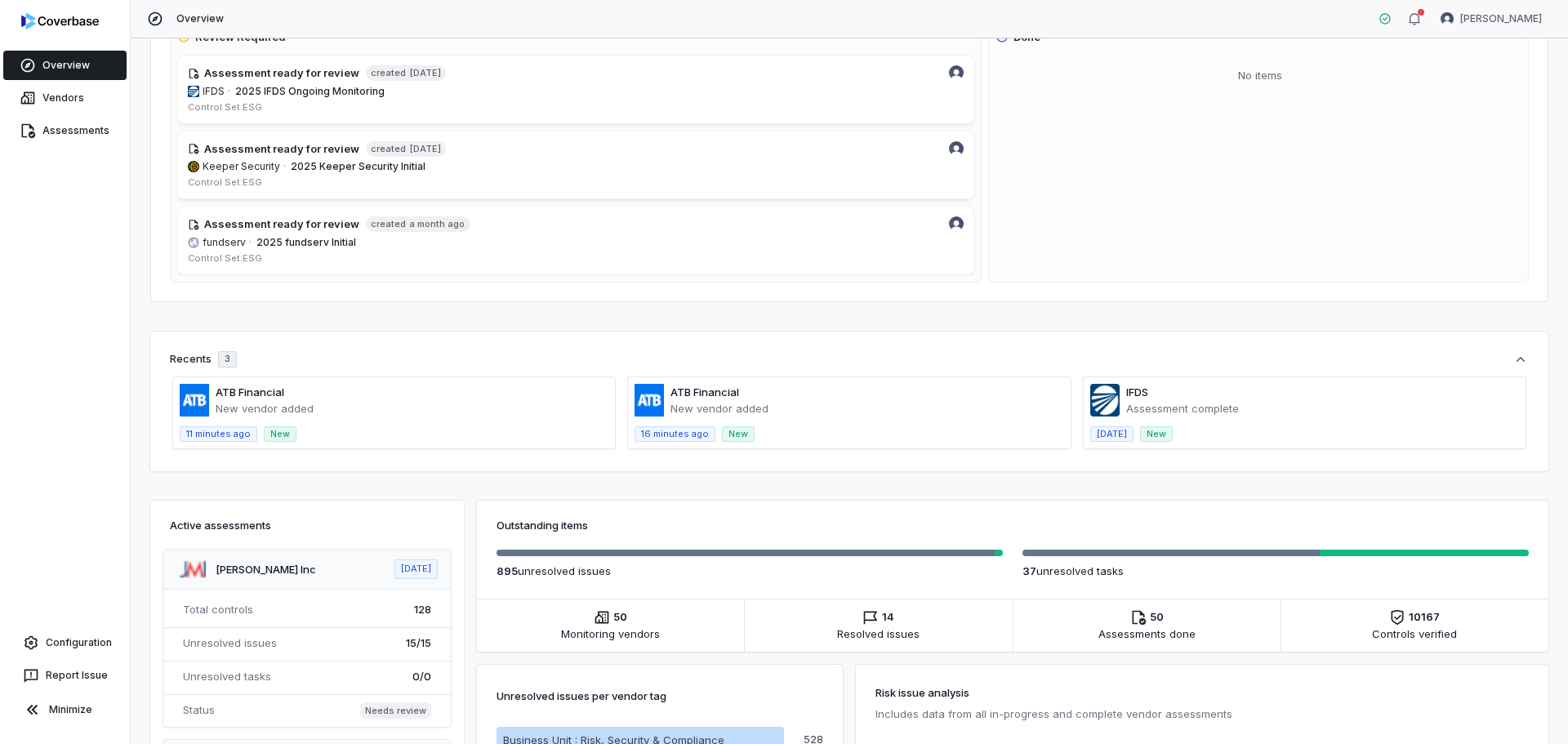
click at [241, 396] on span at bounding box center [394, 413] width 442 height 71
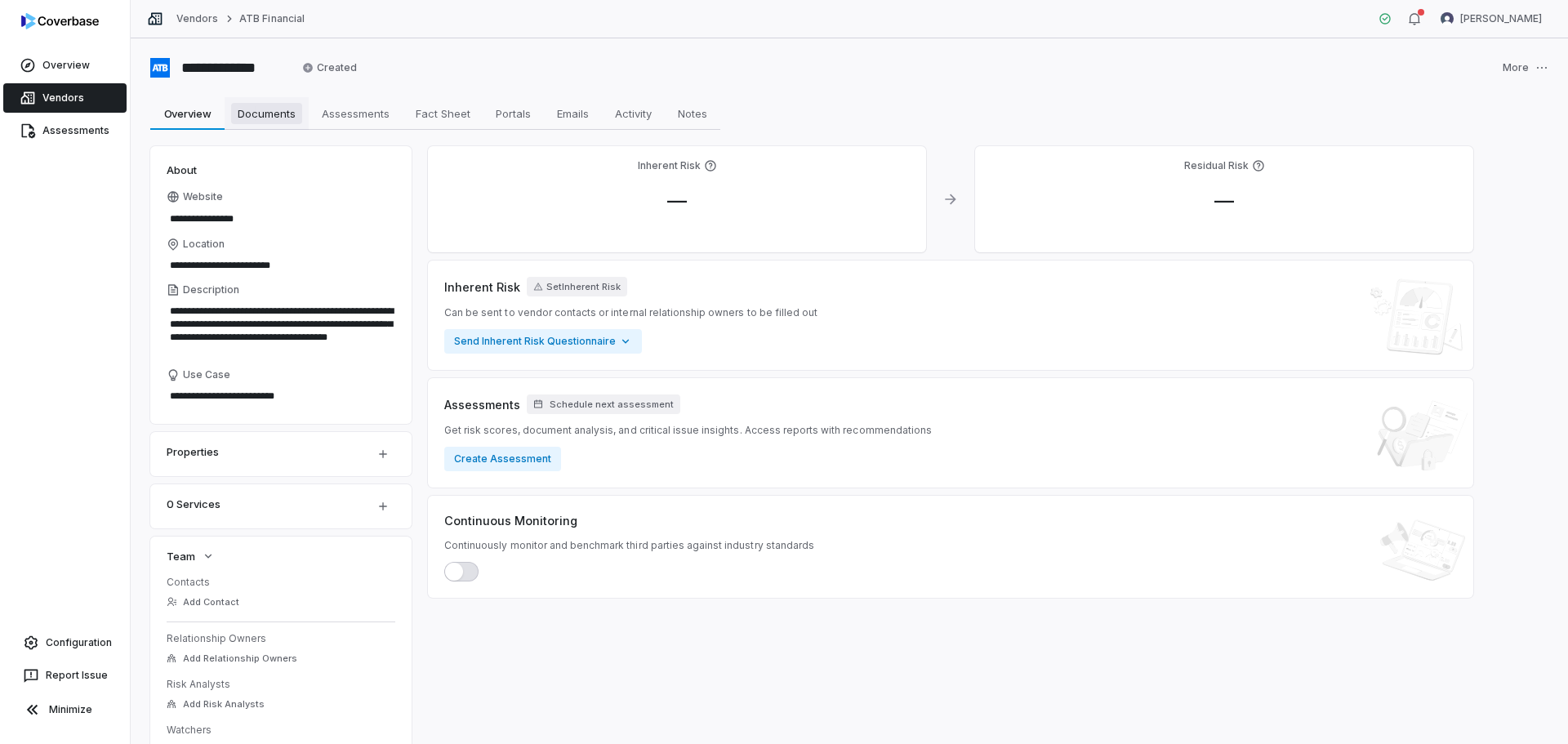
click at [260, 119] on span "Documents" at bounding box center [266, 113] width 71 height 21
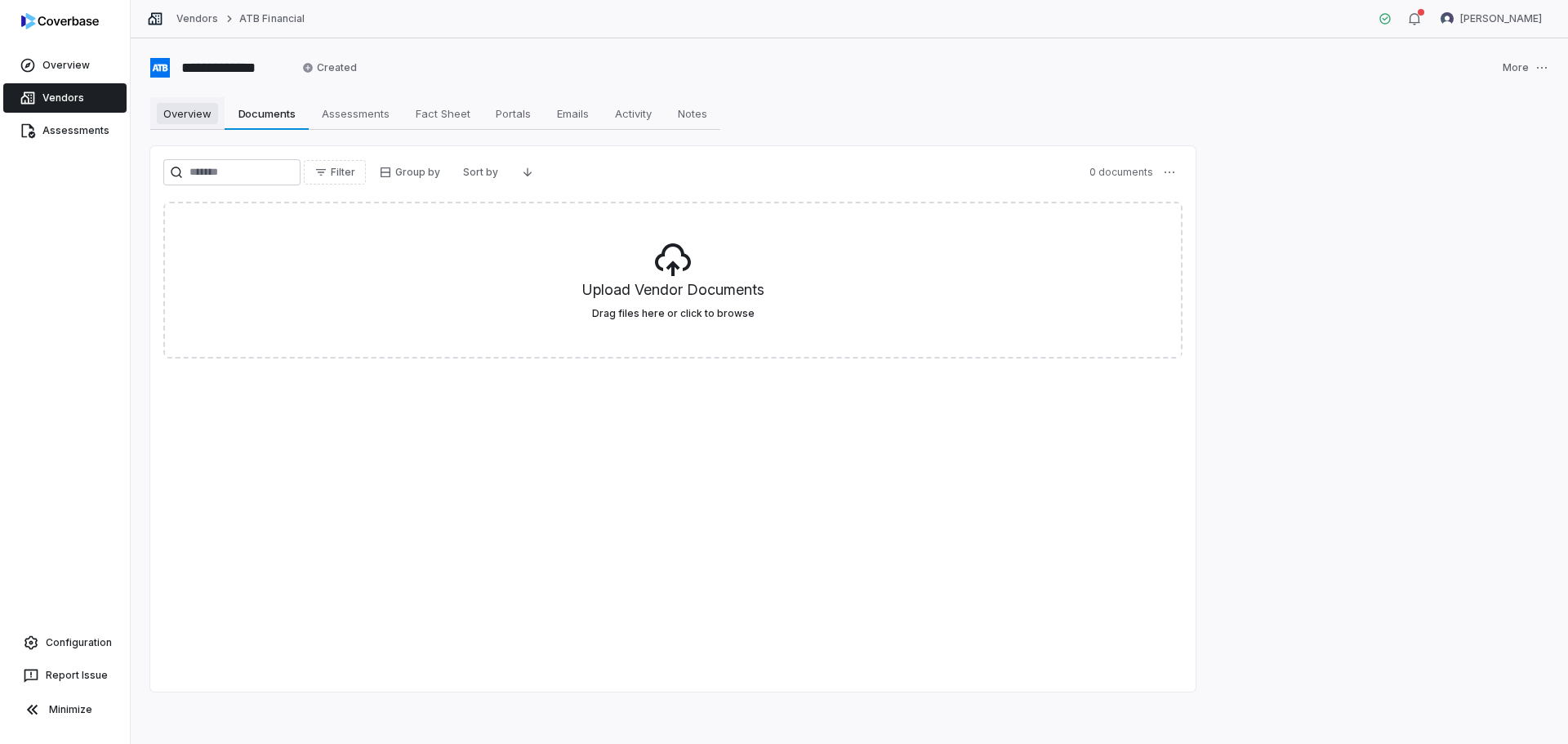
click at [168, 115] on span "Overview" at bounding box center [187, 113] width 61 height 21
click at [181, 109] on span "Overview" at bounding box center [187, 113] width 61 height 21
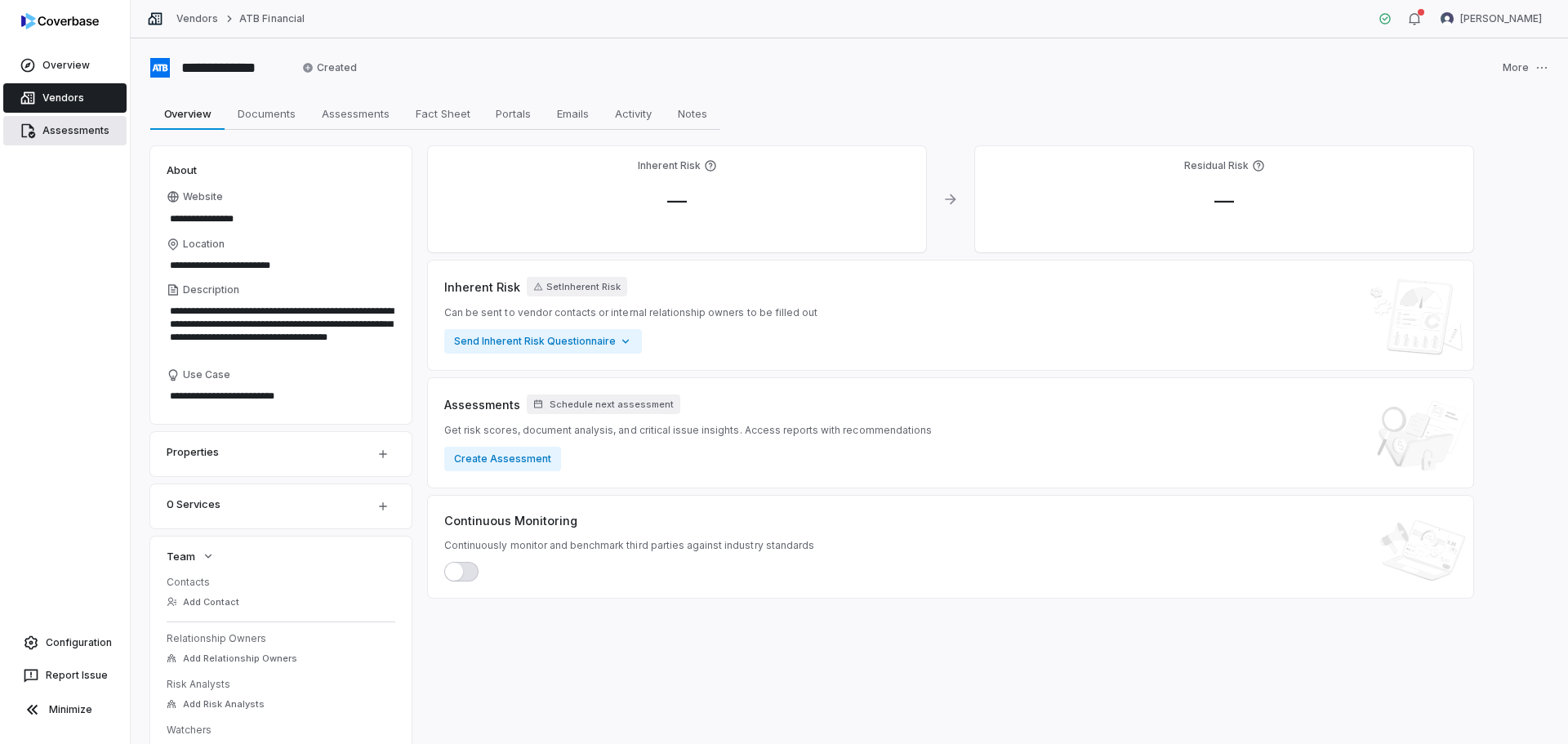
click at [65, 128] on link "Assessments" at bounding box center [65, 130] width 123 height 30
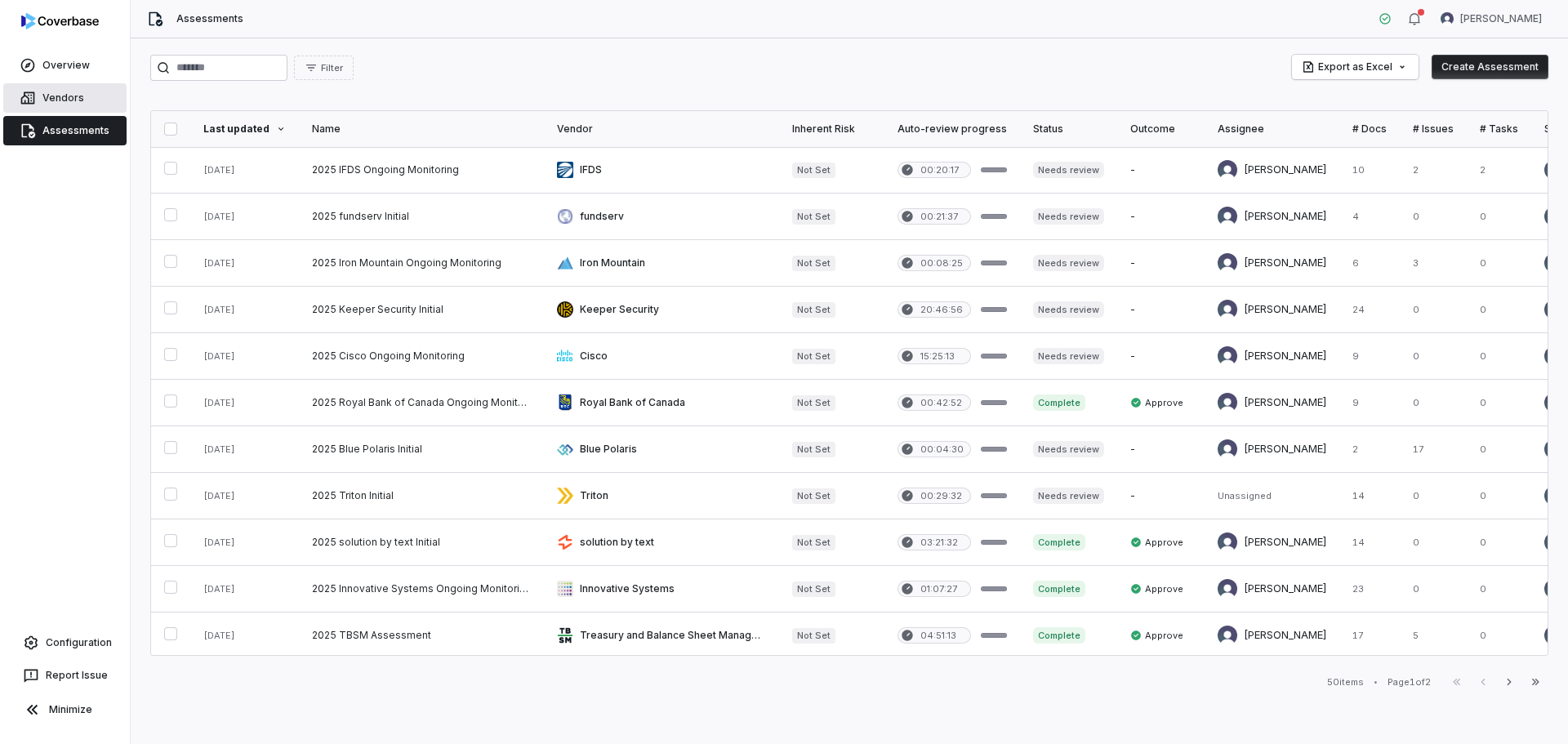
click at [63, 95] on link "Vendors" at bounding box center [65, 98] width 123 height 30
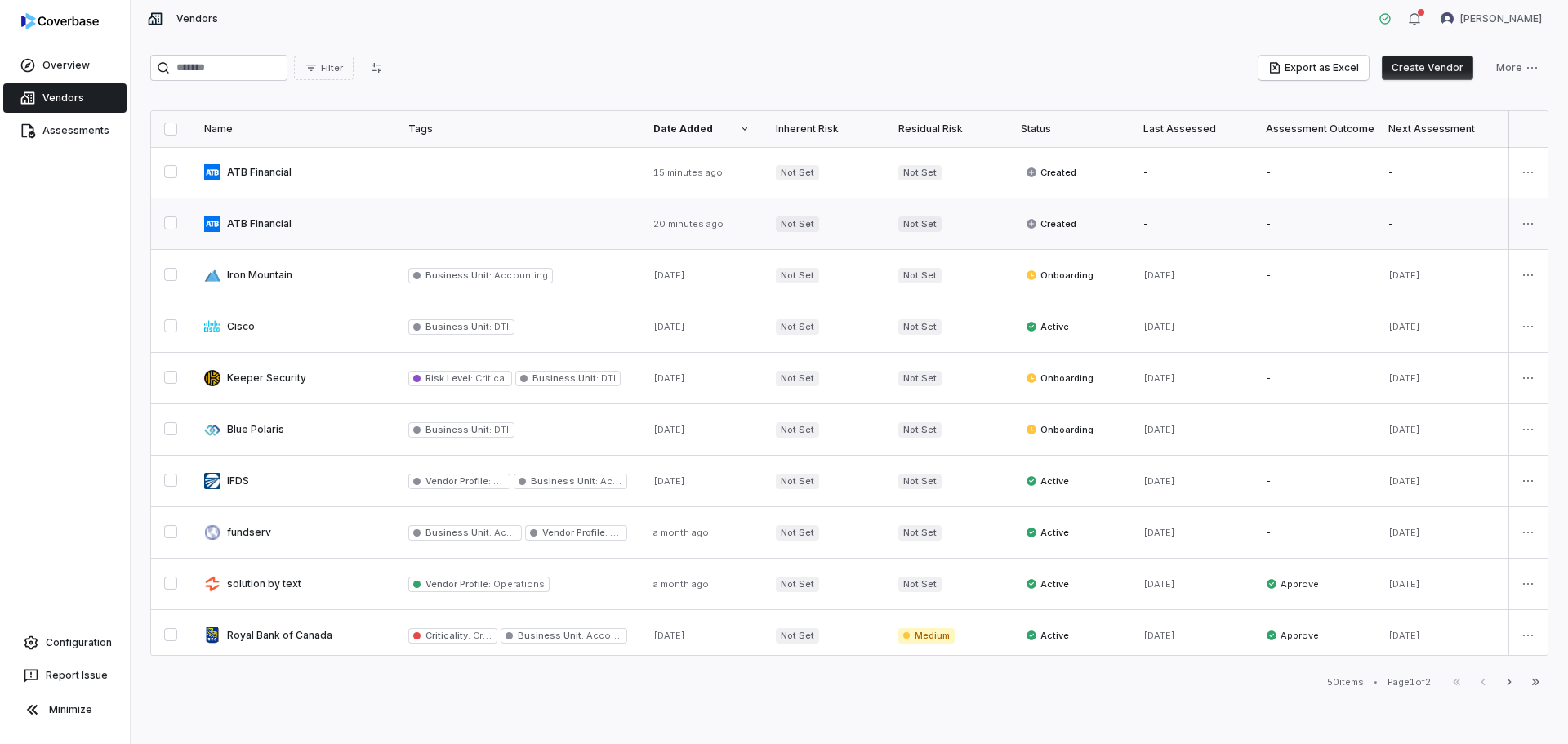
click at [239, 222] on link at bounding box center [292, 224] width 204 height 51
click at [178, 225] on button "button" at bounding box center [170, 222] width 13 height 13
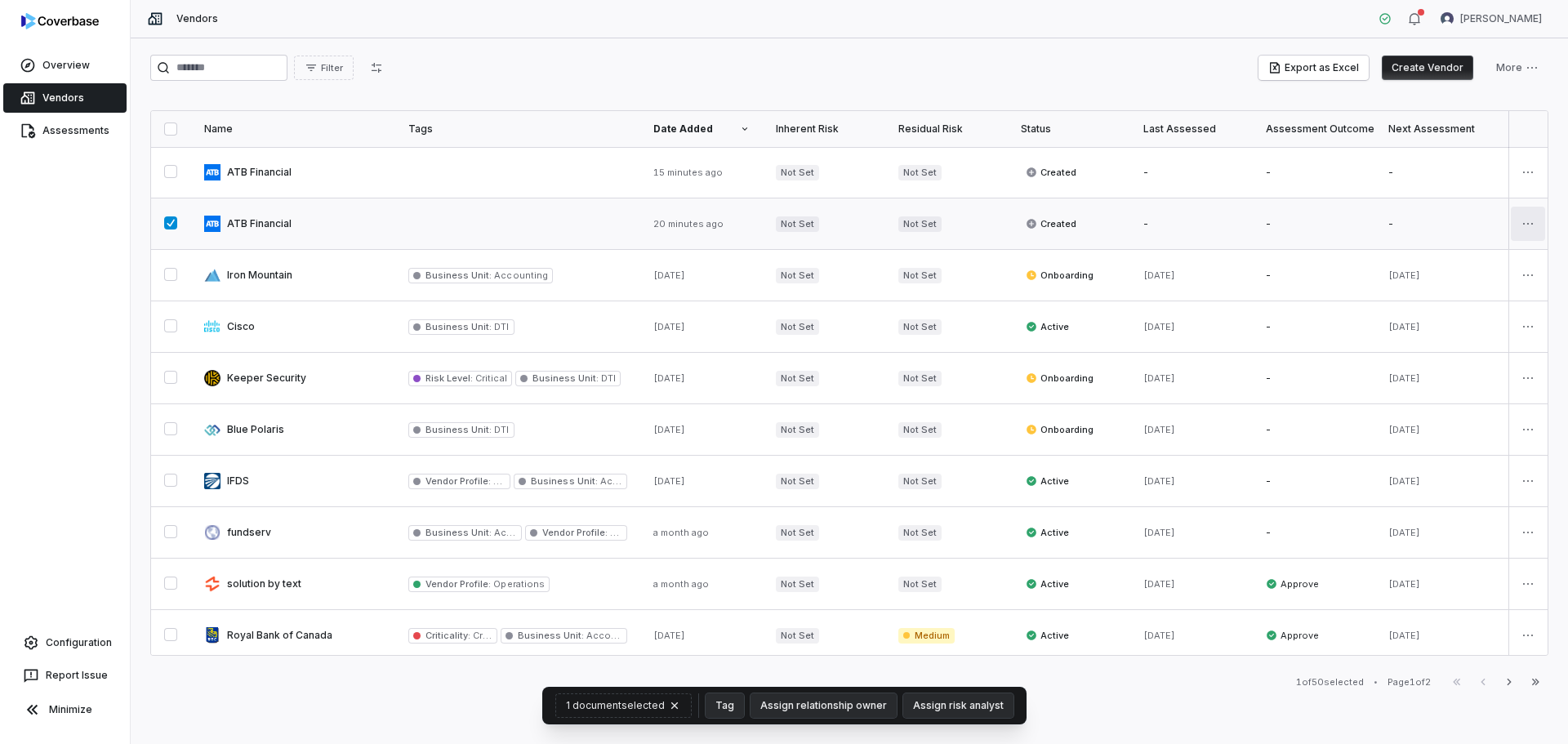
click at [1519, 226] on html "Overview Vendors Assessments Configuration Report Issue Minimize Vendors [PERSO…" at bounding box center [784, 372] width 1568 height 744
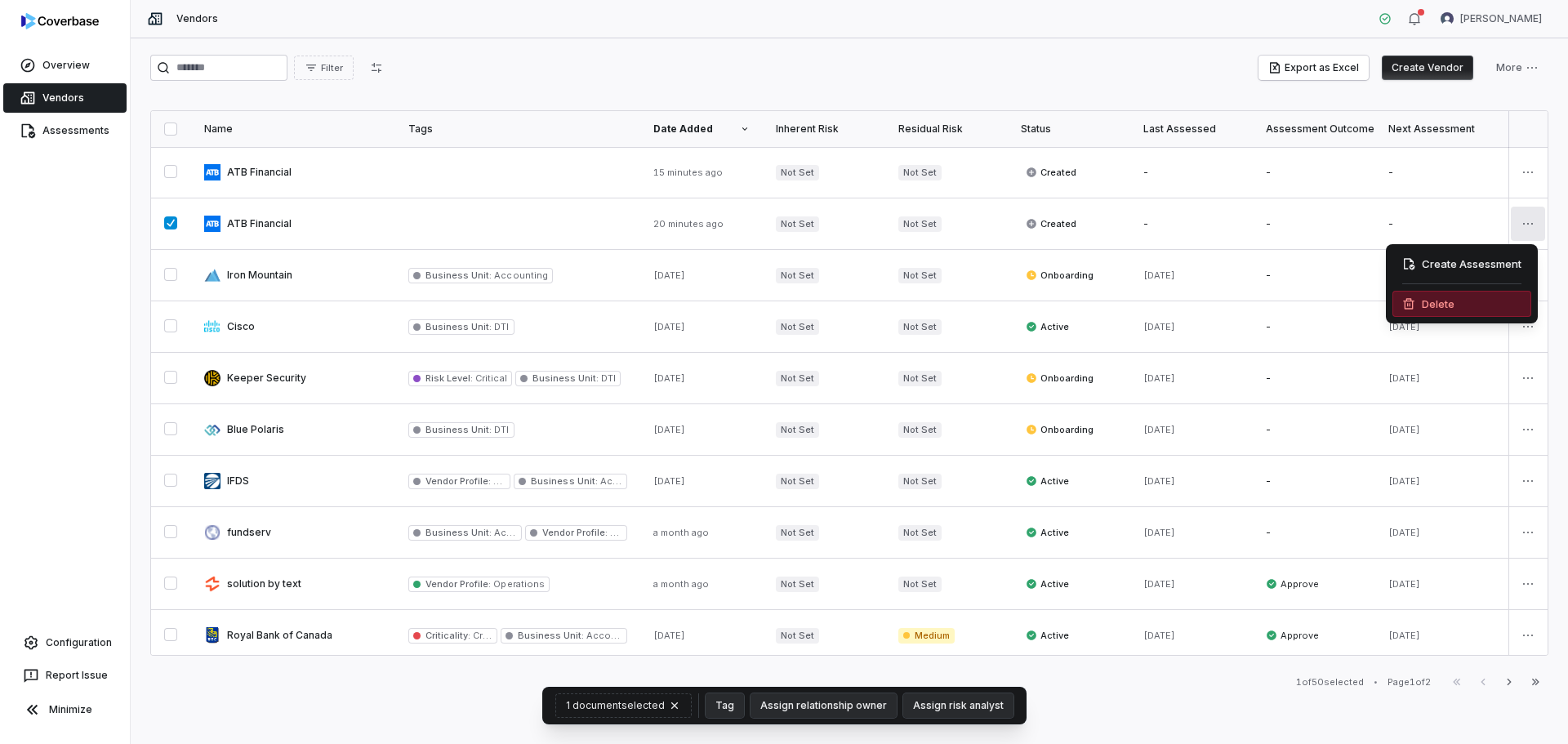
click at [1418, 311] on div "Delete" at bounding box center [1461, 304] width 139 height 26
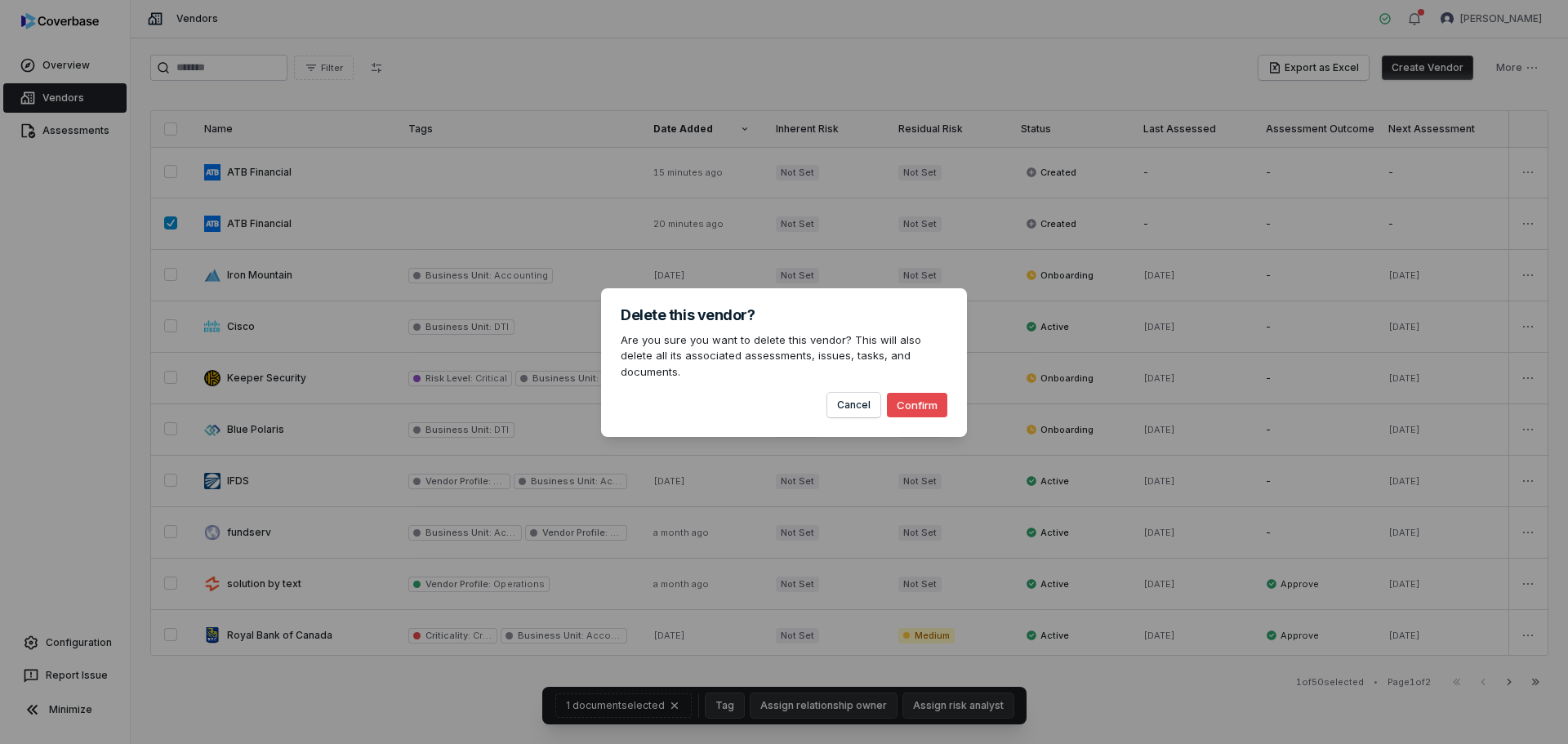
click at [907, 393] on button "Confirm" at bounding box center [916, 405] width 60 height 25
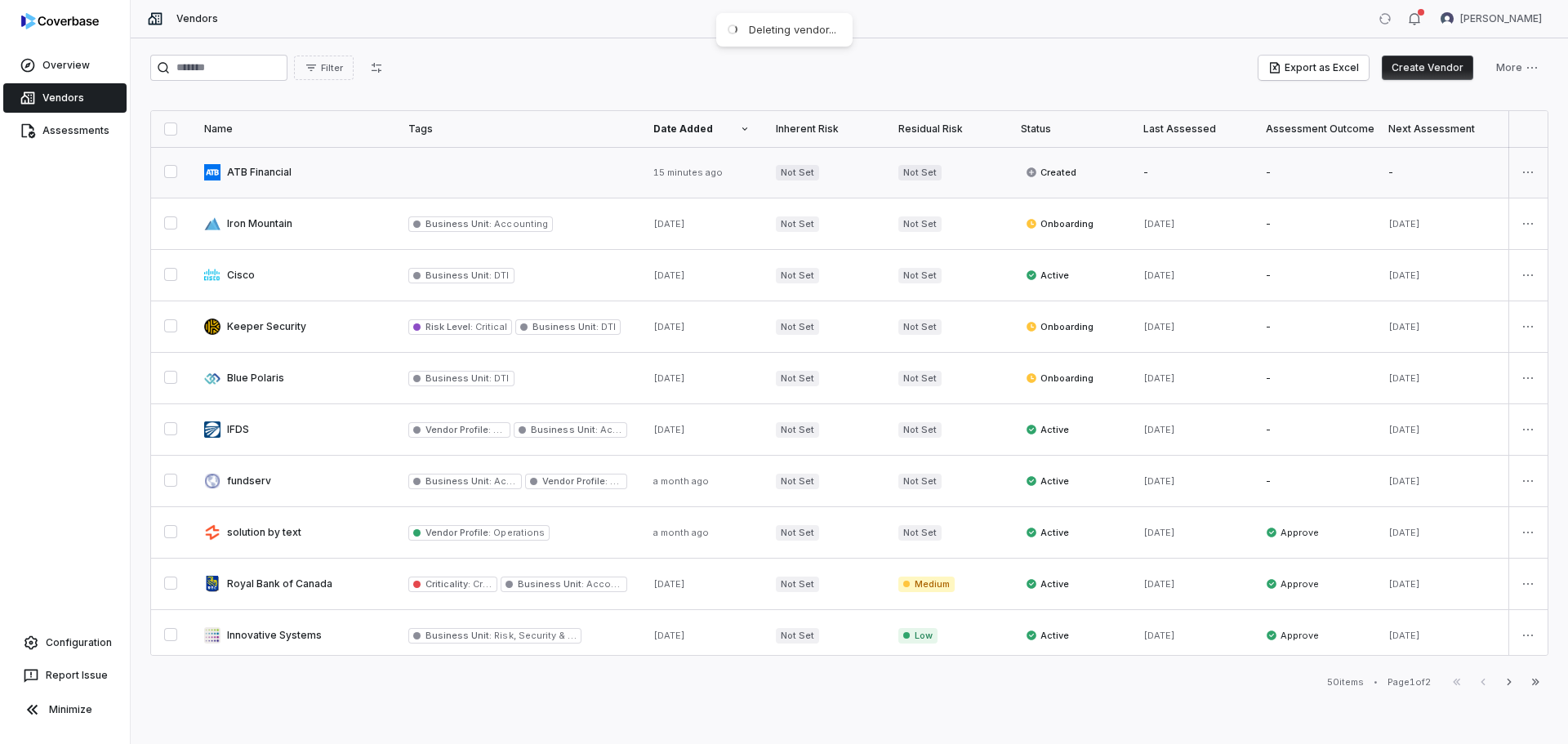
click at [241, 171] on link at bounding box center [292, 172] width 204 height 51
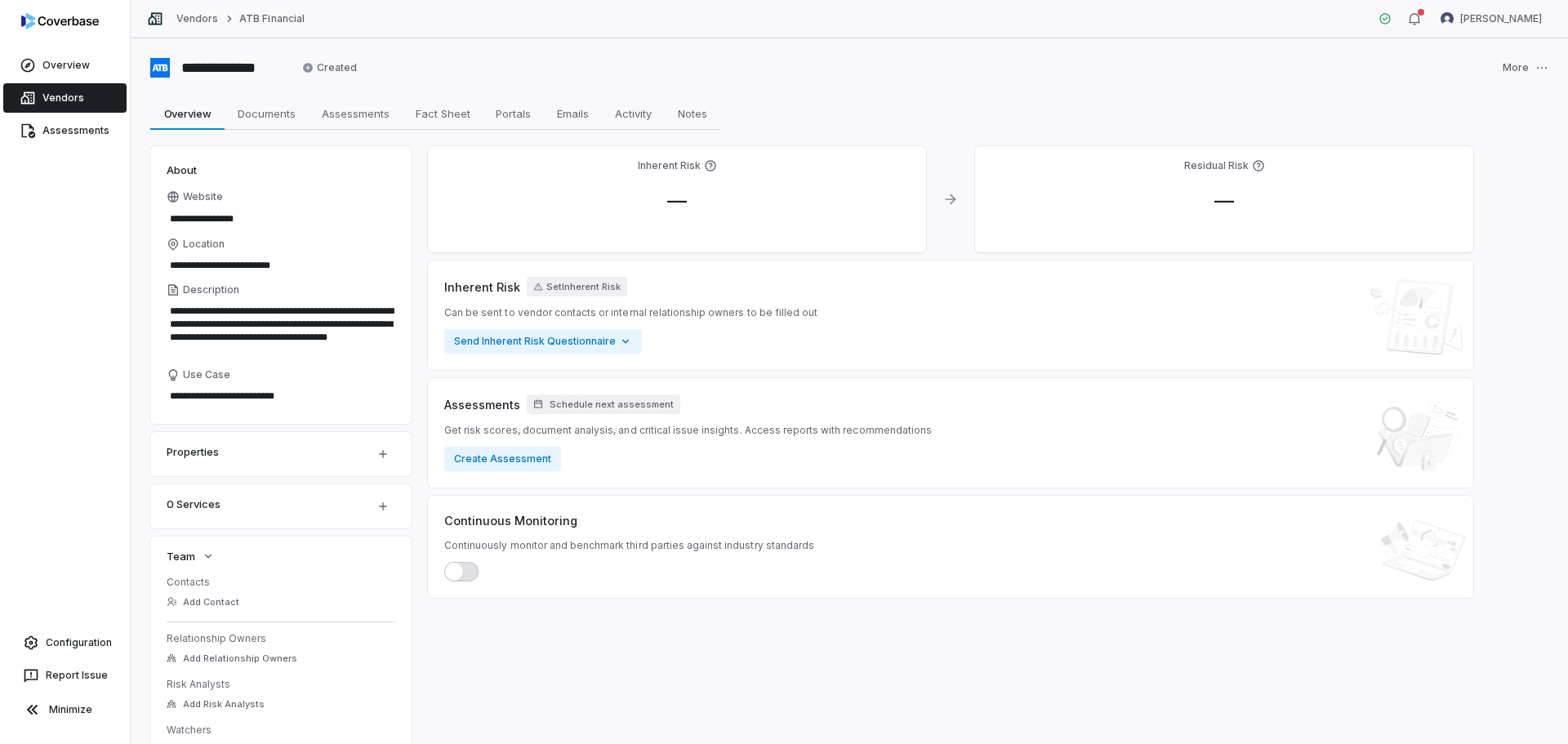
type textarea "*"
